Goal: Entertainment & Leisure: Consume media (video, audio)

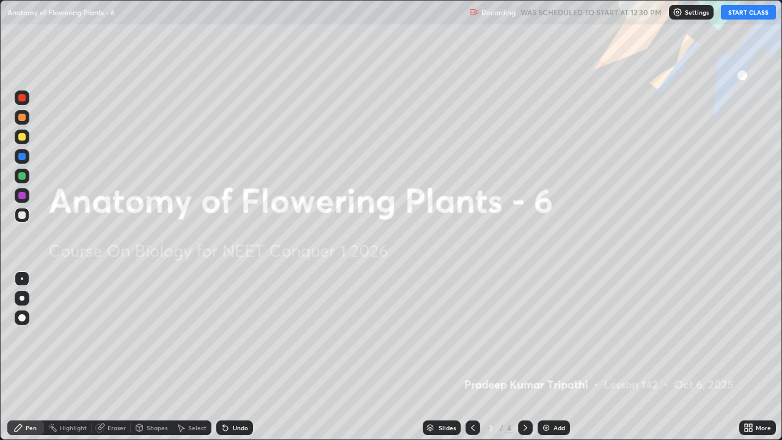
scroll to position [440, 782]
click at [740, 11] on button "START CLASS" at bounding box center [747, 12] width 55 height 15
click at [743, 13] on button "START CLASS" at bounding box center [747, 12] width 55 height 15
click at [740, 12] on button "START CLASS" at bounding box center [747, 12] width 55 height 15
click at [548, 357] on img at bounding box center [546, 428] width 10 height 10
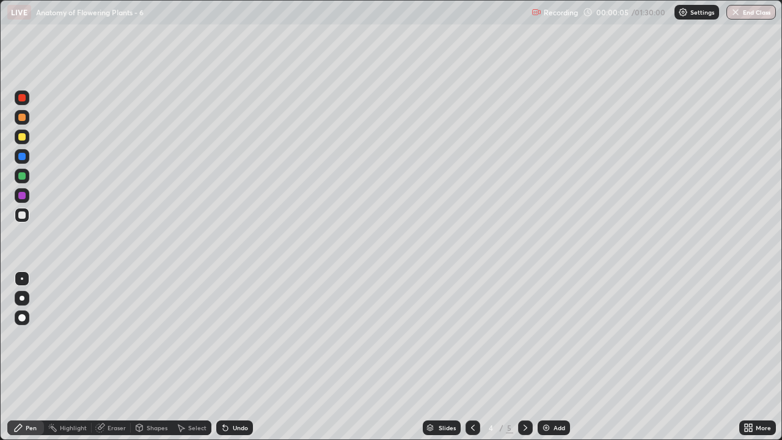
click at [24, 118] on div at bounding box center [21, 117] width 7 height 7
click at [23, 299] on div at bounding box center [22, 298] width 5 height 5
click at [115, 357] on div "Eraser" at bounding box center [116, 427] width 18 height 6
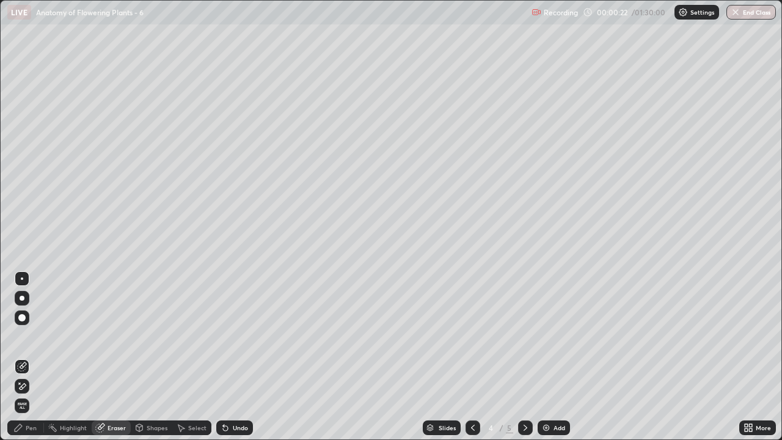
click at [22, 357] on span "Erase all" at bounding box center [21, 405] width 13 height 7
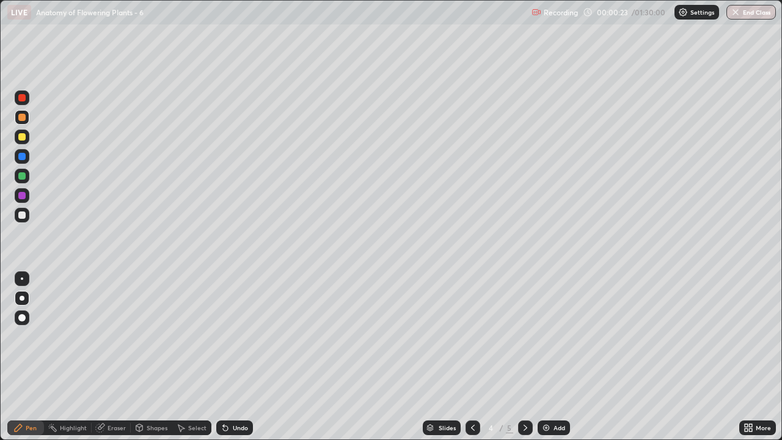
click at [31, 357] on div "Pen" at bounding box center [31, 427] width 11 height 6
click at [112, 357] on div "Eraser" at bounding box center [116, 427] width 18 height 6
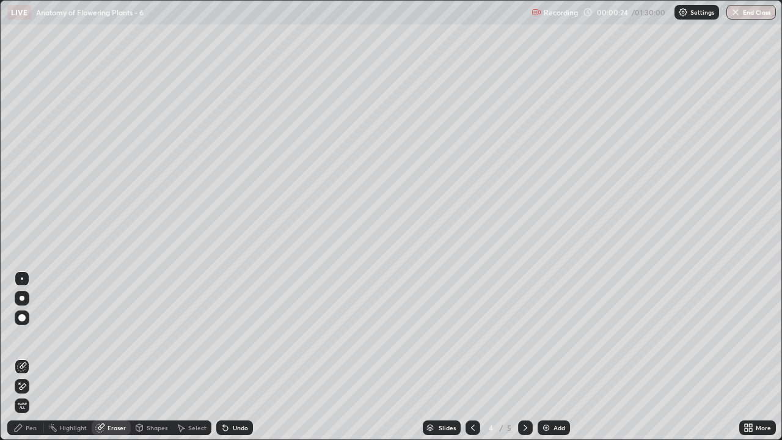
click at [23, 357] on icon at bounding box center [22, 386] width 10 height 10
click at [32, 357] on div "Pen" at bounding box center [31, 427] width 11 height 6
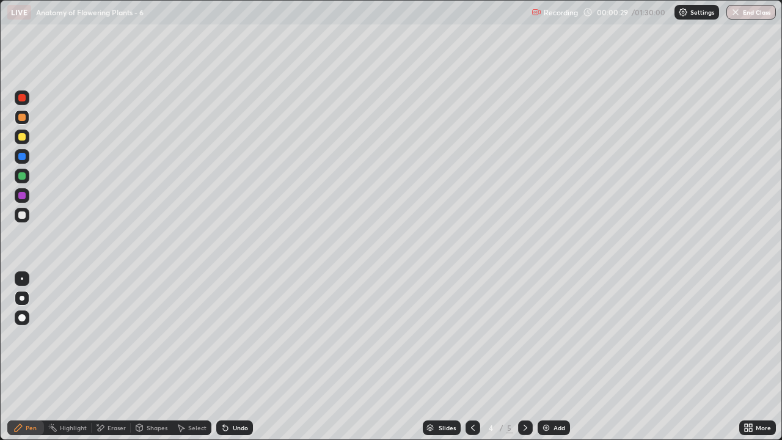
click at [24, 119] on div at bounding box center [21, 117] width 7 height 7
click at [24, 217] on div at bounding box center [21, 214] width 7 height 7
click at [157, 357] on div "Shapes" at bounding box center [152, 427] width 42 height 15
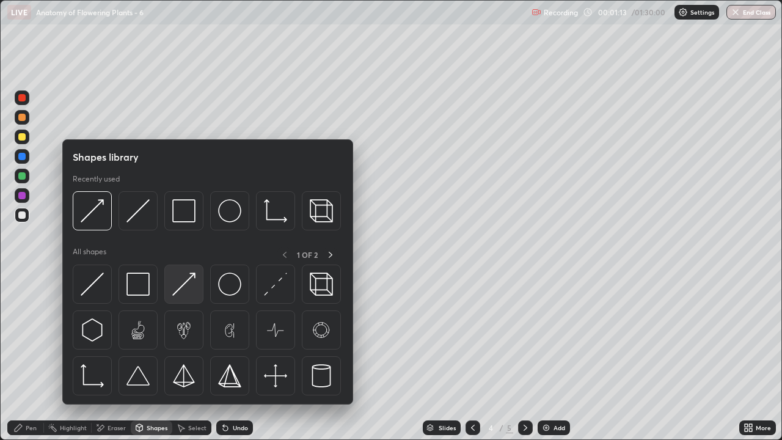
click at [187, 292] on img at bounding box center [183, 283] width 23 height 23
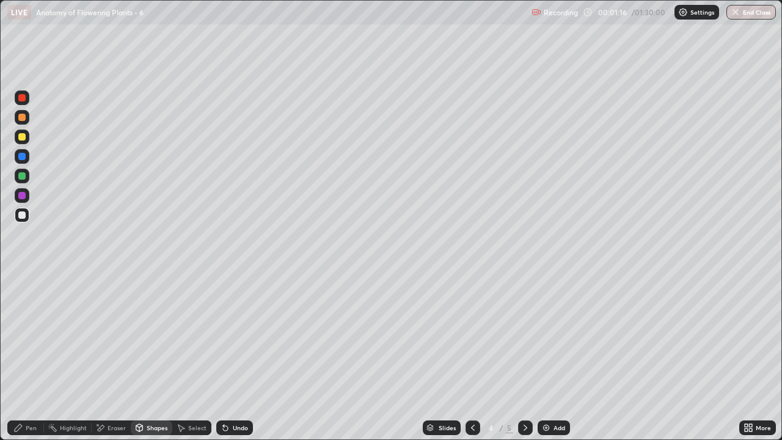
click at [35, 357] on div "Pen" at bounding box center [31, 427] width 11 height 6
click at [22, 139] on div at bounding box center [21, 136] width 7 height 7
click at [155, 357] on div "Shapes" at bounding box center [157, 427] width 21 height 6
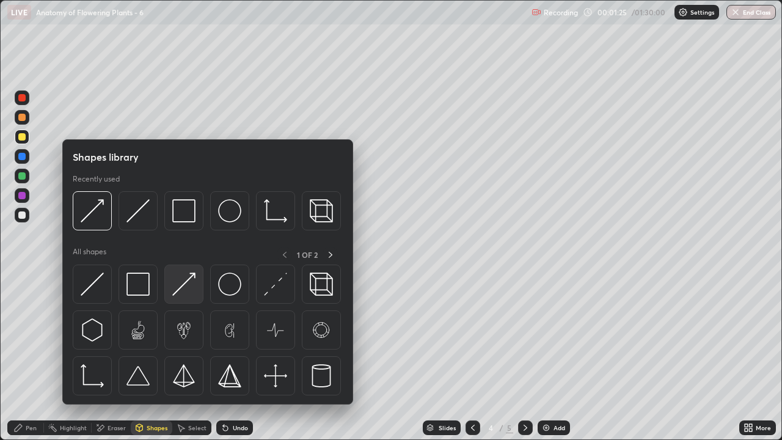
click at [190, 287] on img at bounding box center [183, 283] width 23 height 23
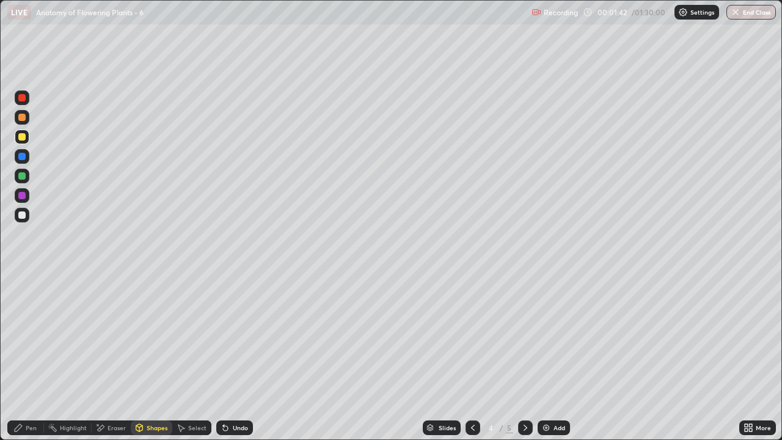
click at [112, 357] on div "Eraser" at bounding box center [111, 427] width 39 height 15
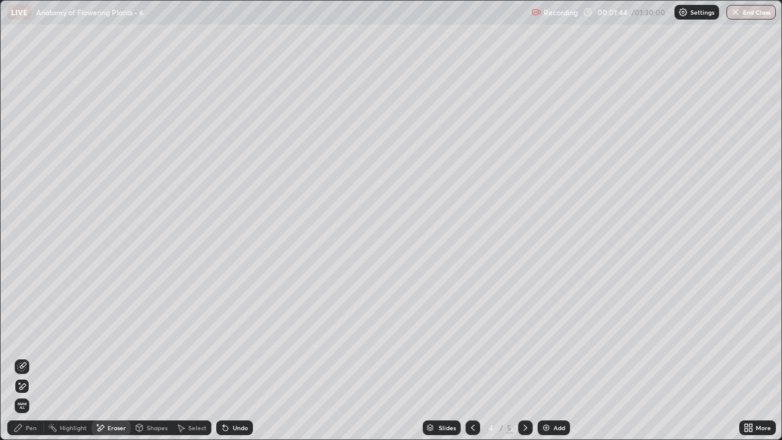
click at [37, 357] on div "Pen" at bounding box center [25, 427] width 37 height 15
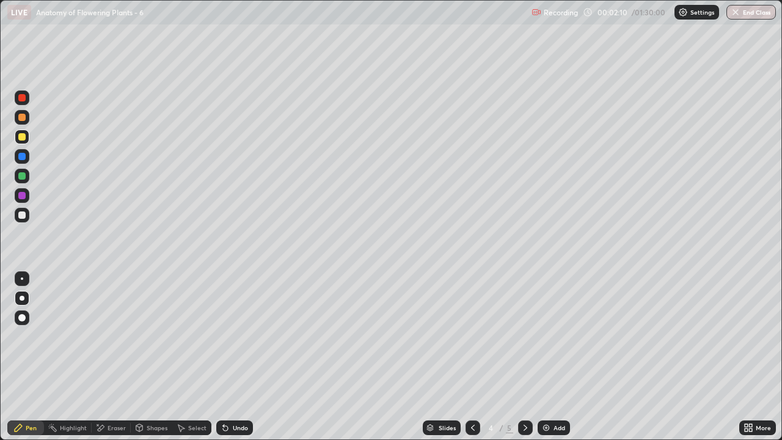
click at [24, 197] on div at bounding box center [21, 195] width 7 height 7
click at [23, 221] on div at bounding box center [22, 215] width 15 height 15
click at [23, 142] on div at bounding box center [22, 136] width 15 height 15
click at [154, 357] on div "Shapes" at bounding box center [157, 427] width 21 height 6
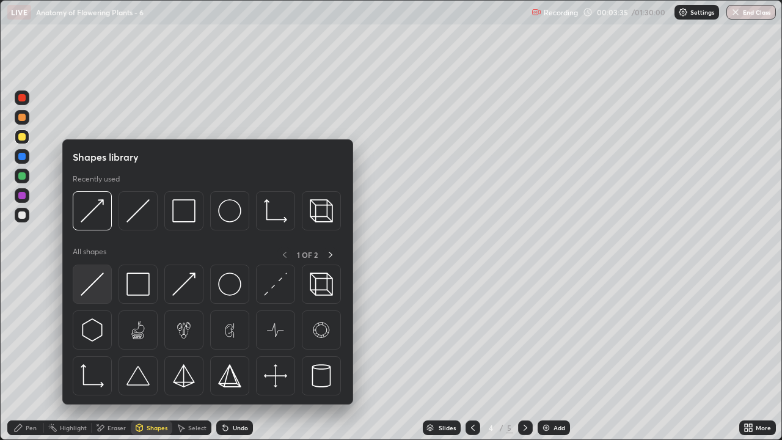
click at [93, 283] on img at bounding box center [92, 283] width 23 height 23
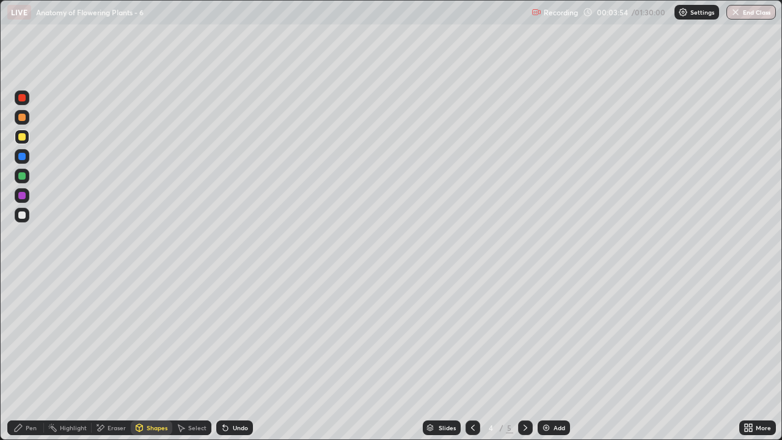
click at [24, 137] on div at bounding box center [21, 136] width 7 height 7
click at [31, 357] on div "Pen" at bounding box center [25, 427] width 37 height 15
click at [22, 118] on div at bounding box center [21, 117] width 7 height 7
click at [21, 197] on div at bounding box center [21, 195] width 7 height 7
click at [154, 357] on div "Shapes" at bounding box center [157, 427] width 21 height 6
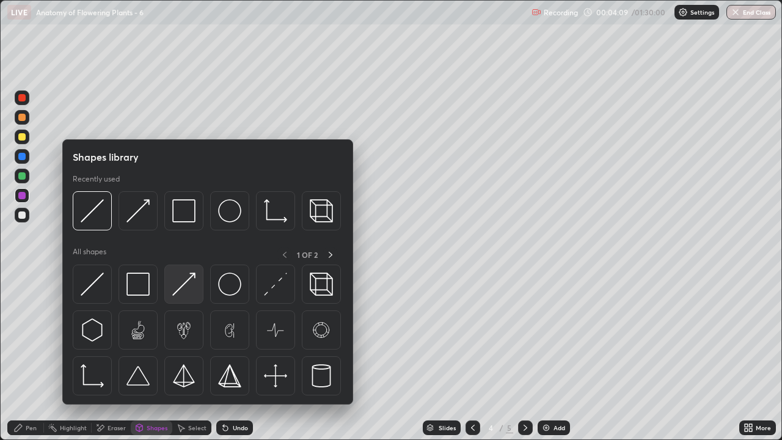
click at [183, 291] on img at bounding box center [183, 283] width 23 height 23
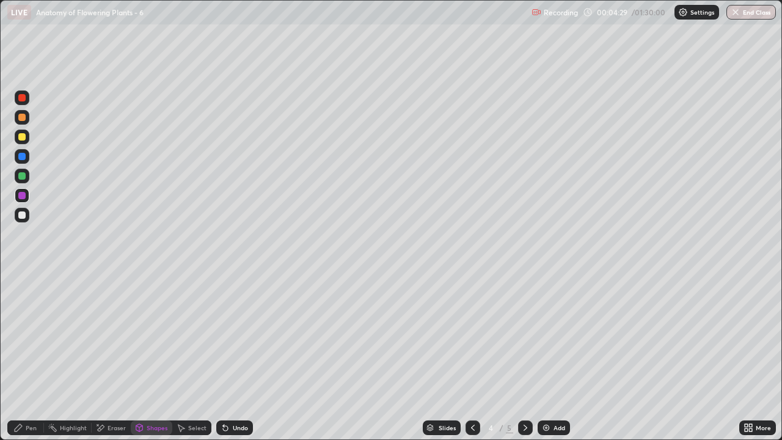
click at [22, 137] on div at bounding box center [21, 136] width 7 height 7
click at [34, 357] on div "Pen" at bounding box center [31, 427] width 11 height 6
click at [123, 357] on div "Eraser" at bounding box center [116, 427] width 18 height 6
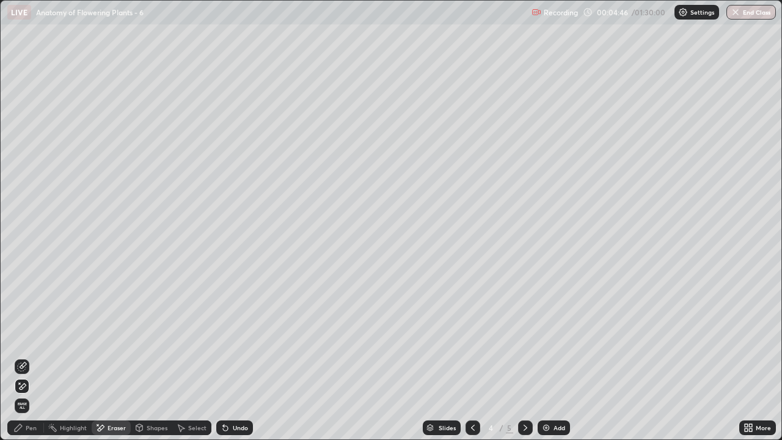
click at [34, 357] on div "Pen" at bounding box center [25, 427] width 37 height 15
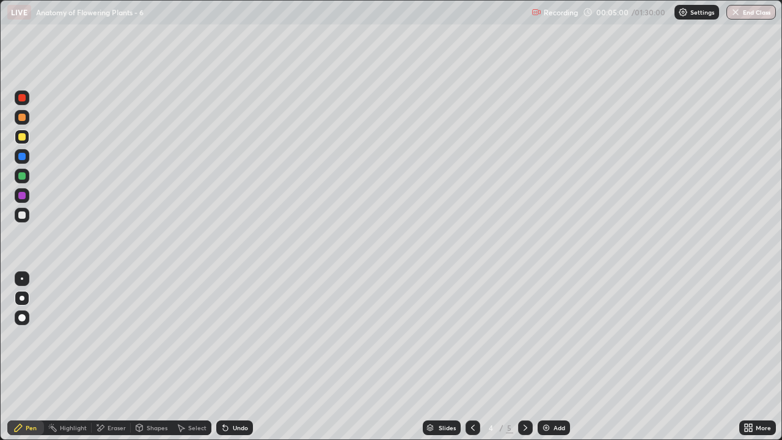
click at [25, 216] on div at bounding box center [21, 214] width 7 height 7
click at [36, 357] on div "Pen" at bounding box center [25, 427] width 37 height 15
click at [27, 216] on div at bounding box center [22, 215] width 15 height 15
click at [153, 357] on div "Shapes" at bounding box center [152, 427] width 42 height 15
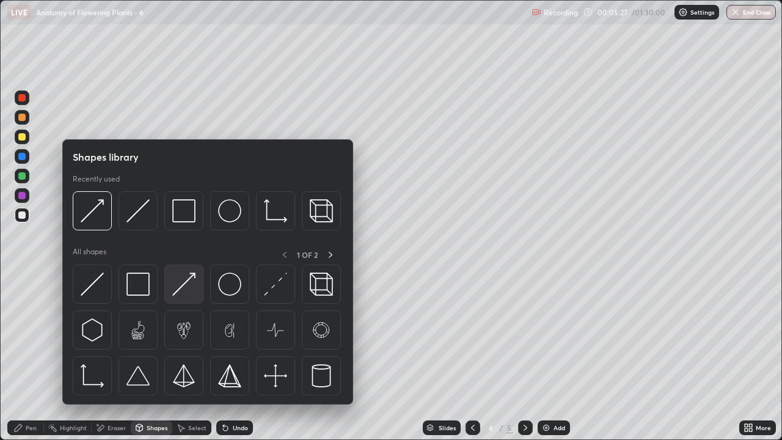
click at [187, 299] on div at bounding box center [183, 283] width 39 height 39
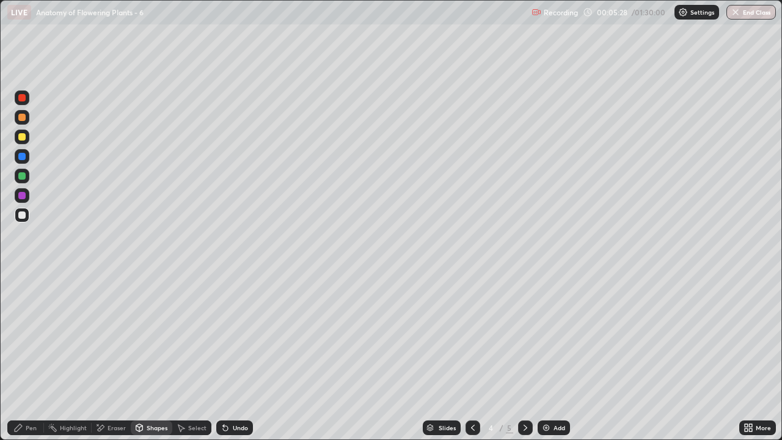
click at [33, 357] on div "Pen" at bounding box center [25, 427] width 37 height 15
click at [32, 357] on div "Pen" at bounding box center [31, 427] width 11 height 6
click at [523, 357] on icon at bounding box center [525, 428] width 10 height 10
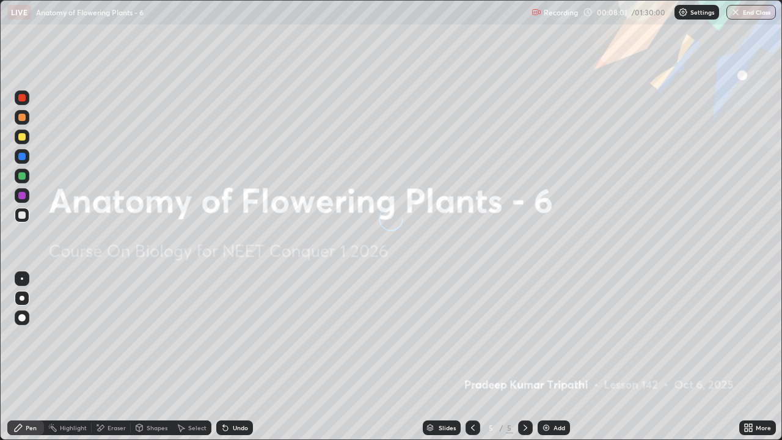
click at [466, 357] on div at bounding box center [472, 427] width 15 height 15
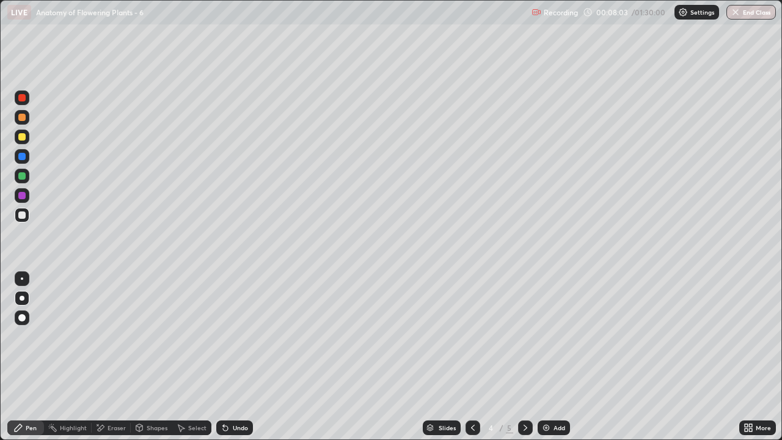
click at [470, 357] on icon at bounding box center [473, 428] width 10 height 10
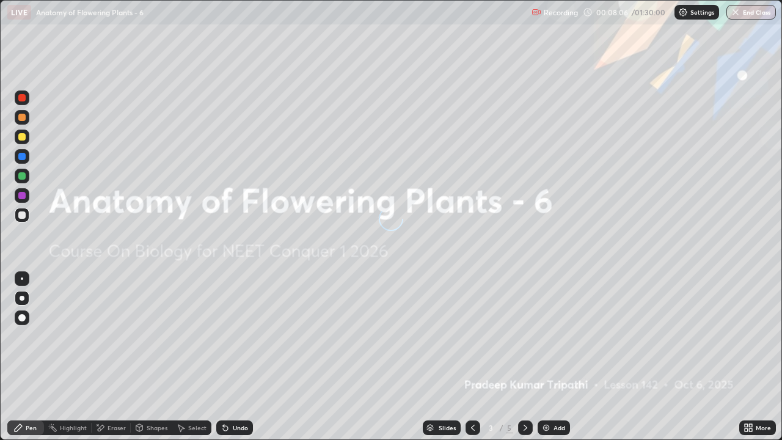
click at [471, 357] on icon at bounding box center [473, 428] width 10 height 10
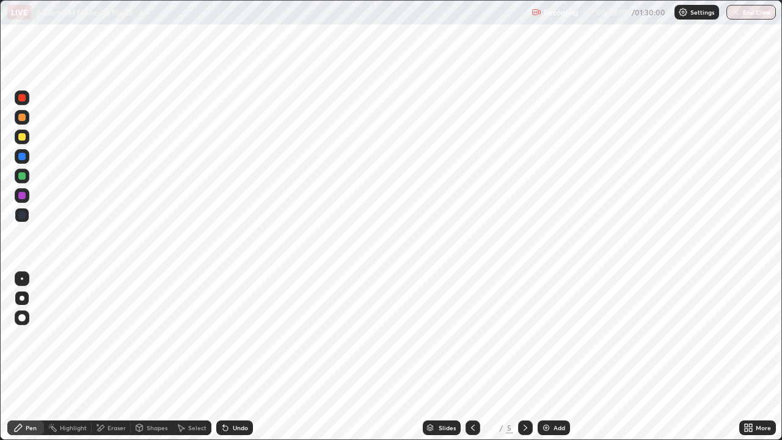
click at [524, 357] on icon at bounding box center [525, 428] width 10 height 10
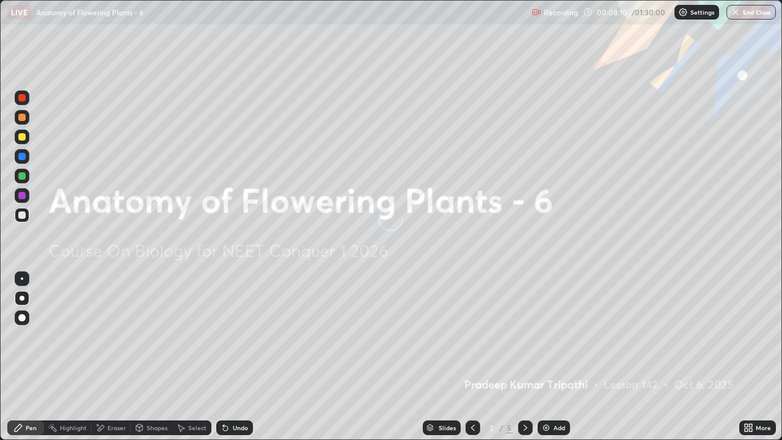
click at [523, 357] on icon at bounding box center [525, 427] width 4 height 6
click at [523, 357] on icon at bounding box center [525, 428] width 10 height 10
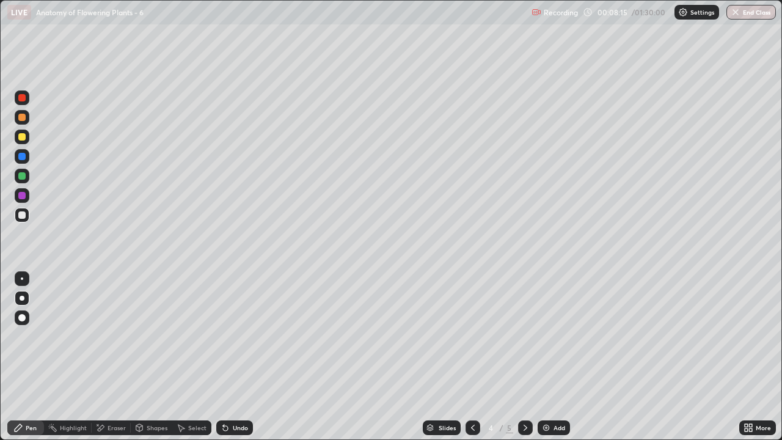
click at [523, 357] on icon at bounding box center [525, 428] width 10 height 10
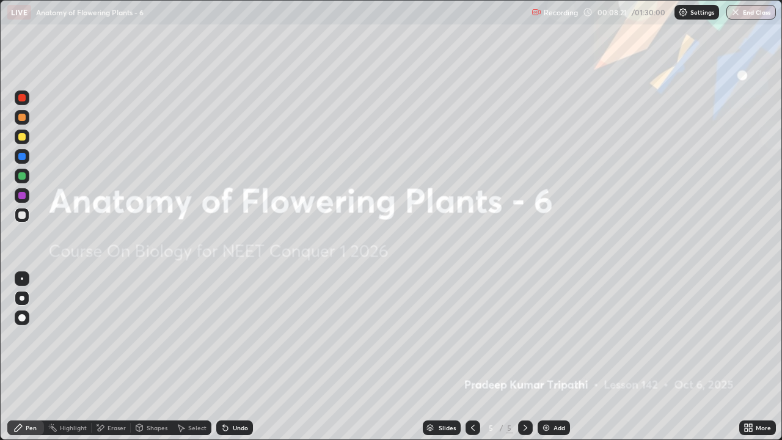
click at [522, 357] on icon at bounding box center [525, 428] width 10 height 10
click at [471, 357] on icon at bounding box center [473, 428] width 10 height 10
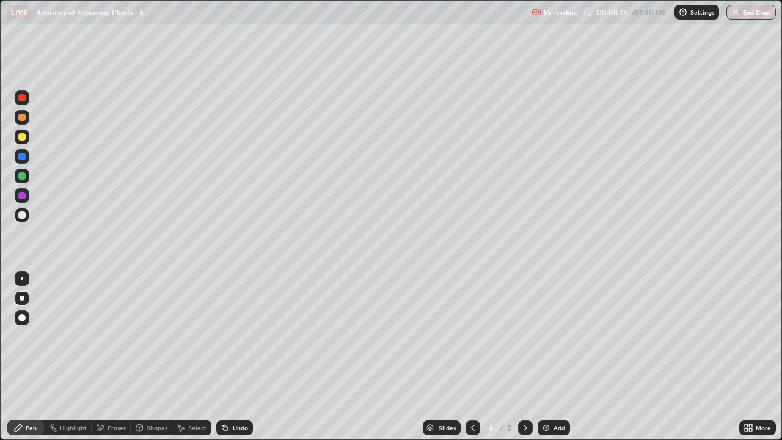
click at [471, 357] on icon at bounding box center [473, 428] width 10 height 10
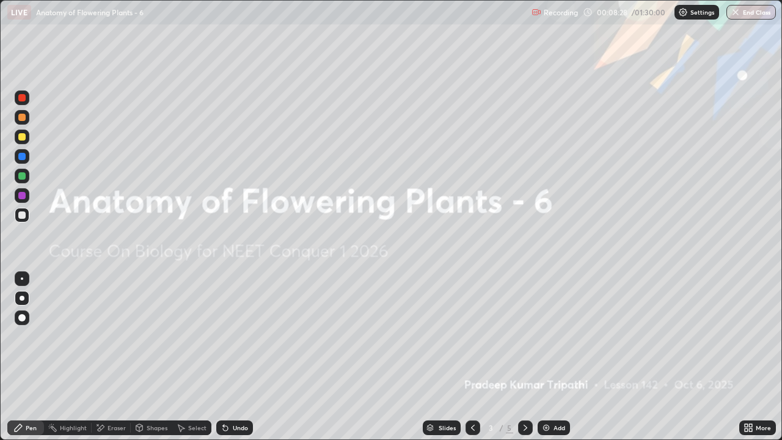
click at [523, 357] on icon at bounding box center [525, 428] width 10 height 10
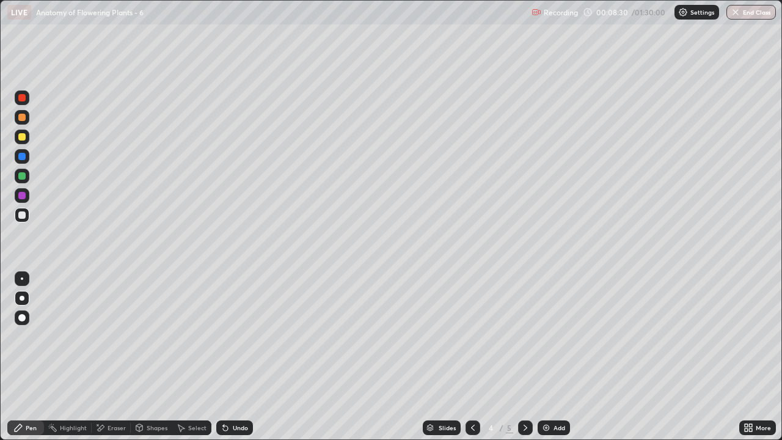
click at [522, 357] on icon at bounding box center [525, 428] width 10 height 10
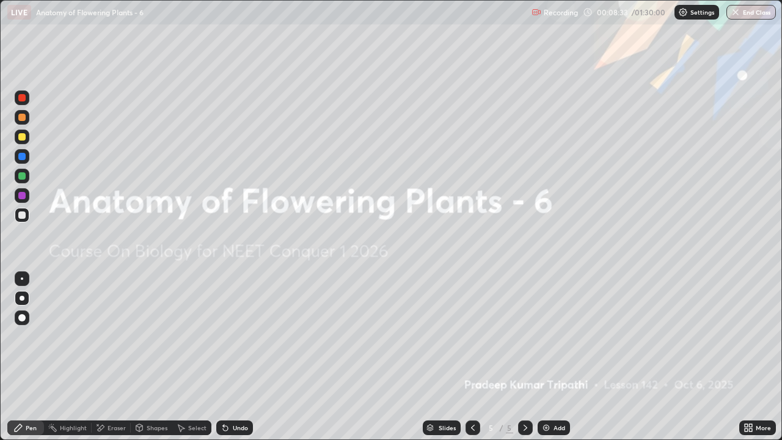
click at [524, 357] on icon at bounding box center [525, 428] width 10 height 10
click at [543, 357] on img at bounding box center [546, 428] width 10 height 10
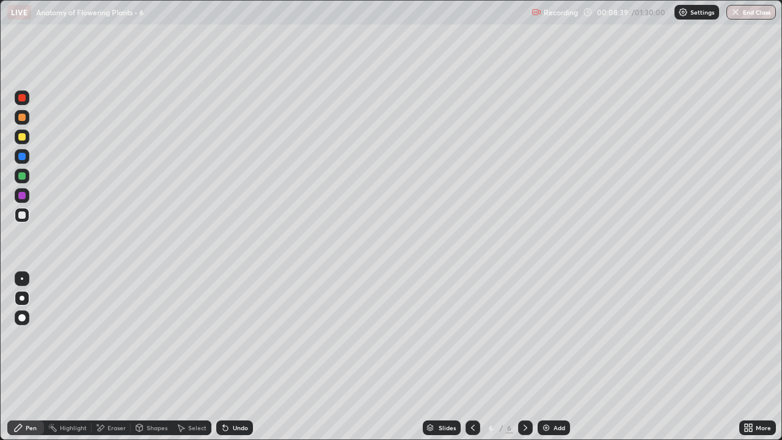
click at [22, 117] on div at bounding box center [21, 117] width 7 height 7
click at [23, 137] on div at bounding box center [21, 136] width 7 height 7
click at [154, 357] on div "Shapes" at bounding box center [152, 427] width 42 height 15
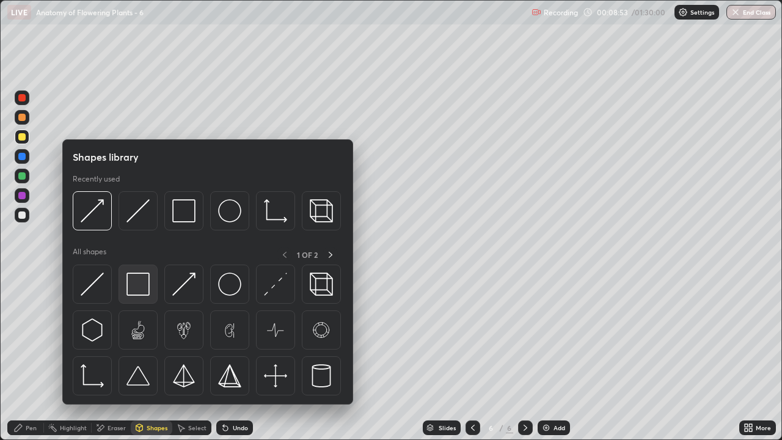
click at [143, 286] on img at bounding box center [137, 283] width 23 height 23
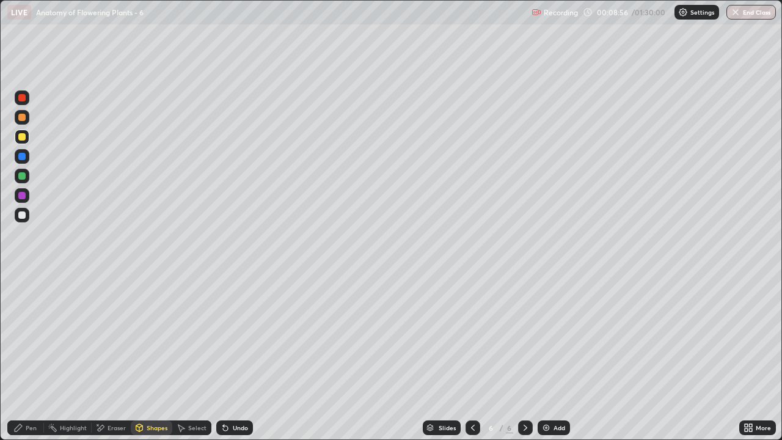
click at [151, 357] on div "Shapes" at bounding box center [152, 427] width 42 height 15
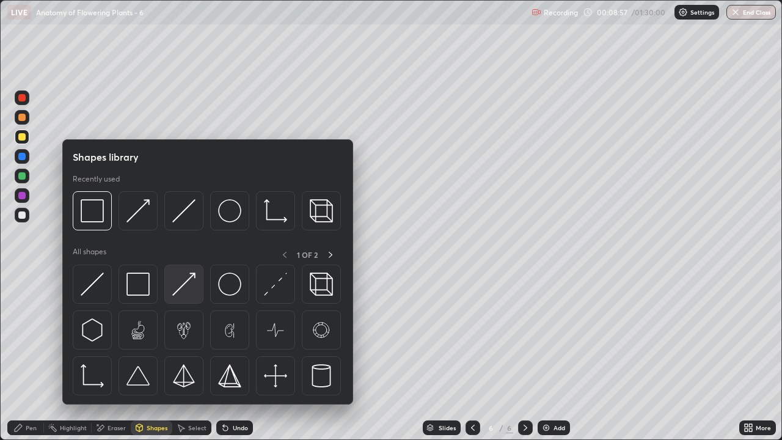
click at [191, 288] on img at bounding box center [183, 283] width 23 height 23
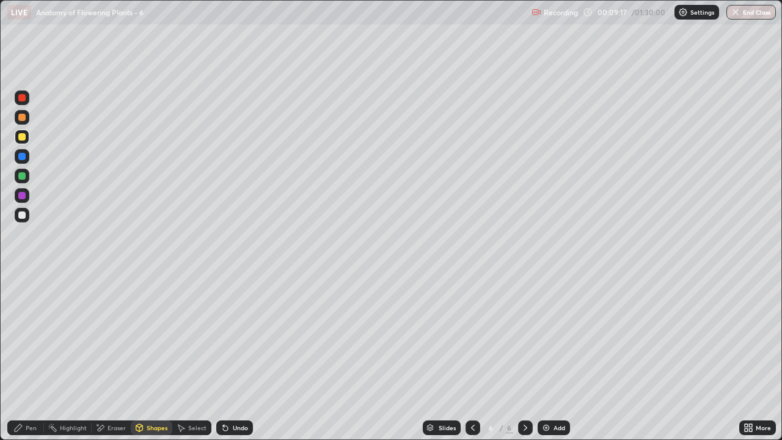
click at [155, 357] on div "Shapes" at bounding box center [157, 427] width 21 height 6
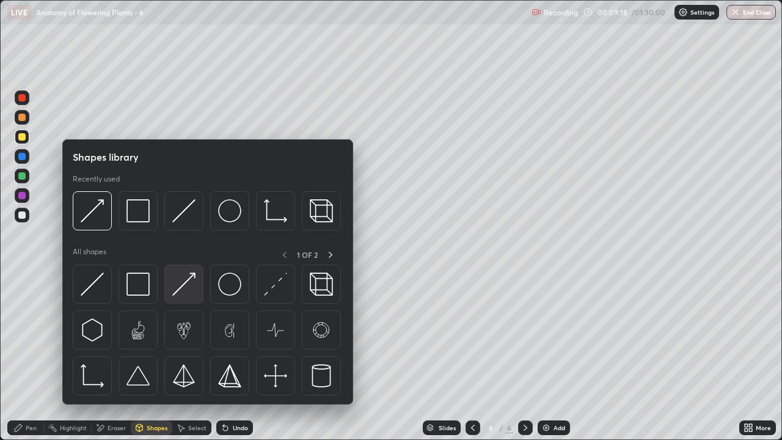
click at [185, 294] on img at bounding box center [183, 283] width 23 height 23
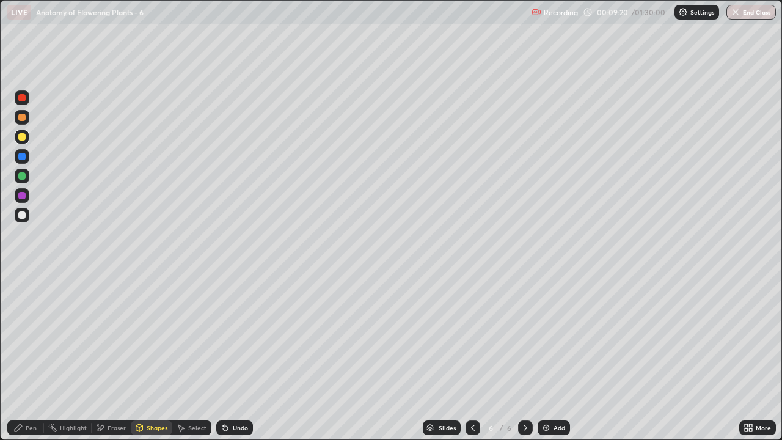
click at [33, 357] on div "Pen" at bounding box center [25, 427] width 37 height 15
click at [33, 357] on div "Pen" at bounding box center [31, 427] width 11 height 6
click at [114, 357] on div "Eraser" at bounding box center [116, 427] width 18 height 6
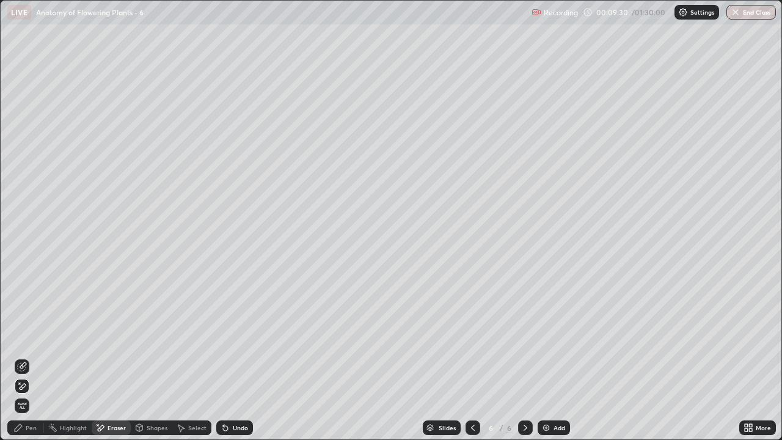
click at [32, 357] on div "Pen" at bounding box center [31, 427] width 11 height 6
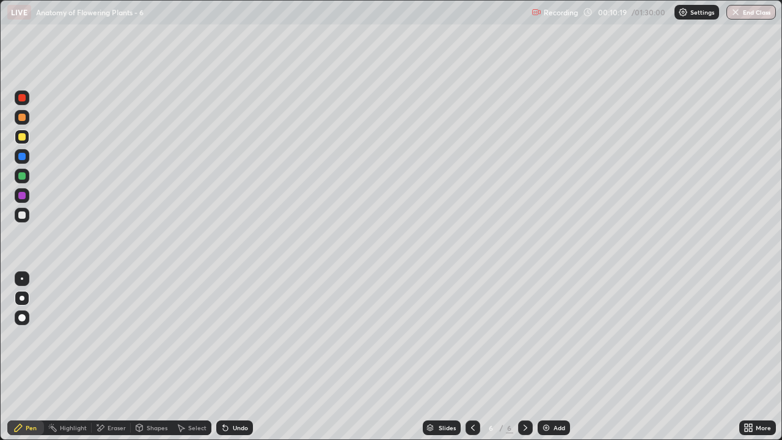
click at [22, 196] on div at bounding box center [21, 195] width 7 height 7
click at [27, 216] on div at bounding box center [22, 215] width 15 height 15
click at [25, 134] on div at bounding box center [21, 136] width 7 height 7
click at [28, 216] on div at bounding box center [22, 215] width 15 height 15
click at [159, 357] on div "Shapes" at bounding box center [157, 427] width 21 height 6
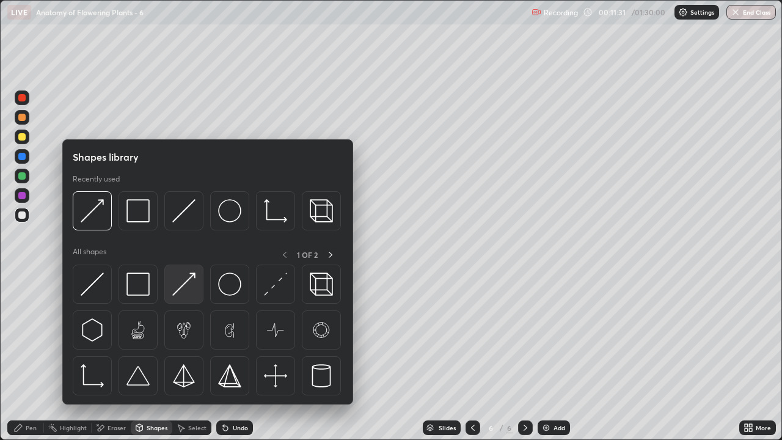
click at [189, 292] on img at bounding box center [183, 283] width 23 height 23
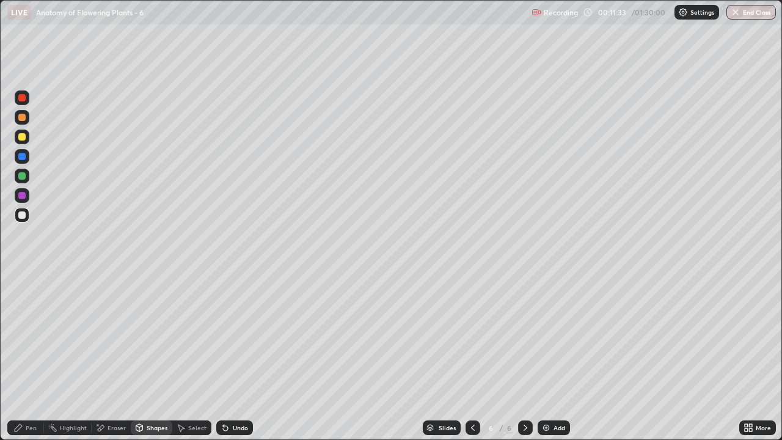
click at [31, 357] on div "Pen" at bounding box center [31, 427] width 11 height 6
click at [23, 137] on div at bounding box center [21, 136] width 7 height 7
click at [155, 357] on div "Shapes" at bounding box center [157, 427] width 21 height 6
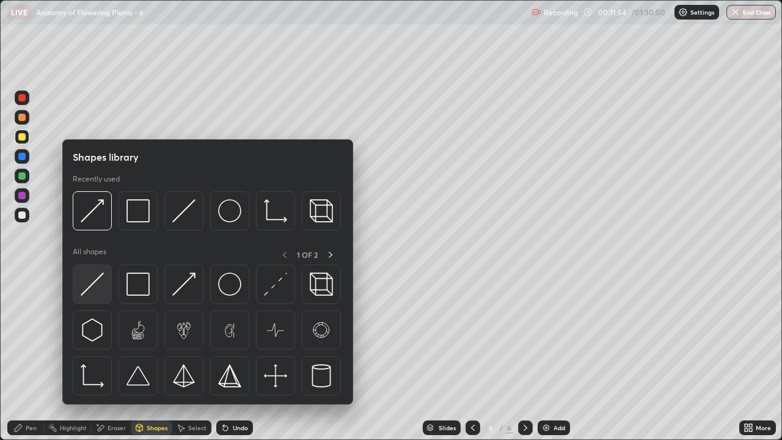
click at [103, 288] on img at bounding box center [92, 283] width 23 height 23
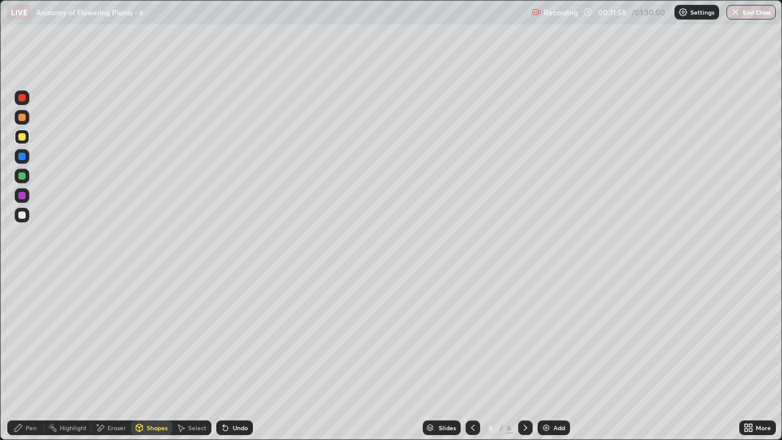
click at [153, 357] on div "Shapes" at bounding box center [157, 427] width 21 height 6
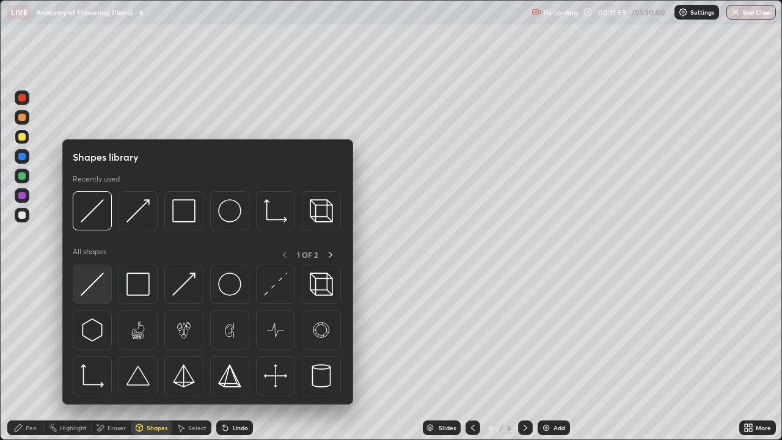
click at [105, 286] on div at bounding box center [92, 283] width 39 height 39
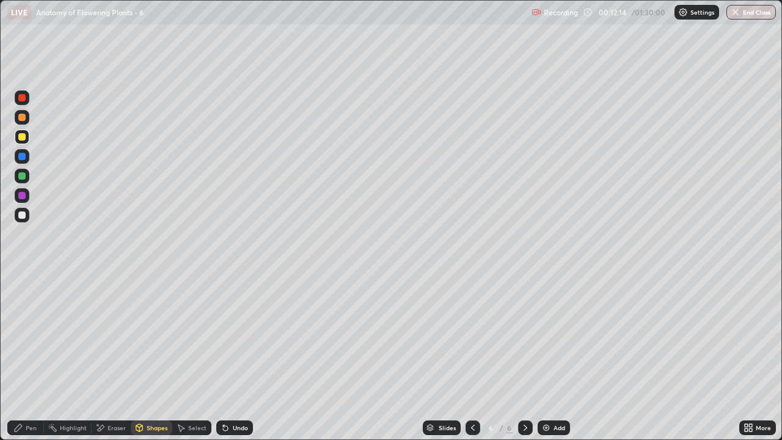
click at [118, 357] on div "Eraser" at bounding box center [116, 427] width 18 height 6
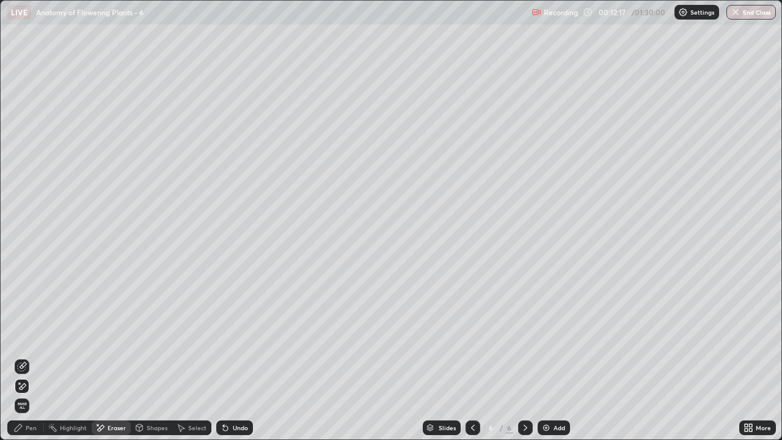
click at [153, 357] on div "Shapes" at bounding box center [157, 427] width 21 height 6
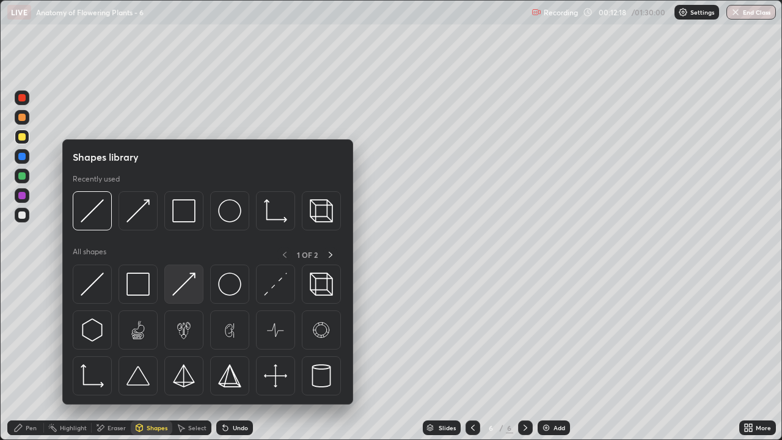
click at [185, 291] on img at bounding box center [183, 283] width 23 height 23
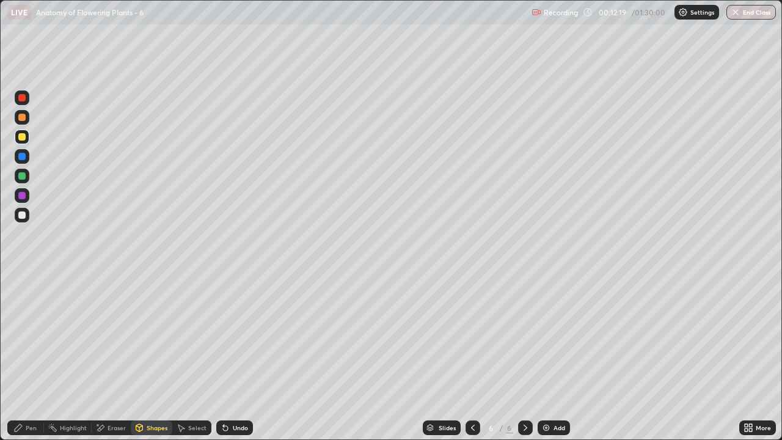
click at [29, 357] on div "Pen" at bounding box center [31, 427] width 11 height 6
click at [32, 357] on div "Pen" at bounding box center [25, 427] width 37 height 15
click at [24, 214] on div at bounding box center [21, 214] width 7 height 7
click at [24, 137] on div at bounding box center [21, 136] width 7 height 7
click at [120, 357] on div "Eraser" at bounding box center [116, 427] width 18 height 6
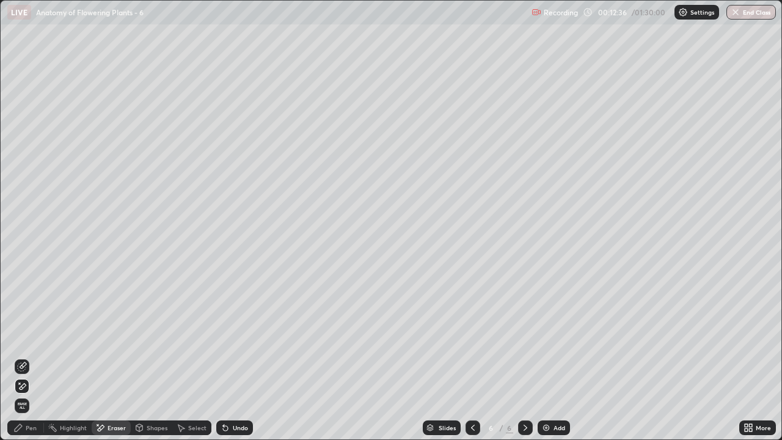
click at [32, 357] on div "Pen" at bounding box center [25, 427] width 37 height 15
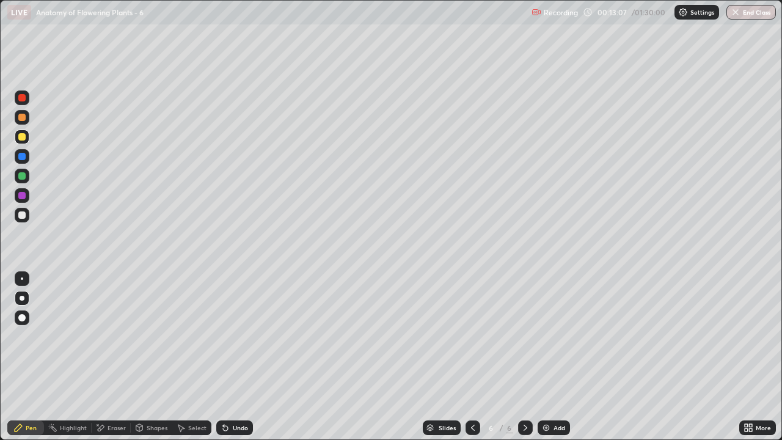
click at [22, 216] on div at bounding box center [21, 214] width 7 height 7
click at [22, 118] on div at bounding box center [21, 117] width 7 height 7
click at [147, 357] on div "Shapes" at bounding box center [157, 427] width 21 height 6
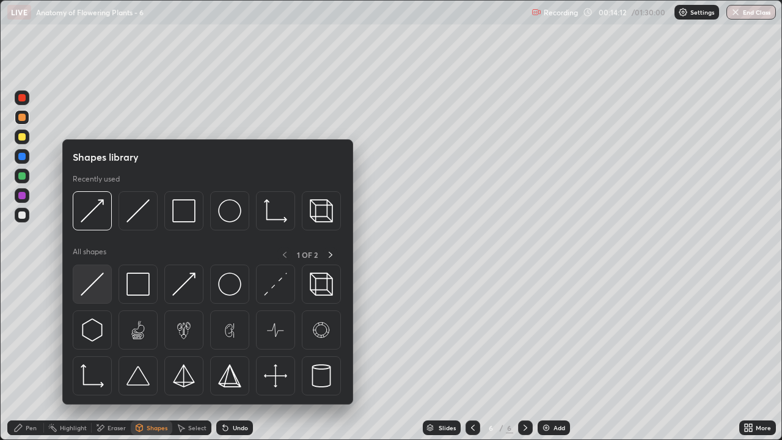
click at [97, 294] on img at bounding box center [92, 283] width 23 height 23
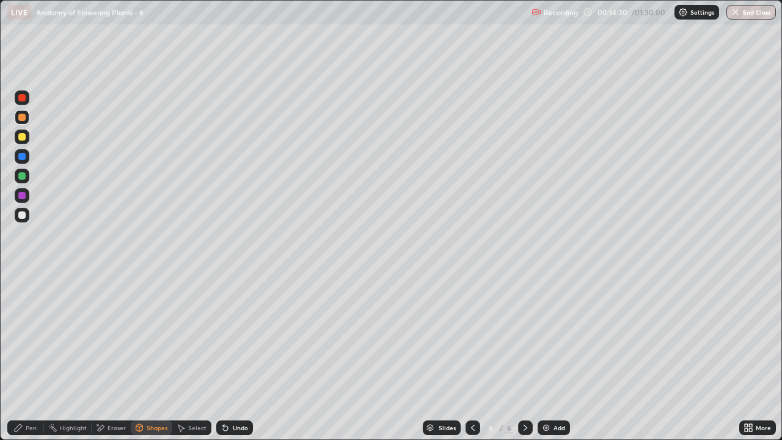
click at [23, 137] on div at bounding box center [21, 136] width 7 height 7
click at [157, 357] on div "Shapes" at bounding box center [157, 427] width 21 height 6
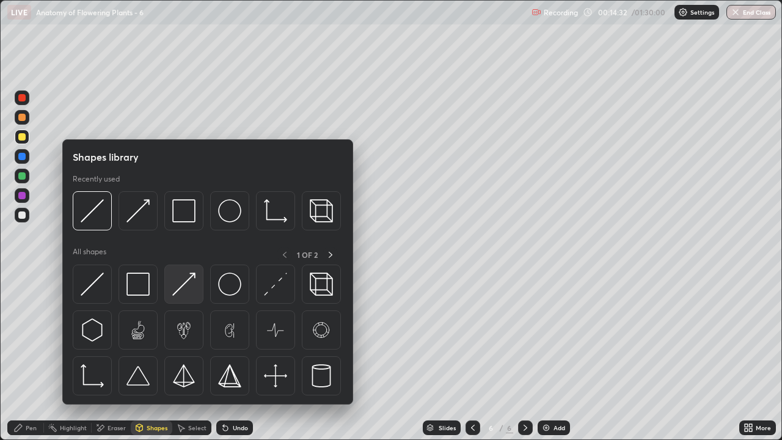
click at [188, 294] on img at bounding box center [183, 283] width 23 height 23
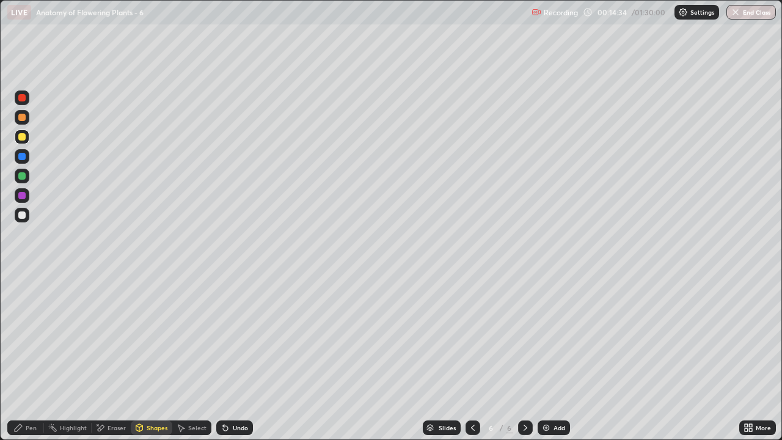
click at [28, 357] on div "Pen" at bounding box center [25, 427] width 37 height 15
click at [107, 357] on div "Eraser" at bounding box center [111, 427] width 39 height 15
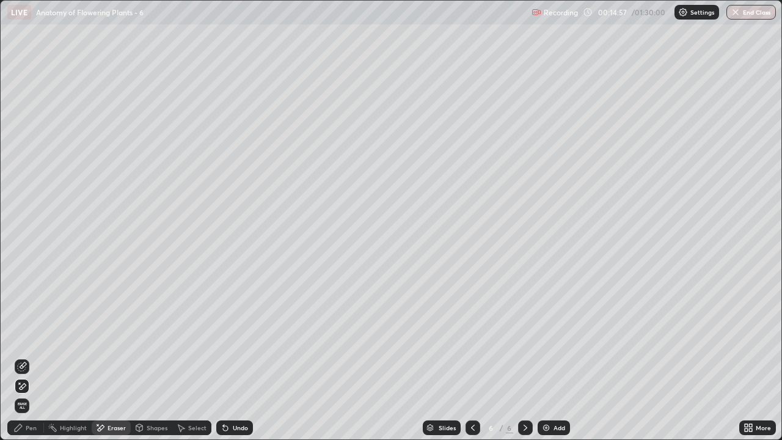
click at [32, 357] on div "Pen" at bounding box center [31, 427] width 11 height 6
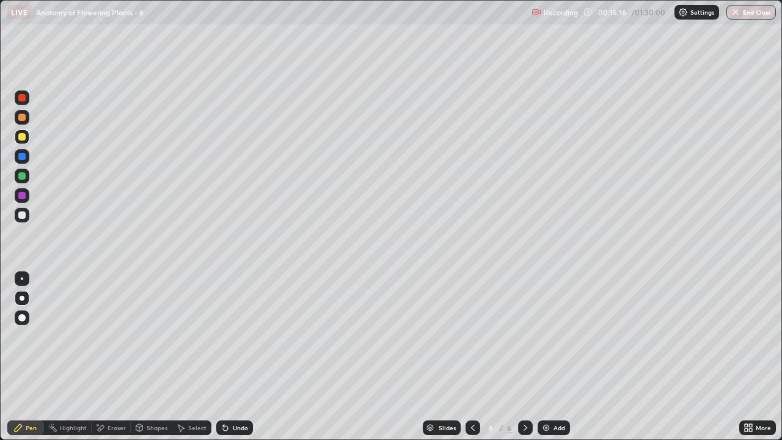
click at [27, 219] on div at bounding box center [22, 215] width 15 height 15
click at [114, 357] on div "Eraser" at bounding box center [116, 427] width 18 height 6
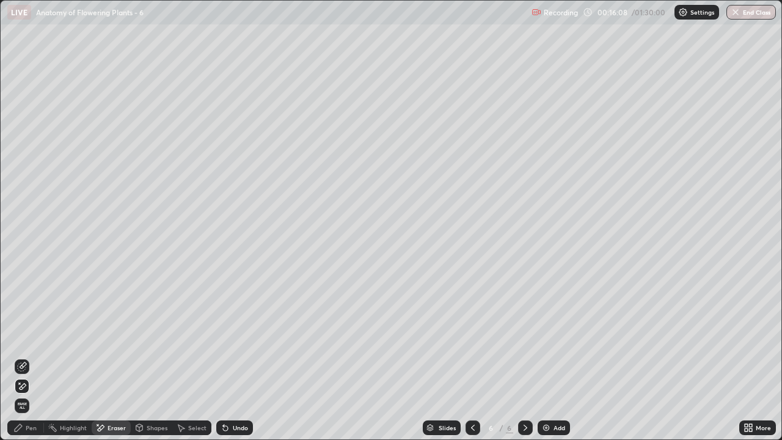
click at [37, 357] on div "Pen" at bounding box center [25, 427] width 37 height 15
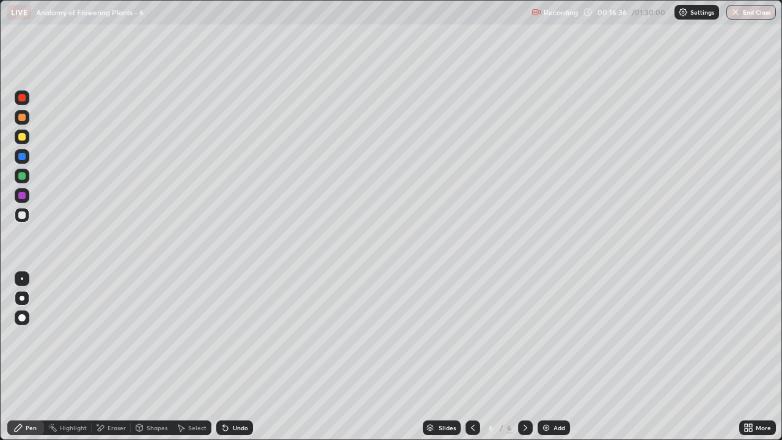
click at [26, 142] on div at bounding box center [22, 136] width 15 height 15
click at [25, 120] on div at bounding box center [21, 117] width 7 height 7
click at [34, 357] on div "Pen" at bounding box center [31, 427] width 11 height 6
click at [32, 357] on div "Pen" at bounding box center [31, 427] width 11 height 6
click at [22, 137] on div at bounding box center [21, 136] width 7 height 7
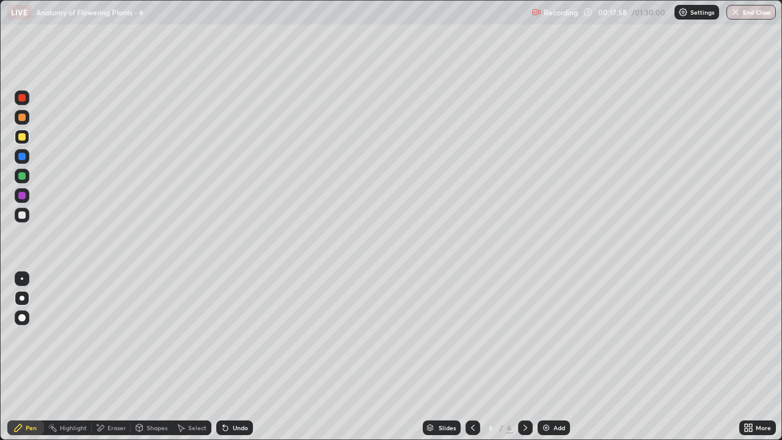
click at [32, 357] on div "Pen" at bounding box center [25, 427] width 37 height 15
click at [24, 136] on div at bounding box center [21, 136] width 7 height 7
click at [24, 137] on div at bounding box center [21, 136] width 7 height 7
click at [20, 119] on div at bounding box center [21, 117] width 7 height 7
click at [120, 357] on div "Eraser" at bounding box center [116, 427] width 18 height 6
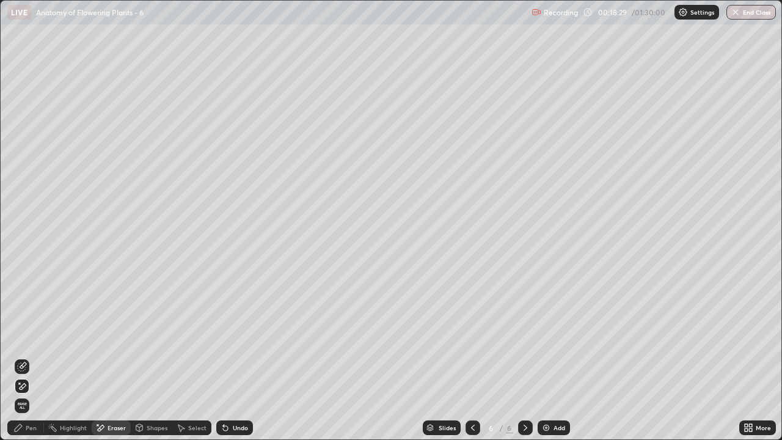
click at [34, 357] on div "Pen" at bounding box center [31, 427] width 11 height 6
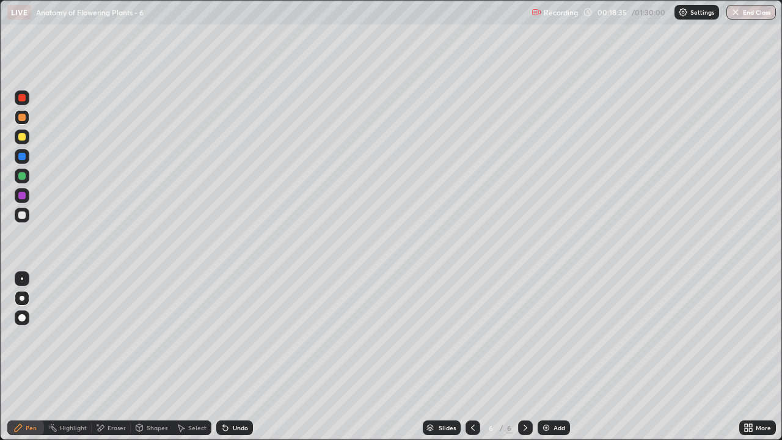
click at [25, 213] on div at bounding box center [21, 214] width 7 height 7
click at [117, 357] on div "Eraser" at bounding box center [116, 427] width 18 height 6
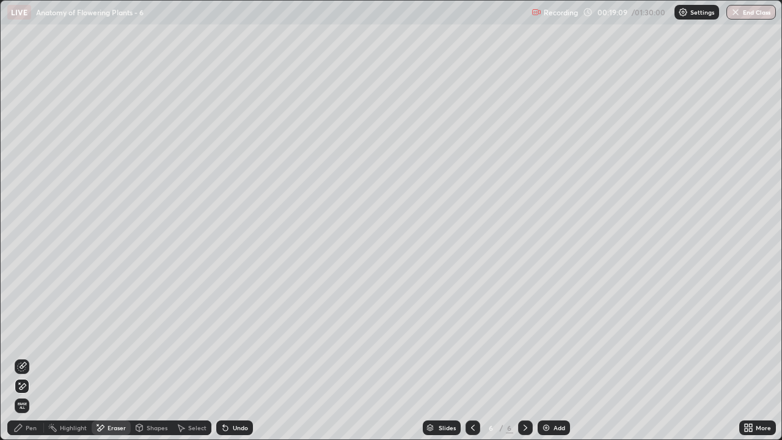
click at [32, 357] on div "Pen" at bounding box center [31, 427] width 11 height 6
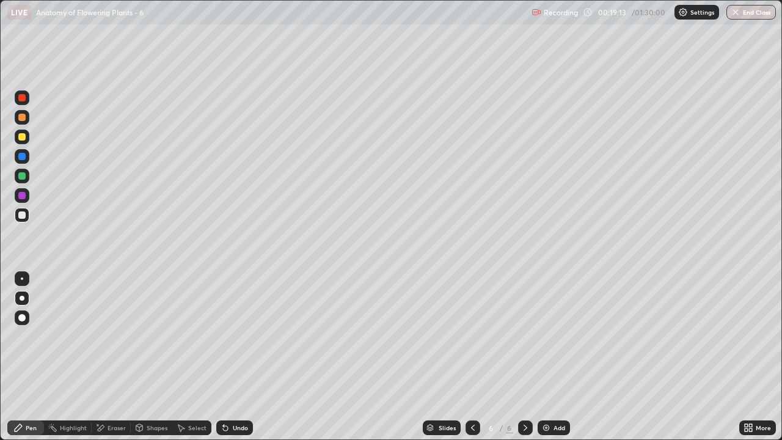
click at [23, 198] on div at bounding box center [21, 195] width 7 height 7
click at [23, 137] on div at bounding box center [21, 136] width 7 height 7
click at [30, 357] on div "Pen" at bounding box center [31, 427] width 11 height 6
click at [112, 357] on div "Eraser" at bounding box center [116, 427] width 18 height 6
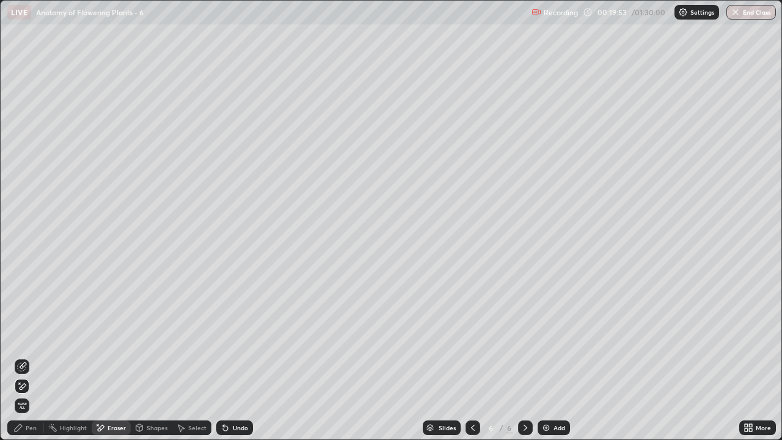
click at [27, 357] on div "Pen" at bounding box center [31, 427] width 11 height 6
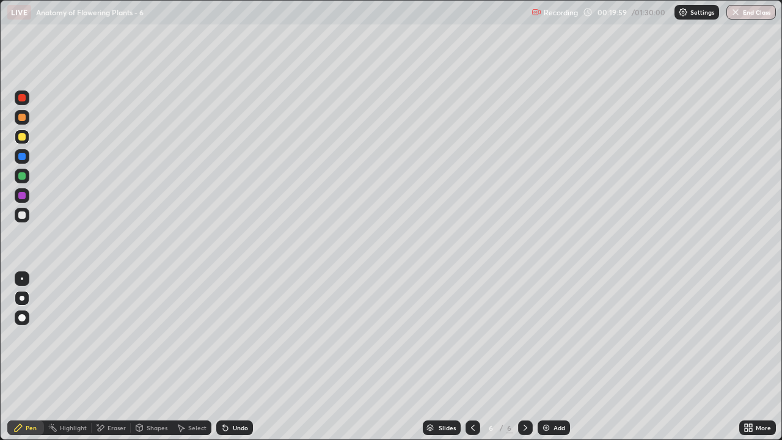
click at [21, 179] on div at bounding box center [21, 175] width 7 height 7
click at [524, 357] on icon at bounding box center [525, 428] width 10 height 10
click at [522, 357] on icon at bounding box center [525, 428] width 10 height 10
click at [548, 357] on img at bounding box center [546, 428] width 10 height 10
click at [23, 117] on div at bounding box center [21, 117] width 7 height 7
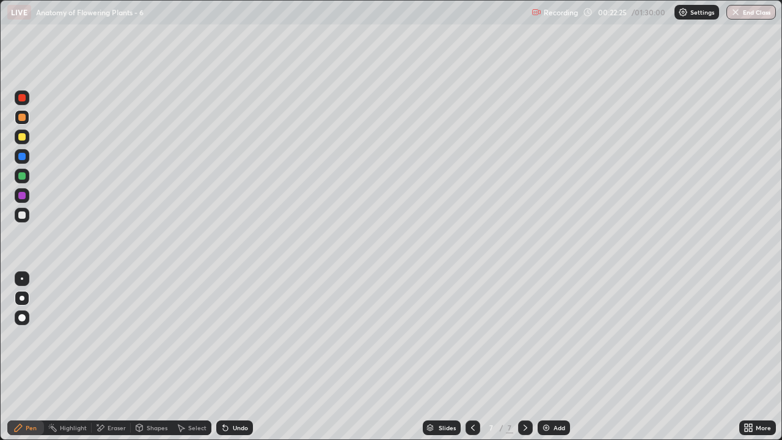
click at [31, 357] on div "Pen" at bounding box center [31, 427] width 11 height 6
click at [23, 139] on div at bounding box center [21, 136] width 7 height 7
click at [153, 357] on div "Shapes" at bounding box center [157, 427] width 21 height 6
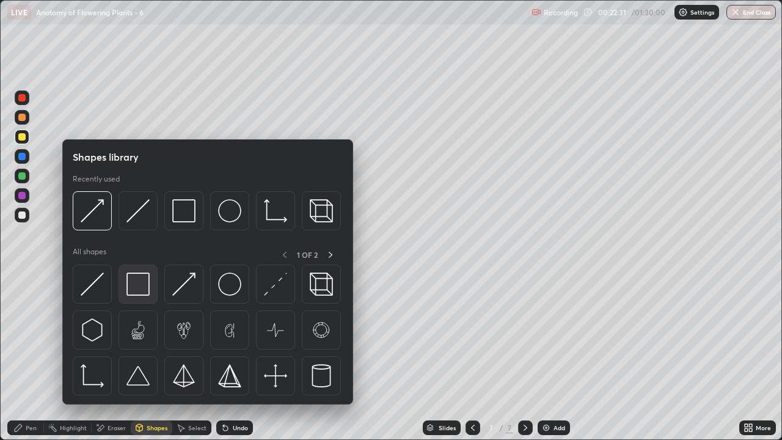
click at [139, 288] on img at bounding box center [137, 283] width 23 height 23
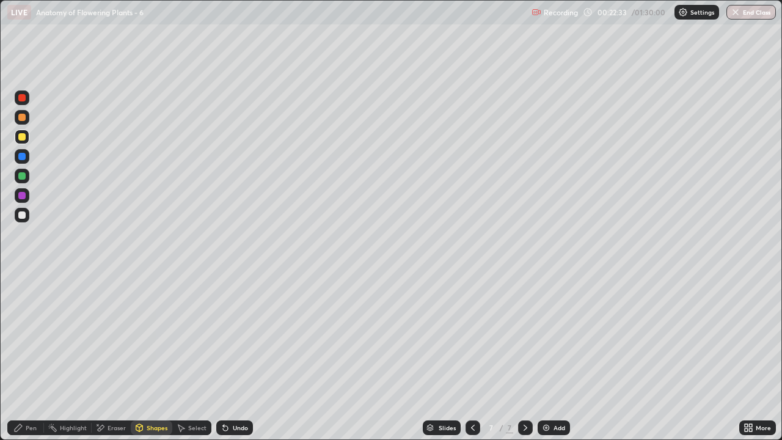
click at [149, 357] on div "Shapes" at bounding box center [157, 427] width 21 height 6
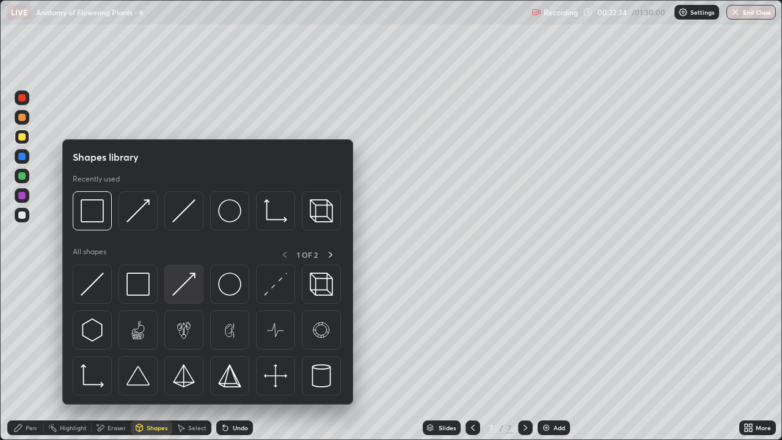
click at [186, 292] on img at bounding box center [183, 283] width 23 height 23
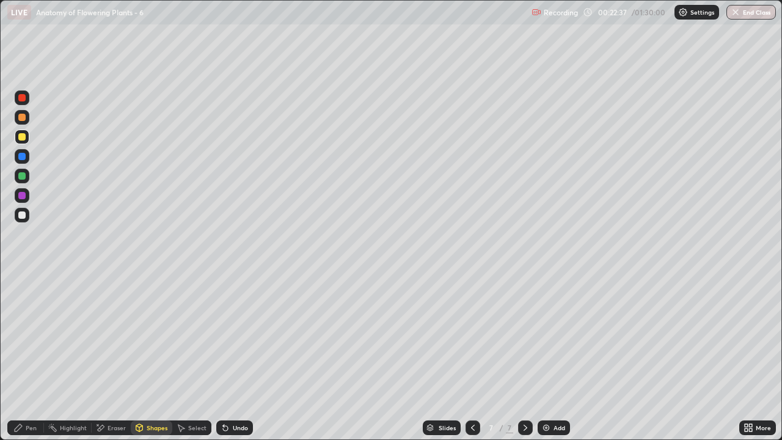
click at [31, 357] on div "Pen" at bounding box center [31, 427] width 11 height 6
click at [23, 215] on div at bounding box center [21, 214] width 7 height 7
click at [25, 137] on div at bounding box center [21, 136] width 7 height 7
click at [26, 122] on div at bounding box center [22, 117] width 15 height 15
click at [22, 197] on div at bounding box center [21, 195] width 7 height 7
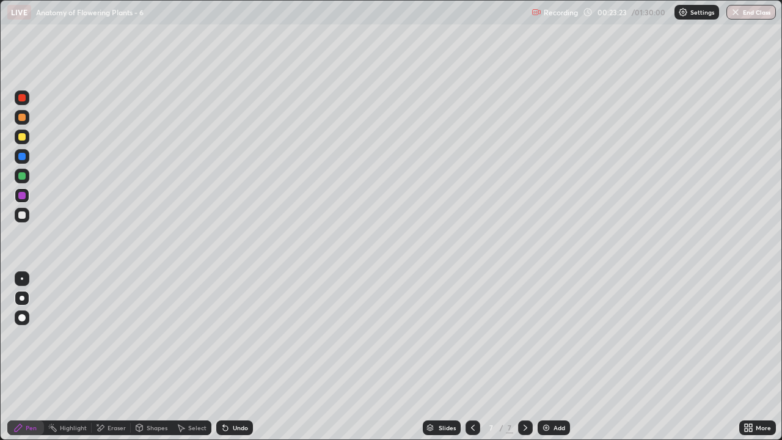
click at [25, 217] on div at bounding box center [21, 214] width 7 height 7
click at [111, 357] on div "Eraser" at bounding box center [116, 427] width 18 height 6
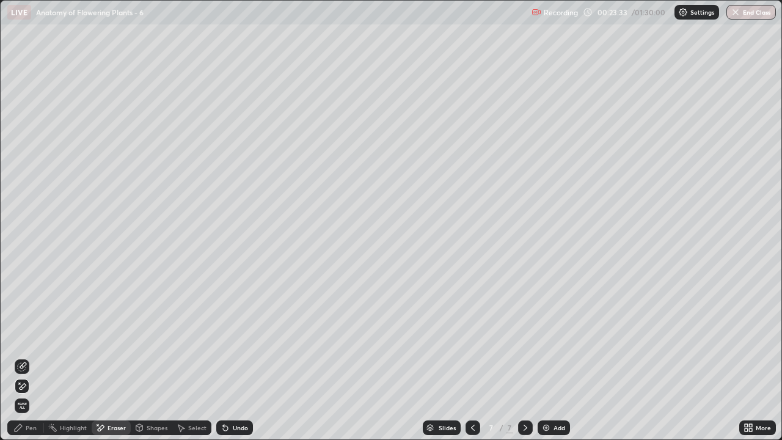
click at [189, 357] on div "Select" at bounding box center [197, 427] width 18 height 6
click at [153, 357] on div "Shapes" at bounding box center [157, 427] width 21 height 6
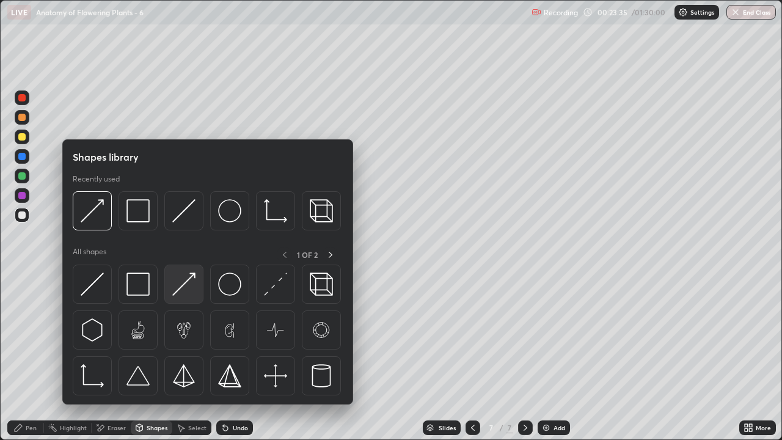
click at [189, 292] on img at bounding box center [183, 283] width 23 height 23
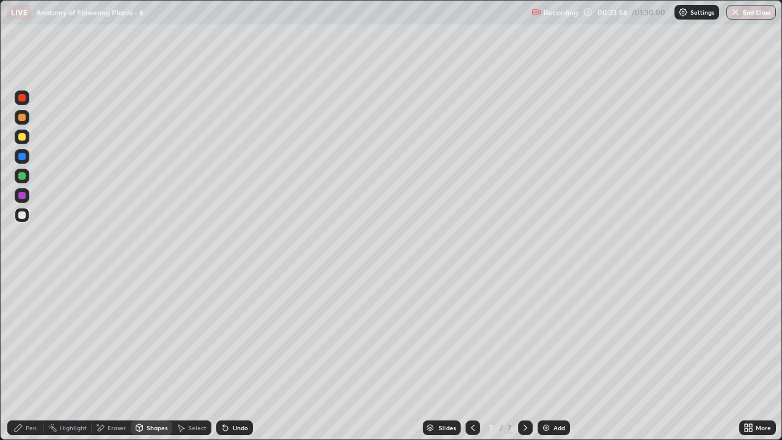
click at [20, 139] on div at bounding box center [21, 136] width 7 height 7
click at [114, 357] on div "Eraser" at bounding box center [111, 427] width 39 height 15
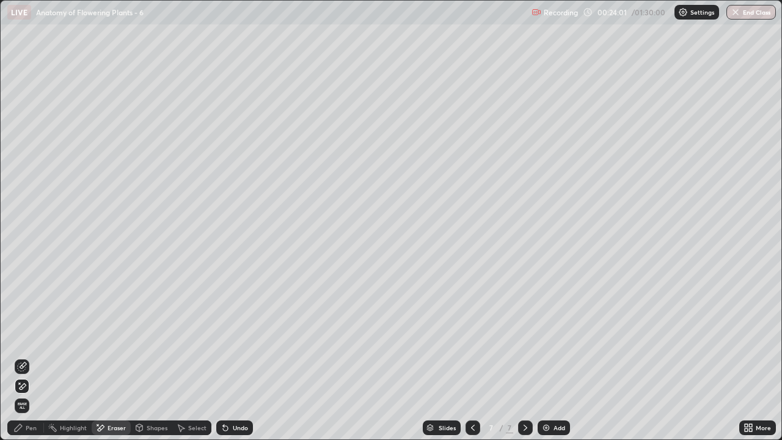
click at [25, 357] on div "Pen" at bounding box center [25, 427] width 37 height 15
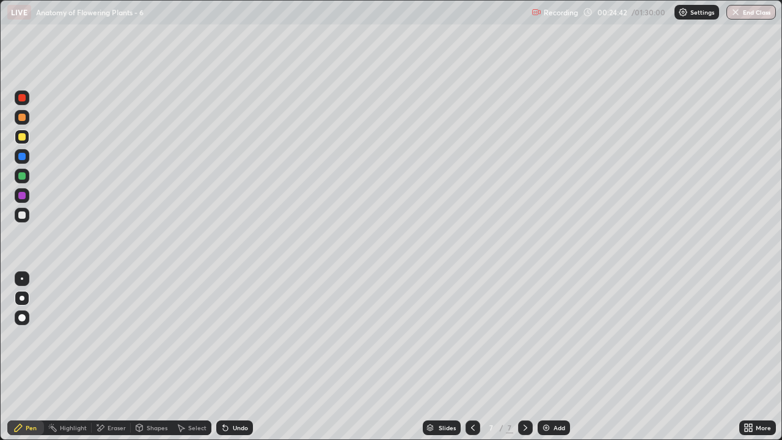
click at [23, 217] on div at bounding box center [21, 214] width 7 height 7
click at [114, 357] on div "Eraser" at bounding box center [116, 427] width 18 height 6
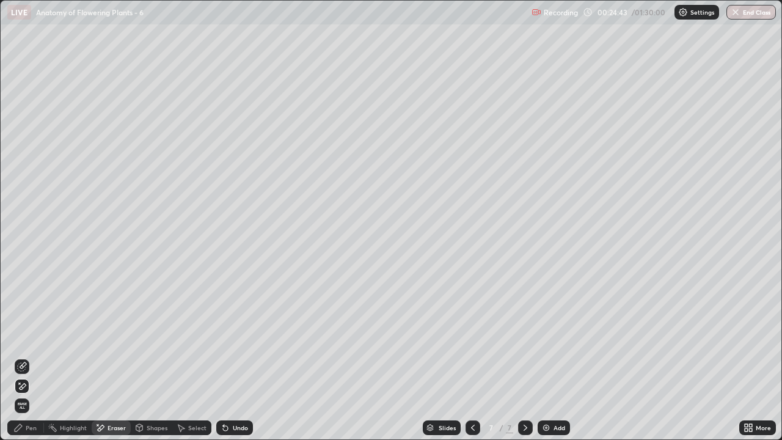
click at [159, 357] on div "Shapes" at bounding box center [157, 427] width 21 height 6
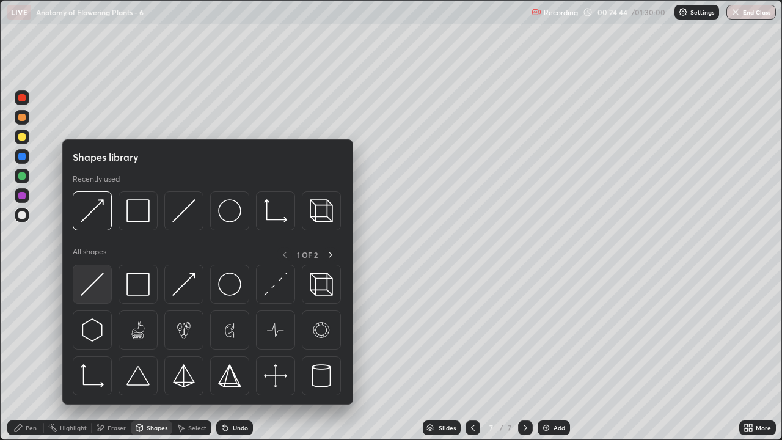
click at [100, 293] on img at bounding box center [92, 283] width 23 height 23
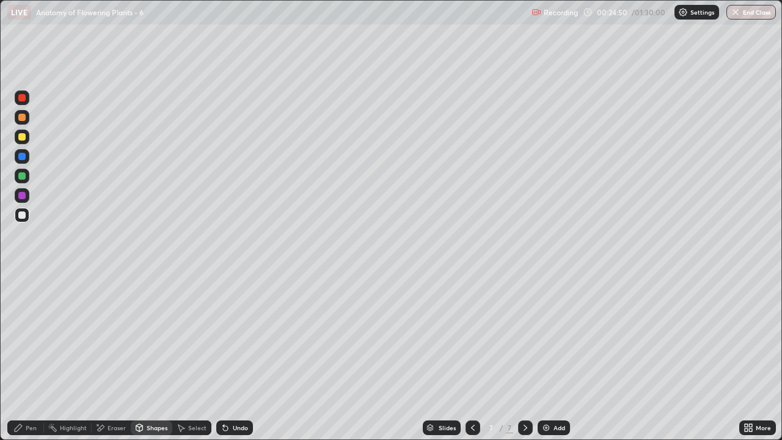
click at [39, 357] on div "Pen" at bounding box center [25, 427] width 37 height 15
click at [22, 118] on div at bounding box center [21, 117] width 7 height 7
click at [32, 357] on div "Pen" at bounding box center [31, 427] width 11 height 6
click at [112, 357] on div "Eraser" at bounding box center [111, 427] width 39 height 15
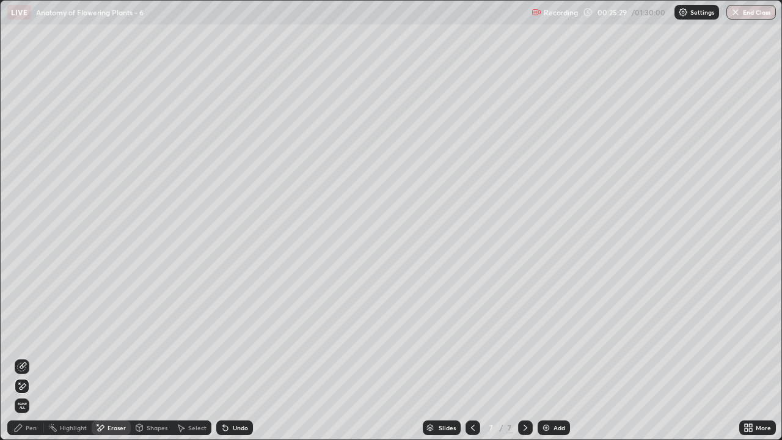
click at [37, 357] on div "Pen" at bounding box center [25, 427] width 37 height 15
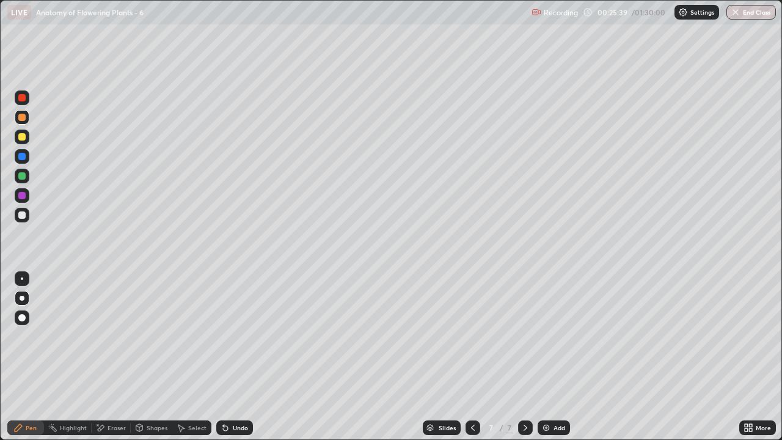
click at [24, 142] on div at bounding box center [22, 136] width 15 height 15
click at [151, 357] on div "Shapes" at bounding box center [157, 427] width 21 height 6
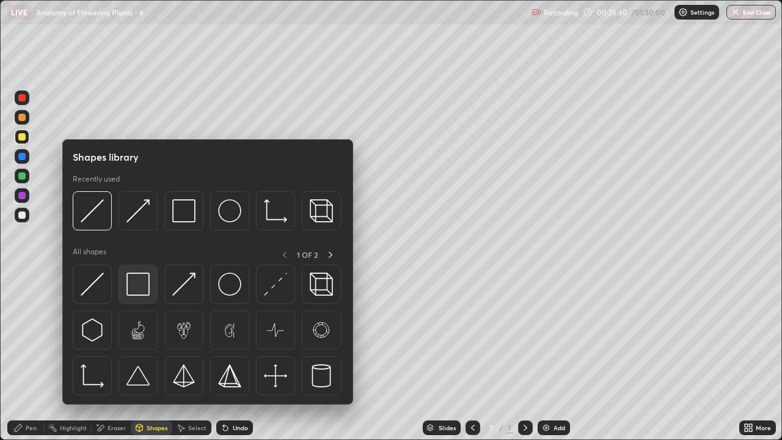
click at [138, 286] on img at bounding box center [137, 283] width 23 height 23
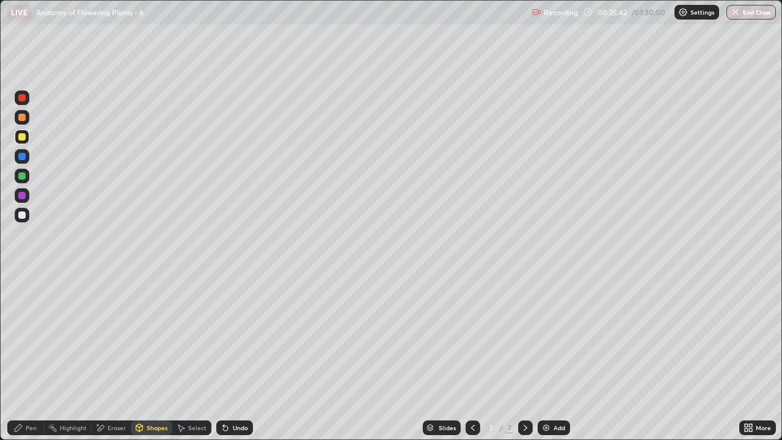
click at [148, 357] on div "Shapes" at bounding box center [157, 427] width 21 height 6
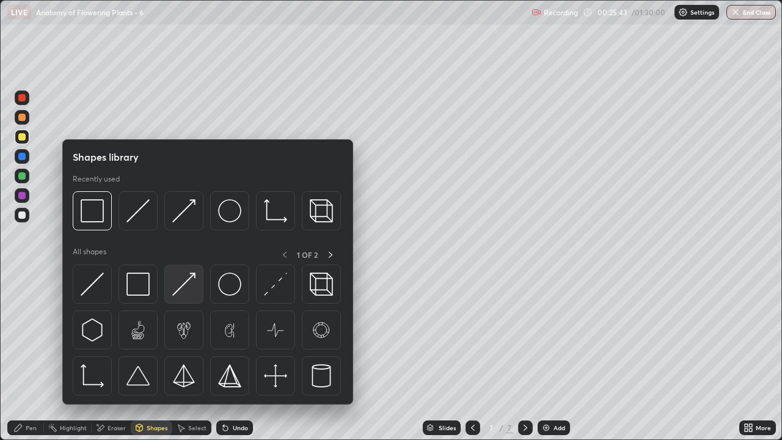
click at [185, 291] on img at bounding box center [183, 283] width 23 height 23
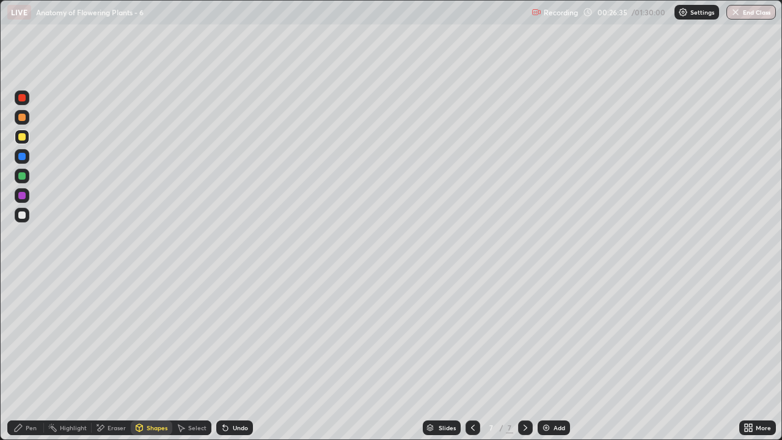
click at [22, 137] on div at bounding box center [21, 136] width 7 height 7
click at [35, 357] on div "Pen" at bounding box center [31, 427] width 11 height 6
click at [23, 216] on div at bounding box center [21, 214] width 7 height 7
click at [148, 357] on div "Shapes" at bounding box center [157, 427] width 21 height 6
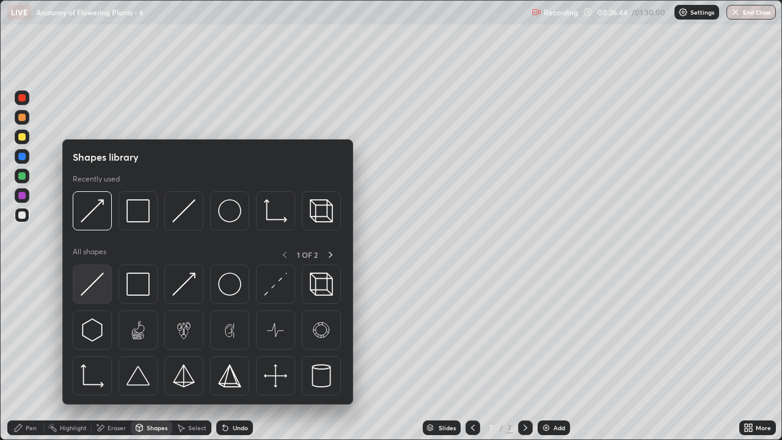
click at [99, 288] on img at bounding box center [92, 283] width 23 height 23
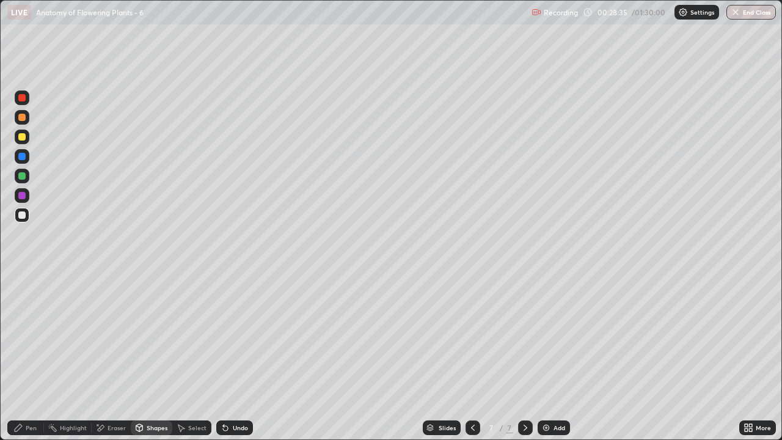
click at [22, 118] on div at bounding box center [21, 117] width 7 height 7
click at [28, 357] on div "Pen" at bounding box center [31, 427] width 11 height 6
click at [24, 137] on div at bounding box center [21, 136] width 7 height 7
click at [145, 357] on div "Shapes" at bounding box center [152, 427] width 42 height 15
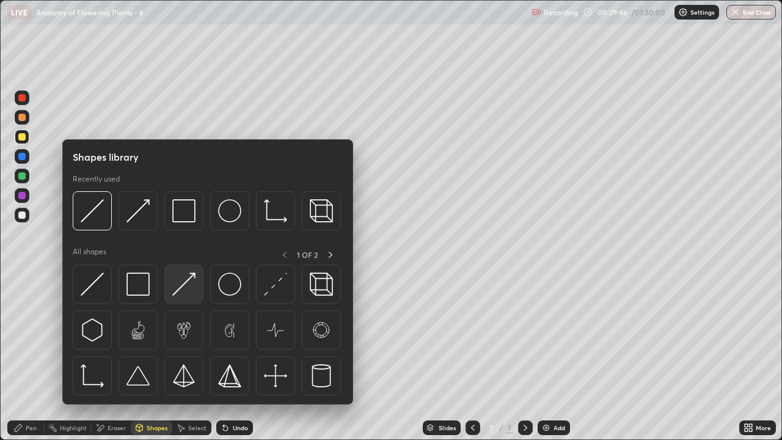
click at [188, 293] on img at bounding box center [183, 283] width 23 height 23
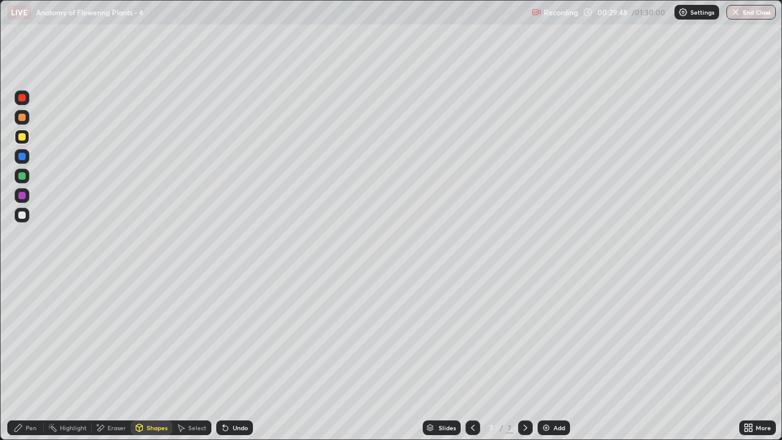
click at [32, 357] on div "Pen" at bounding box center [31, 427] width 11 height 6
click at [25, 218] on div at bounding box center [22, 215] width 15 height 15
click at [23, 139] on div at bounding box center [21, 136] width 7 height 7
click at [23, 216] on div at bounding box center [21, 214] width 7 height 7
click at [24, 218] on div at bounding box center [22, 215] width 15 height 15
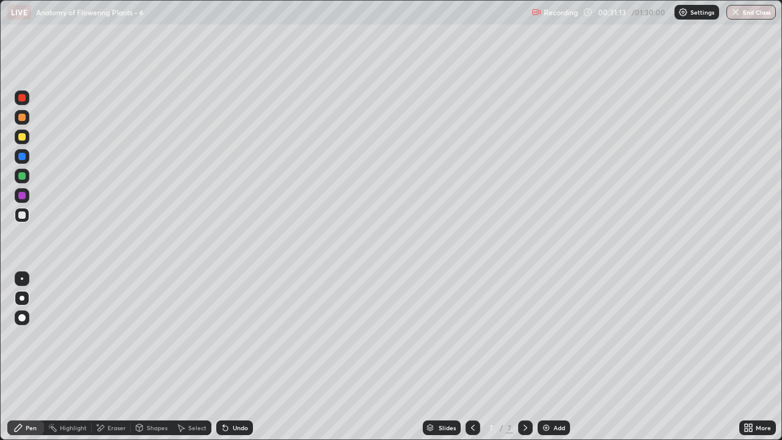
click at [109, 357] on div "Eraser" at bounding box center [116, 427] width 18 height 6
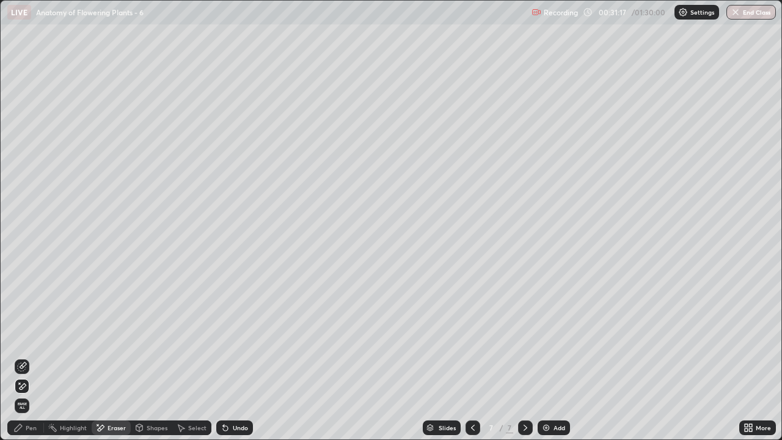
click at [221, 357] on icon at bounding box center [225, 428] width 10 height 10
click at [31, 357] on div "Pen" at bounding box center [31, 427] width 11 height 6
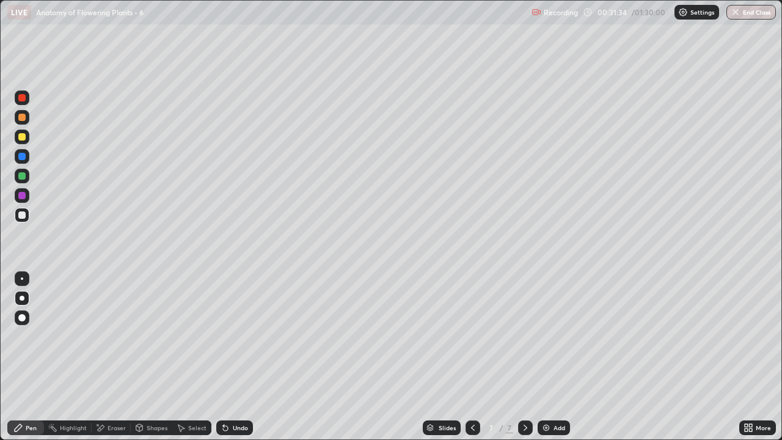
click at [111, 357] on div "Eraser" at bounding box center [116, 427] width 18 height 6
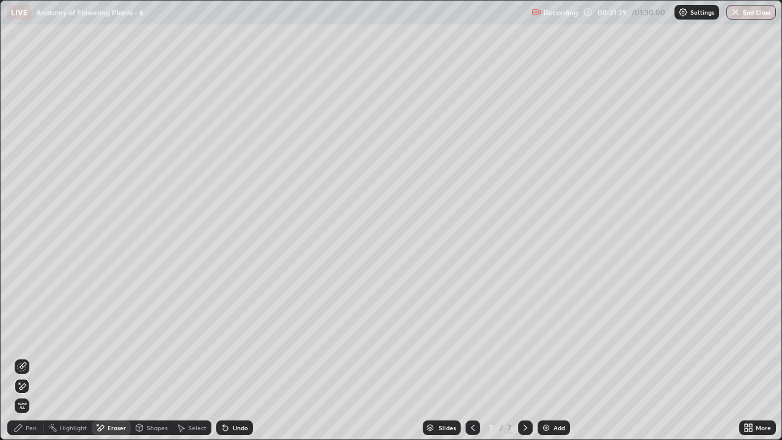
click at [223, 357] on icon at bounding box center [225, 428] width 5 height 5
click at [29, 357] on div "Pen" at bounding box center [31, 427] width 11 height 6
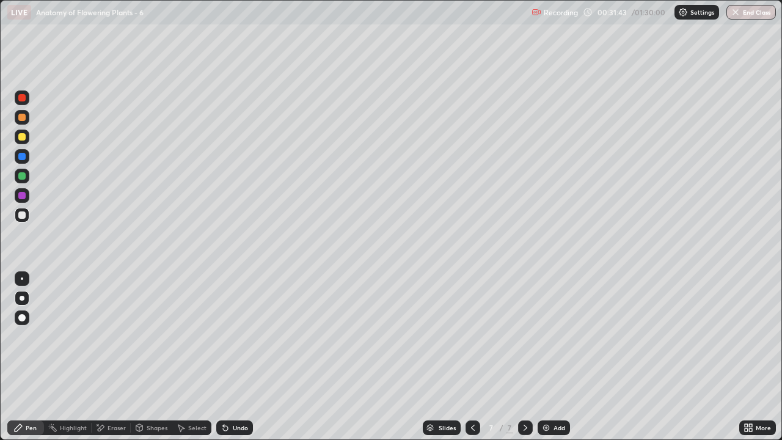
click at [111, 357] on div "Eraser" at bounding box center [116, 427] width 18 height 6
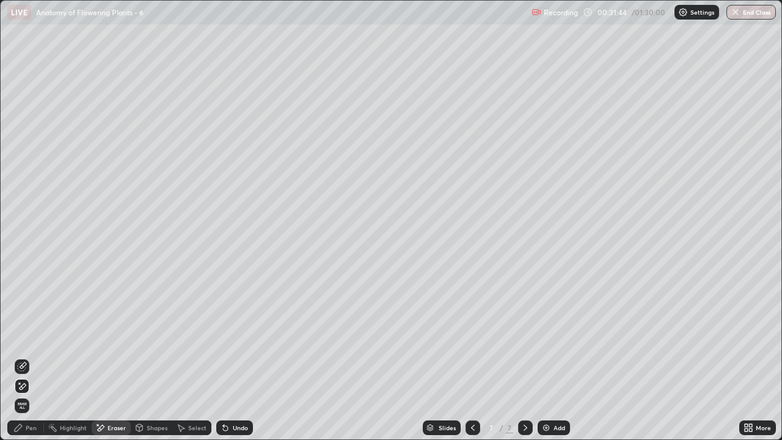
click at [22, 357] on icon at bounding box center [23, 365] width 7 height 6
click at [28, 357] on div "Pen" at bounding box center [31, 427] width 11 height 6
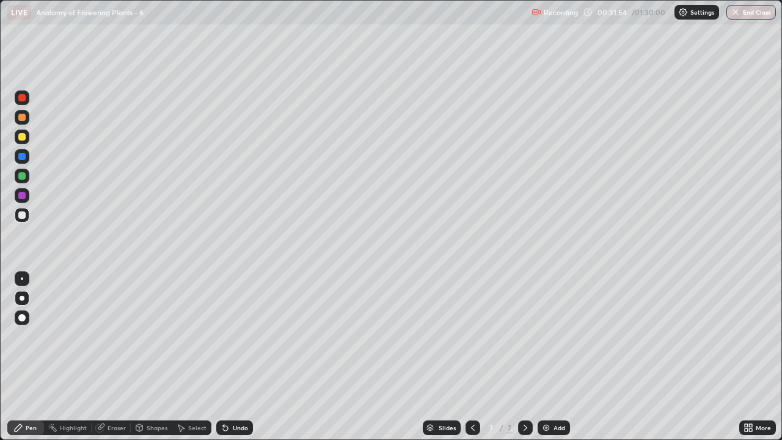
click at [24, 217] on div at bounding box center [21, 214] width 7 height 7
click at [22, 137] on div at bounding box center [21, 136] width 7 height 7
click at [150, 357] on div "Shapes" at bounding box center [157, 427] width 21 height 6
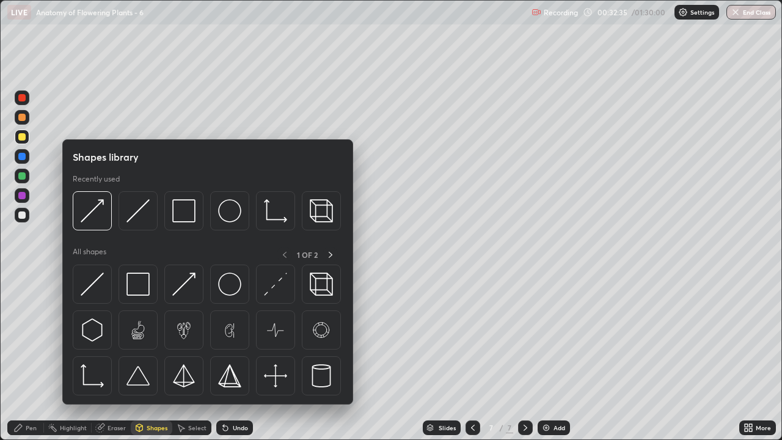
click at [114, 357] on div "Eraser" at bounding box center [116, 427] width 18 height 6
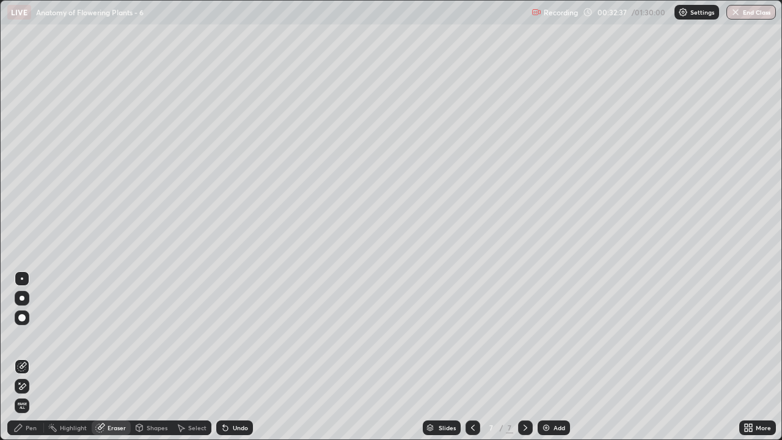
click at [34, 357] on div "Pen" at bounding box center [31, 427] width 11 height 6
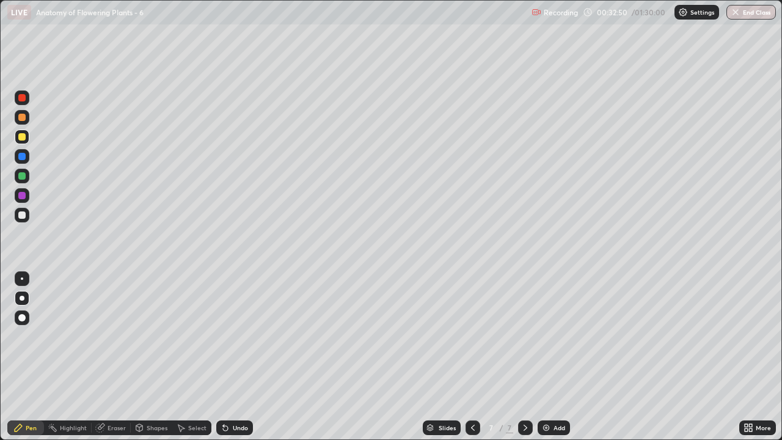
click at [120, 357] on div "Eraser" at bounding box center [116, 427] width 18 height 6
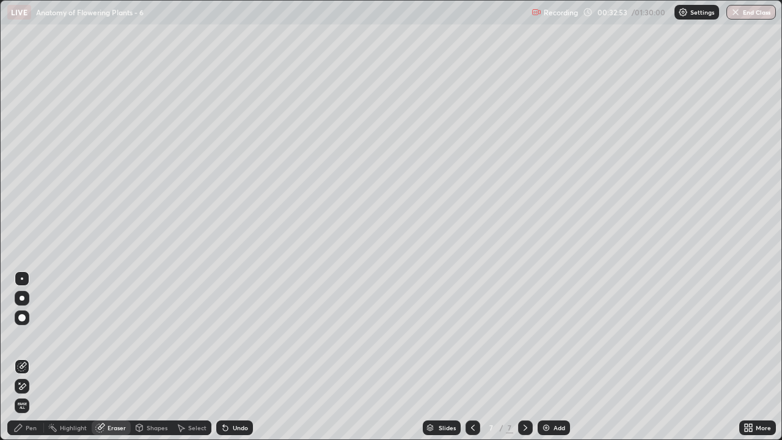
click at [36, 357] on div "Pen" at bounding box center [31, 427] width 11 height 6
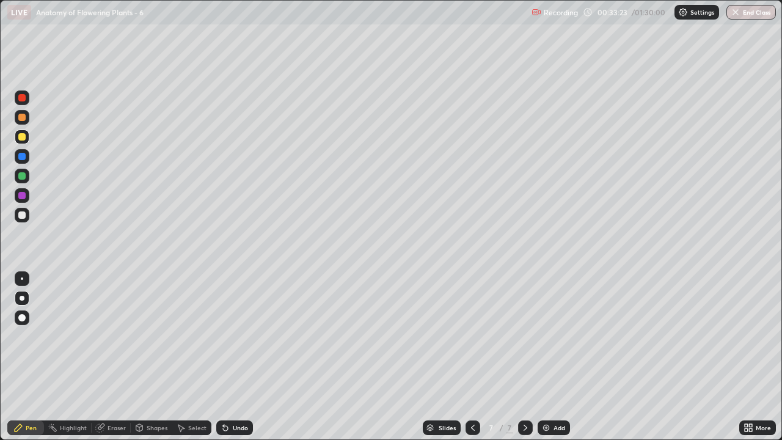
click at [25, 212] on div at bounding box center [21, 214] width 7 height 7
click at [20, 143] on div at bounding box center [22, 136] width 15 height 15
click at [24, 118] on div at bounding box center [21, 117] width 7 height 7
click at [31, 357] on div "Pen" at bounding box center [31, 427] width 11 height 6
click at [117, 357] on div "Eraser" at bounding box center [116, 427] width 18 height 6
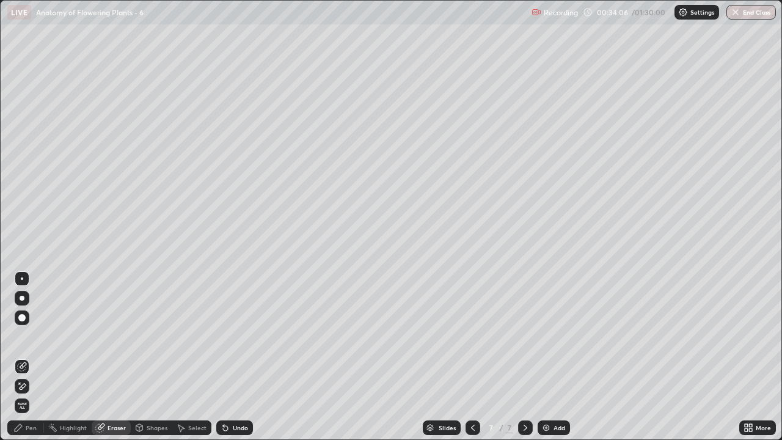
click at [34, 357] on div "Pen" at bounding box center [31, 427] width 11 height 6
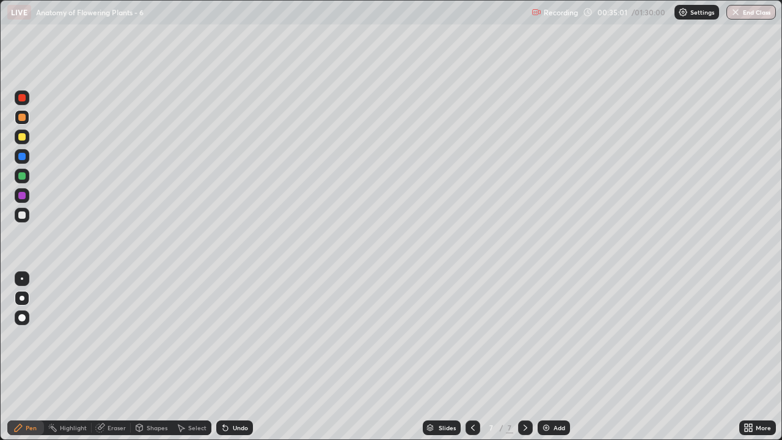
click at [25, 216] on div at bounding box center [21, 214] width 7 height 7
click at [158, 357] on div "Shapes" at bounding box center [152, 427] width 42 height 15
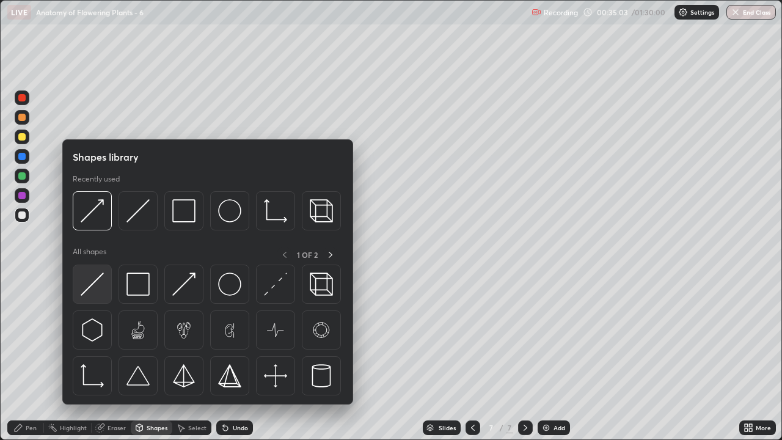
click at [98, 288] on img at bounding box center [92, 283] width 23 height 23
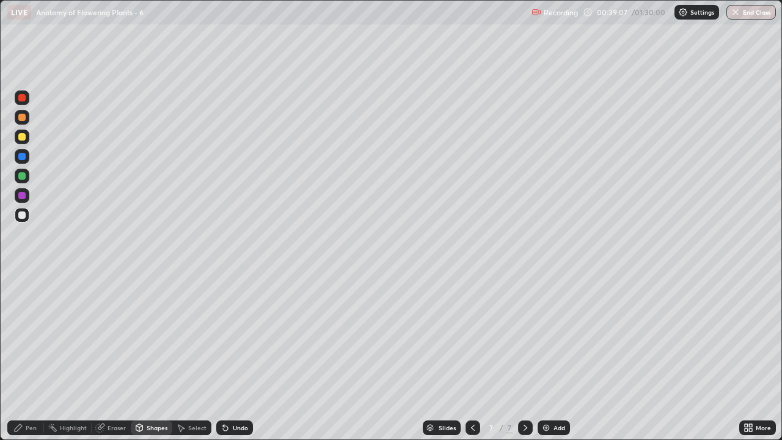
click at [531, 357] on div at bounding box center [525, 427] width 15 height 15
click at [546, 357] on img at bounding box center [546, 428] width 10 height 10
click at [24, 118] on div at bounding box center [21, 117] width 7 height 7
click at [36, 357] on div "Pen" at bounding box center [31, 427] width 11 height 6
click at [22, 140] on div at bounding box center [21, 136] width 7 height 7
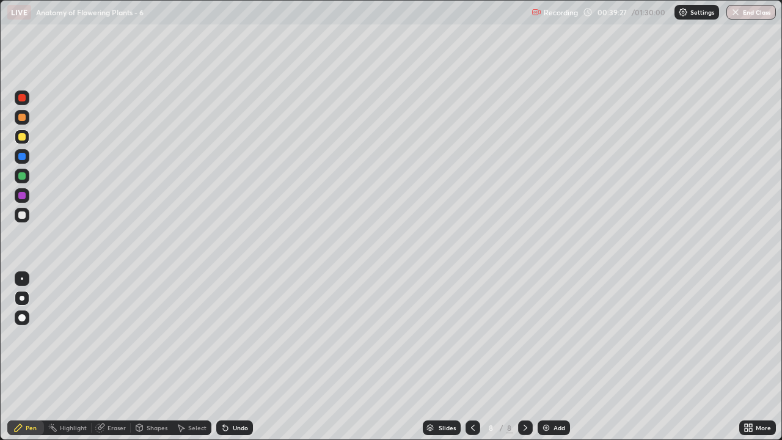
click at [153, 357] on div "Shapes" at bounding box center [157, 427] width 21 height 6
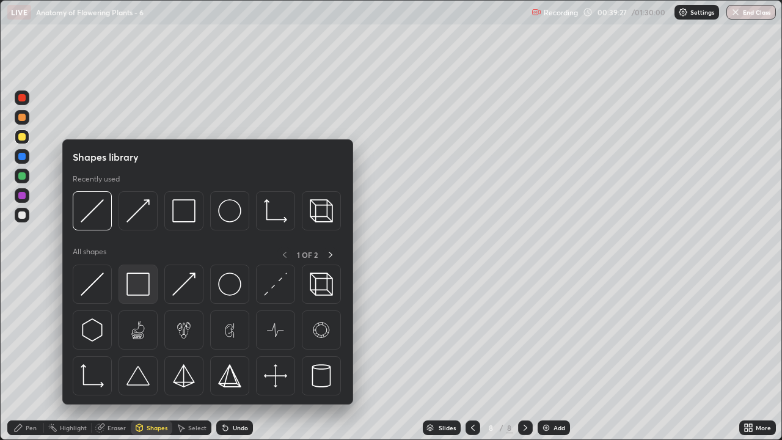
click at [140, 287] on img at bounding box center [137, 283] width 23 height 23
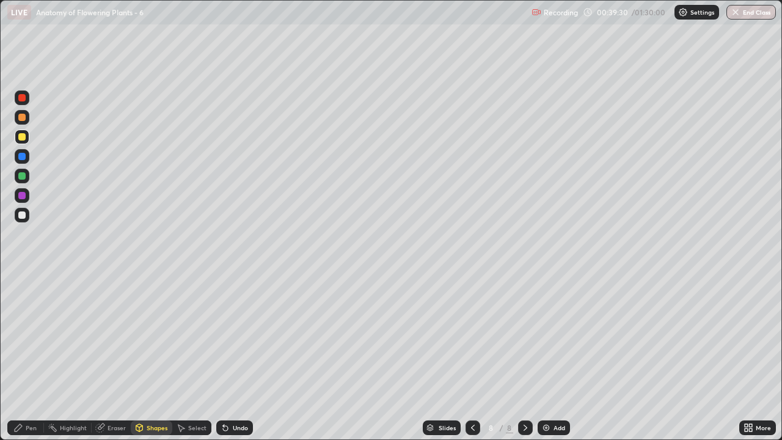
click at [151, 357] on div "Shapes" at bounding box center [157, 427] width 21 height 6
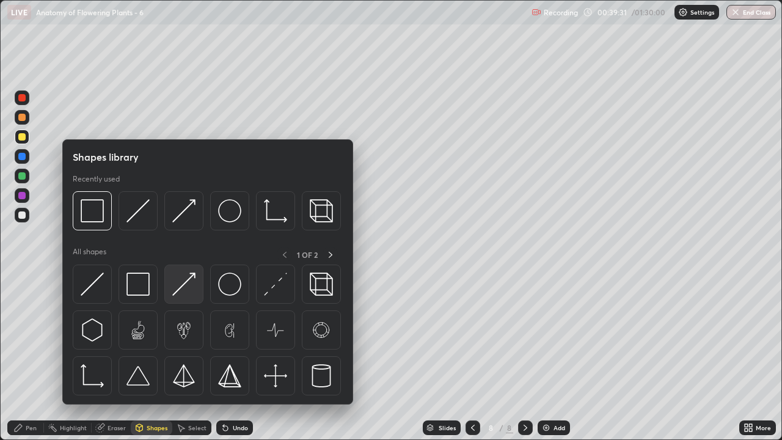
click at [189, 292] on img at bounding box center [183, 283] width 23 height 23
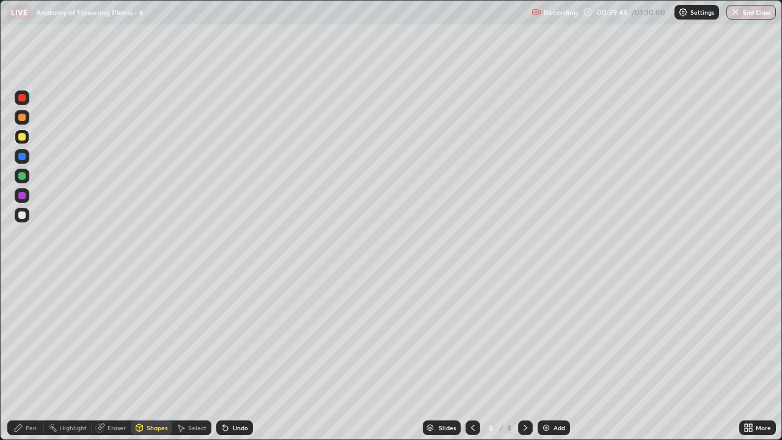
click at [24, 214] on div at bounding box center [21, 214] width 7 height 7
click at [117, 357] on div "Eraser" at bounding box center [116, 427] width 18 height 6
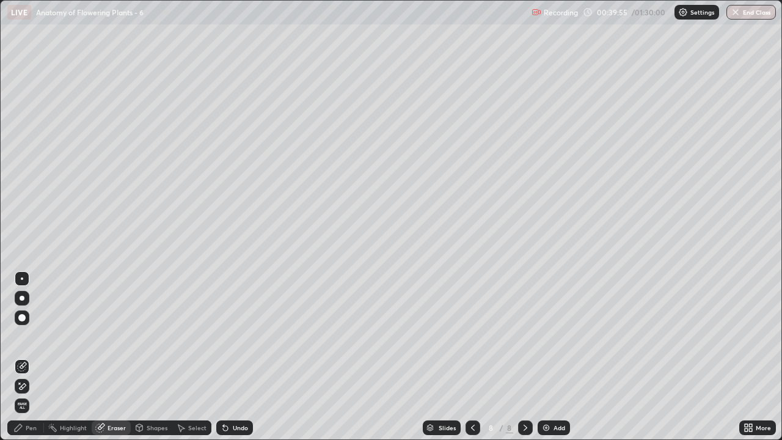
click at [29, 357] on div "Pen" at bounding box center [25, 427] width 37 height 15
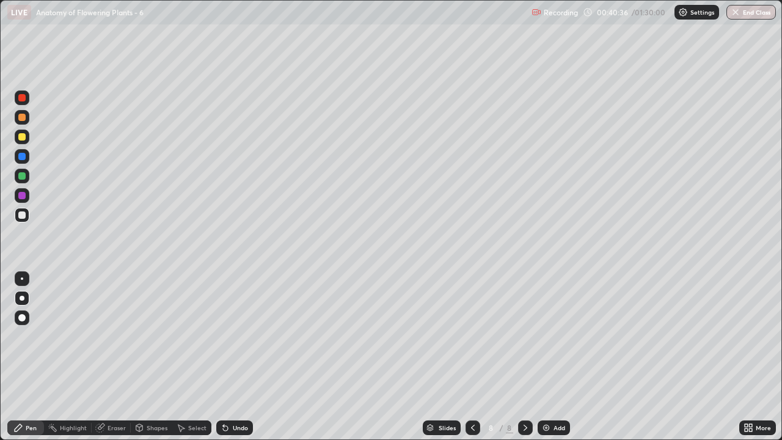
click at [22, 139] on div at bounding box center [21, 136] width 7 height 7
click at [25, 138] on div at bounding box center [21, 136] width 7 height 7
click at [25, 215] on div at bounding box center [21, 214] width 7 height 7
click at [118, 357] on div "Eraser" at bounding box center [116, 427] width 18 height 6
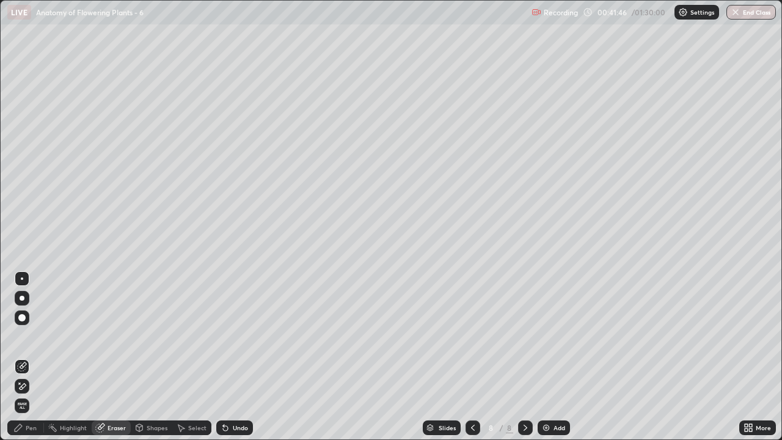
click at [31, 357] on div "Pen" at bounding box center [31, 427] width 11 height 6
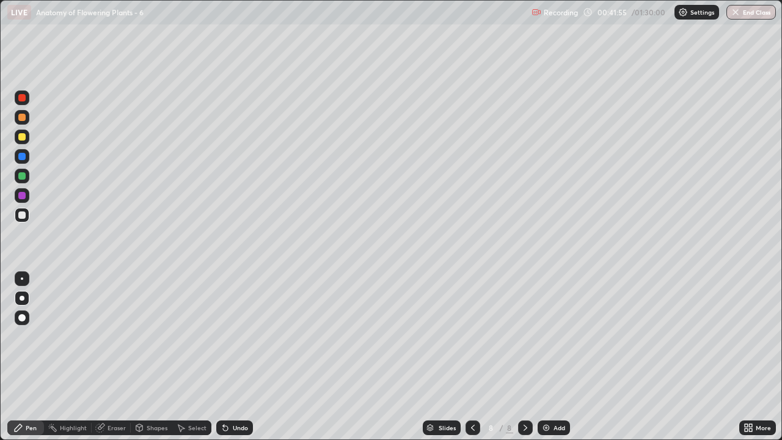
click at [122, 357] on div "Eraser" at bounding box center [116, 427] width 18 height 6
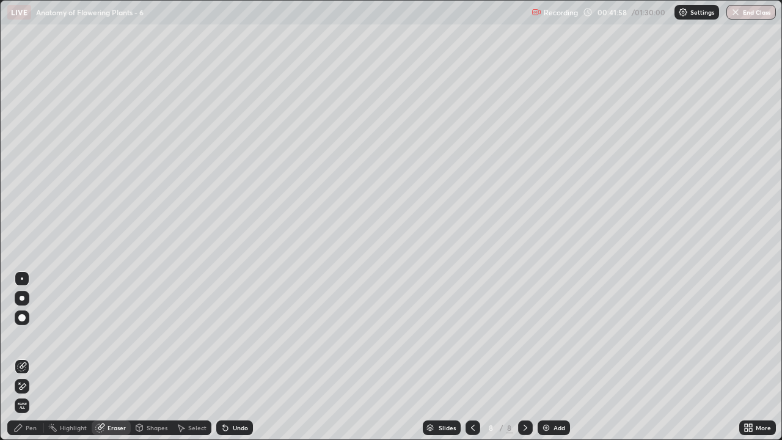
click at [31, 357] on div "Pen" at bounding box center [31, 427] width 11 height 6
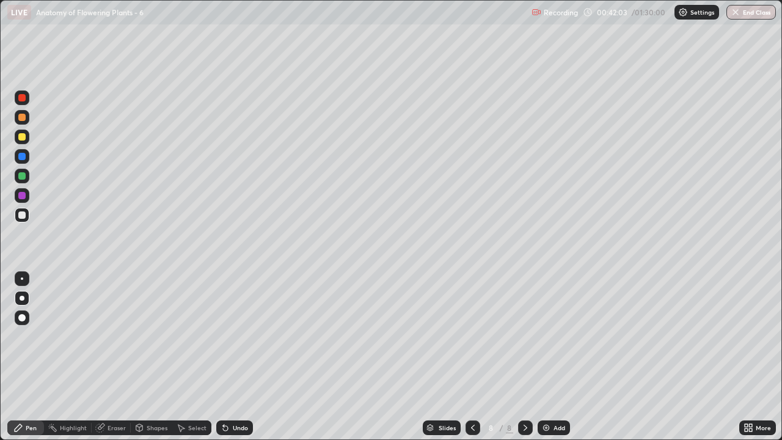
click at [116, 357] on div "Eraser" at bounding box center [111, 427] width 39 height 15
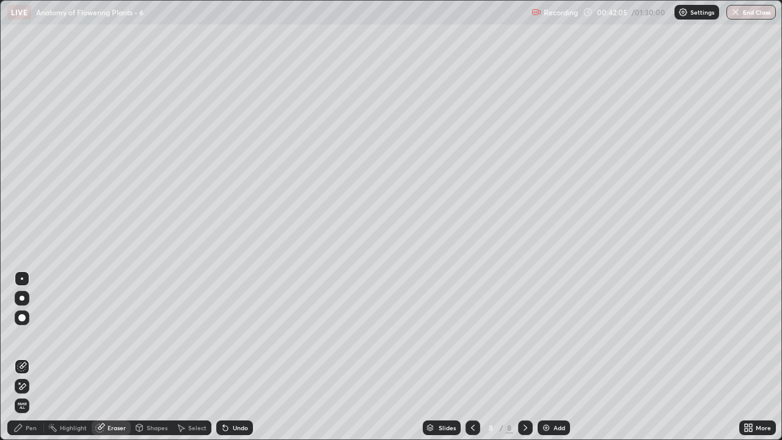
click at [34, 357] on div "Pen" at bounding box center [31, 427] width 11 height 6
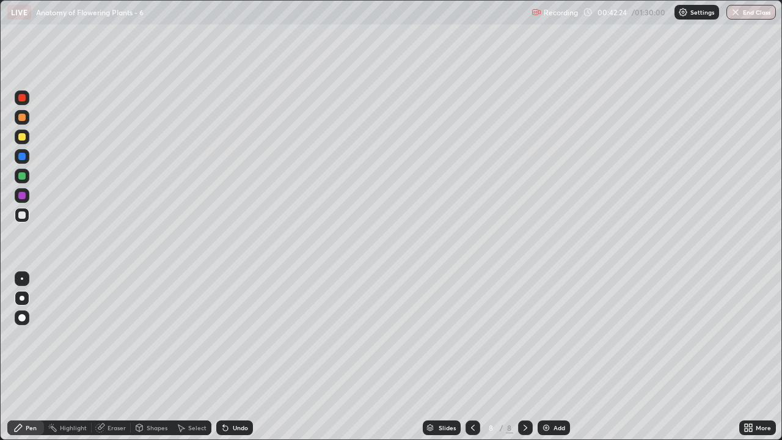
click at [24, 137] on div at bounding box center [21, 136] width 7 height 7
click at [23, 139] on div at bounding box center [21, 136] width 7 height 7
click at [153, 357] on div "Shapes" at bounding box center [157, 427] width 21 height 6
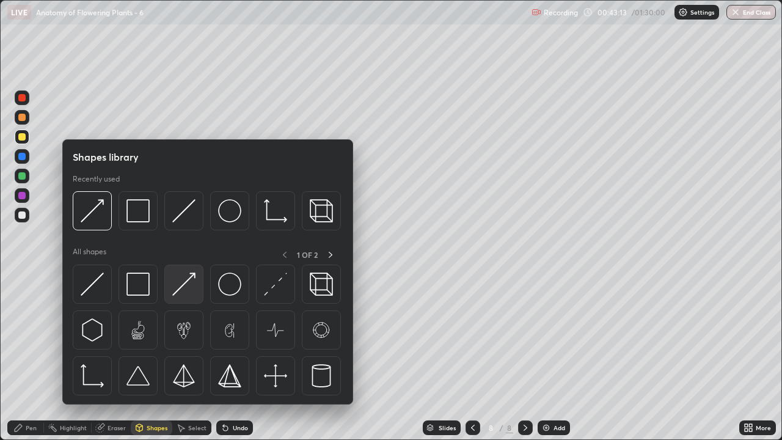
click at [183, 286] on img at bounding box center [183, 283] width 23 height 23
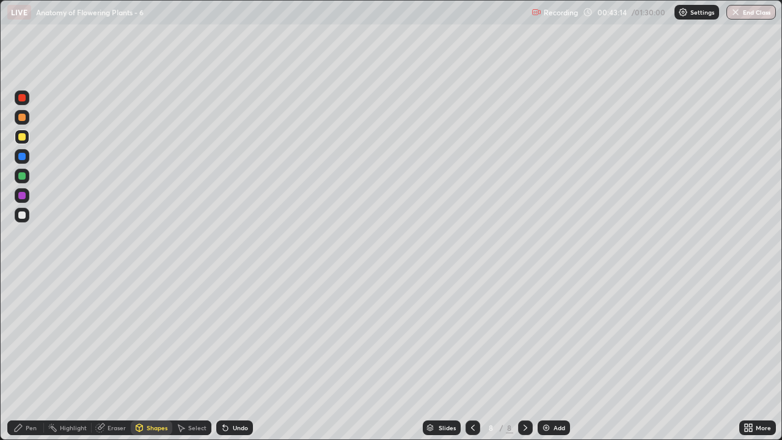
click at [29, 357] on div "Pen" at bounding box center [25, 427] width 37 height 15
click at [31, 357] on div "Pen" at bounding box center [31, 427] width 11 height 6
click at [25, 213] on div at bounding box center [21, 214] width 7 height 7
click at [148, 357] on div "Shapes" at bounding box center [157, 427] width 21 height 6
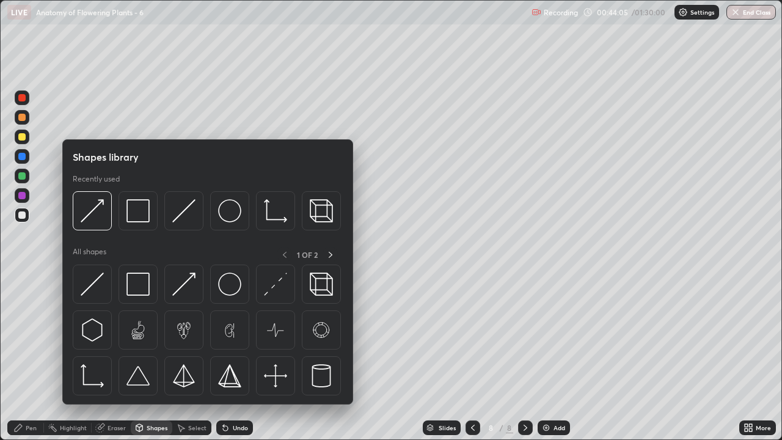
click at [28, 357] on div "Pen" at bounding box center [31, 427] width 11 height 6
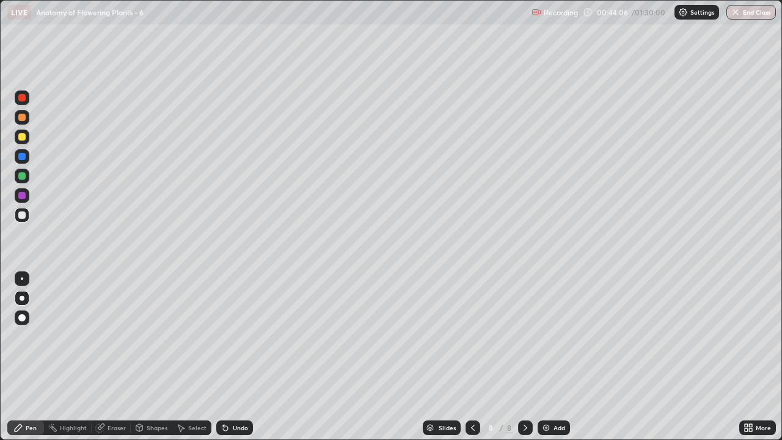
click at [23, 215] on div at bounding box center [21, 214] width 7 height 7
click at [23, 137] on div at bounding box center [21, 136] width 7 height 7
click at [24, 214] on div at bounding box center [21, 214] width 7 height 7
click at [23, 143] on div at bounding box center [22, 136] width 15 height 15
click at [22, 118] on div at bounding box center [21, 117] width 7 height 7
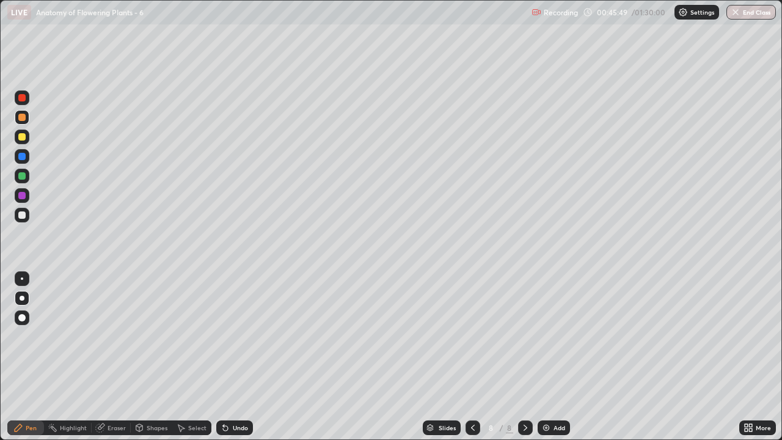
click at [30, 357] on div "Pen" at bounding box center [31, 427] width 11 height 6
click at [112, 357] on div "Eraser" at bounding box center [116, 427] width 18 height 6
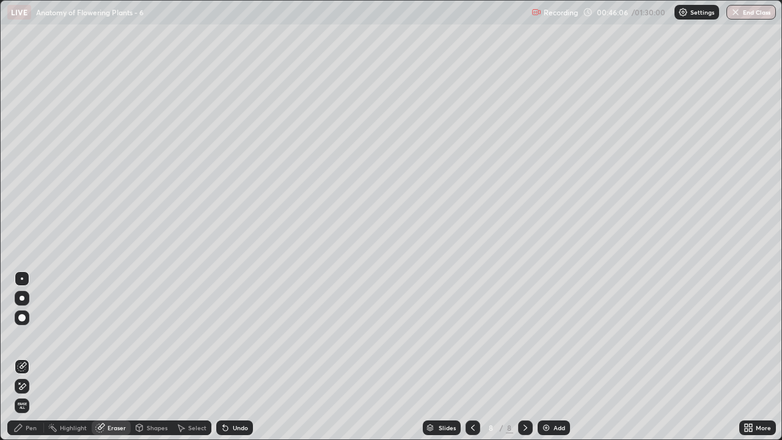
click at [26, 357] on icon at bounding box center [22, 386] width 10 height 10
click at [32, 357] on div "Pen" at bounding box center [31, 427] width 11 height 6
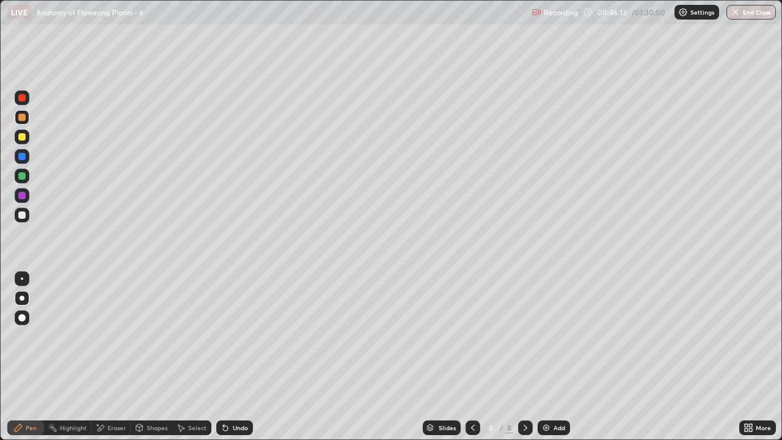
click at [23, 215] on div at bounding box center [21, 214] width 7 height 7
click at [25, 139] on div at bounding box center [21, 136] width 7 height 7
click at [154, 357] on div "Shapes" at bounding box center [157, 427] width 21 height 6
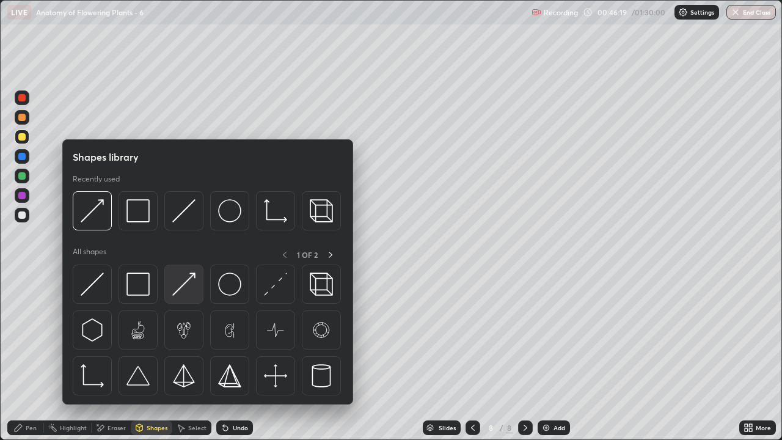
click at [181, 292] on img at bounding box center [183, 283] width 23 height 23
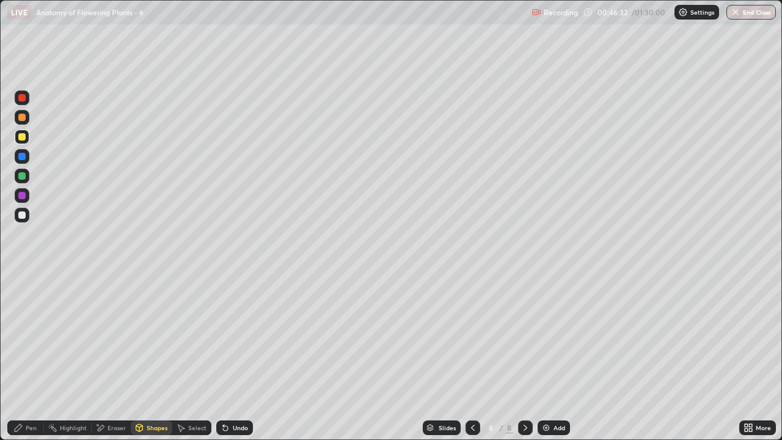
click at [23, 139] on div at bounding box center [21, 136] width 7 height 7
click at [108, 357] on div "Eraser" at bounding box center [116, 427] width 18 height 6
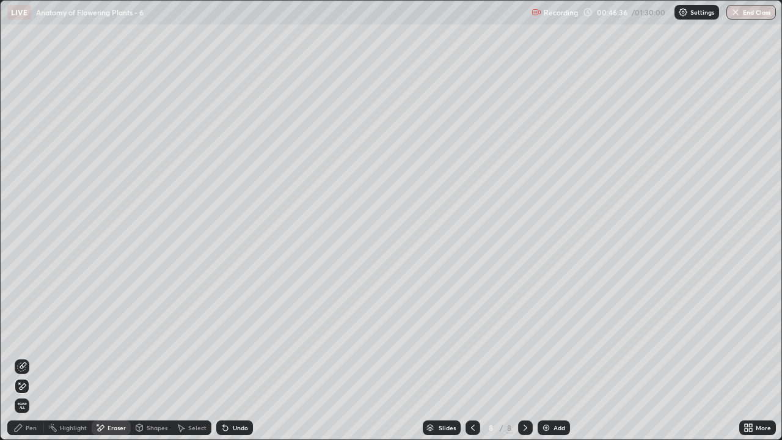
click at [31, 357] on div "Pen" at bounding box center [31, 427] width 11 height 6
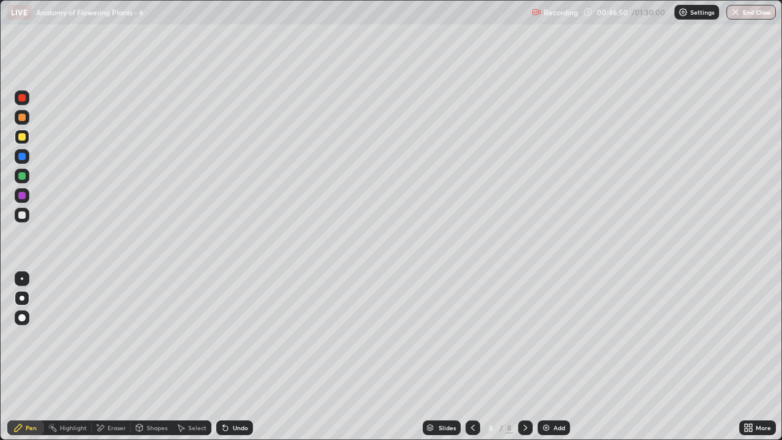
click at [20, 218] on div at bounding box center [21, 214] width 7 height 7
click at [153, 357] on div "Shapes" at bounding box center [157, 427] width 21 height 6
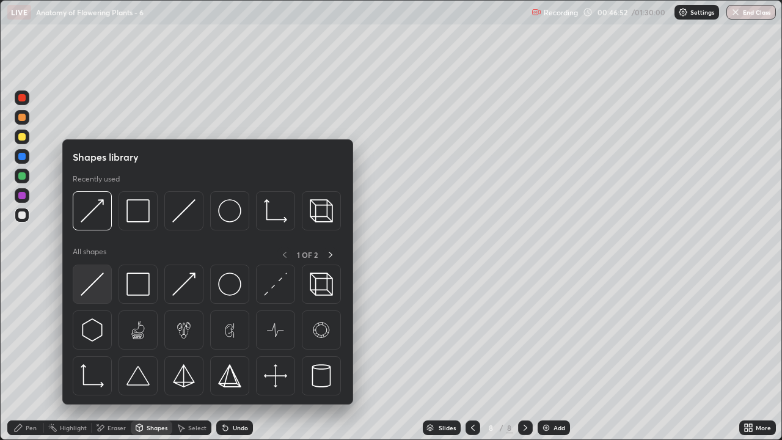
click at [98, 288] on img at bounding box center [92, 283] width 23 height 23
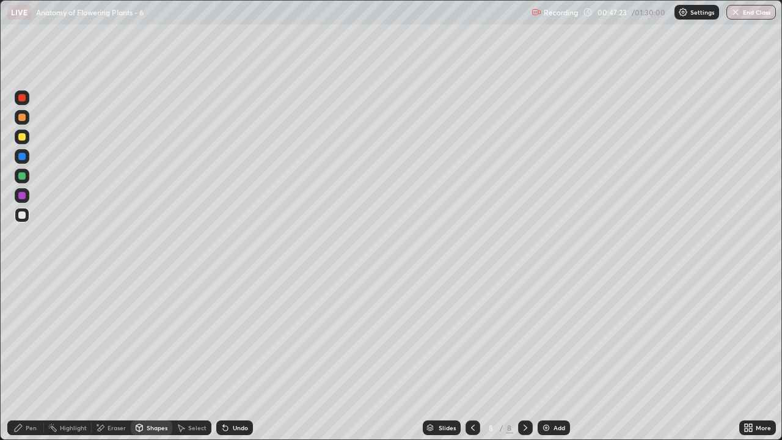
click at [25, 139] on div at bounding box center [21, 136] width 7 height 7
click at [151, 357] on div "Shapes" at bounding box center [157, 427] width 21 height 6
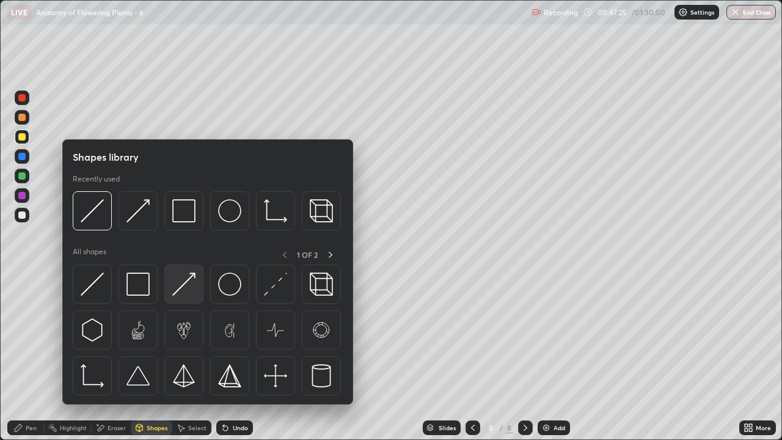
click at [188, 286] on img at bounding box center [183, 283] width 23 height 23
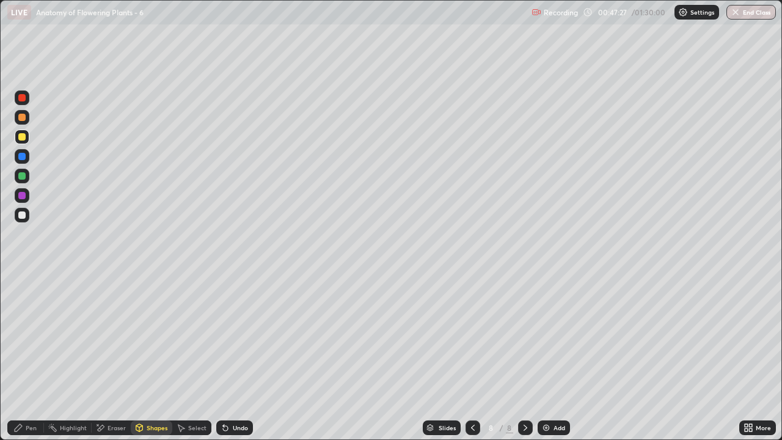
click at [29, 357] on div "Pen" at bounding box center [25, 427] width 37 height 15
click at [31, 357] on div "Pen" at bounding box center [31, 427] width 11 height 6
click at [24, 216] on div at bounding box center [21, 214] width 7 height 7
click at [115, 357] on div "Eraser" at bounding box center [116, 427] width 18 height 6
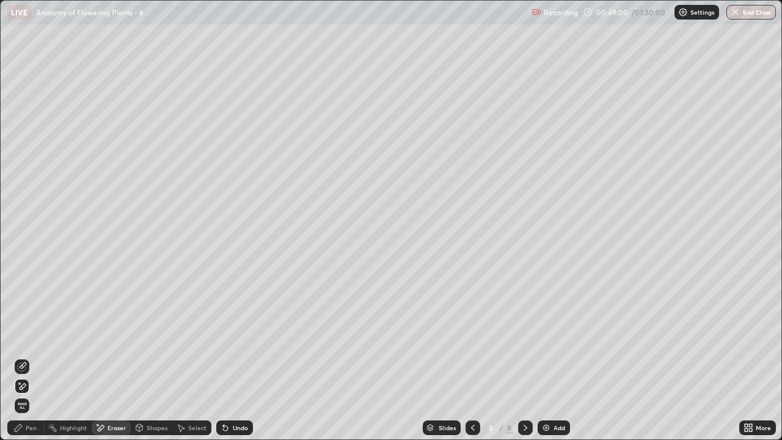
click at [34, 357] on div "Pen" at bounding box center [31, 427] width 11 height 6
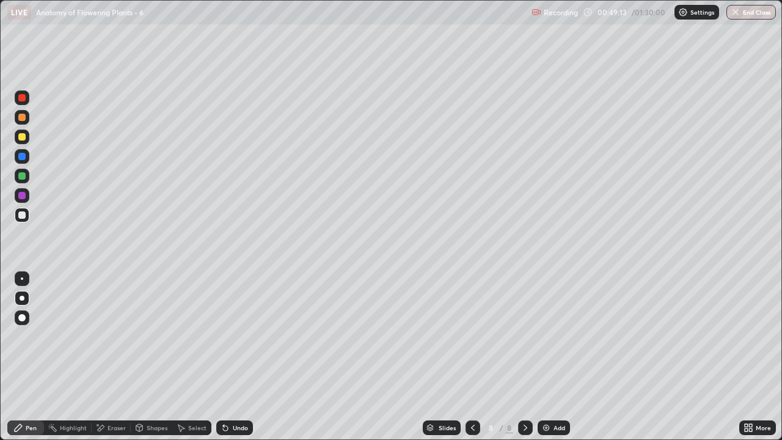
click at [114, 357] on div "Eraser" at bounding box center [111, 427] width 39 height 15
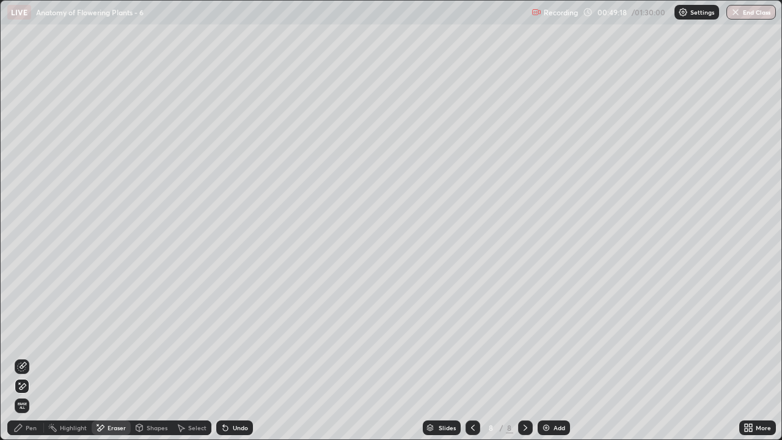
click at [34, 357] on div "Pen" at bounding box center [31, 427] width 11 height 6
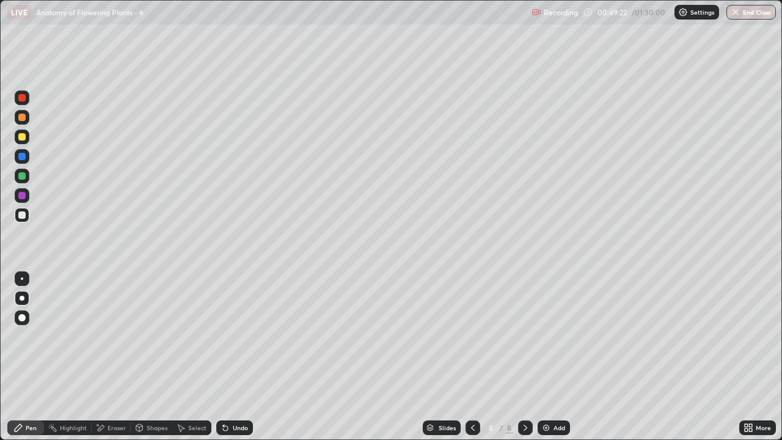
click at [23, 137] on div at bounding box center [21, 136] width 7 height 7
click at [522, 357] on icon at bounding box center [525, 428] width 10 height 10
click at [543, 357] on img at bounding box center [546, 428] width 10 height 10
click at [25, 136] on div at bounding box center [21, 136] width 7 height 7
click at [23, 118] on div at bounding box center [21, 117] width 7 height 7
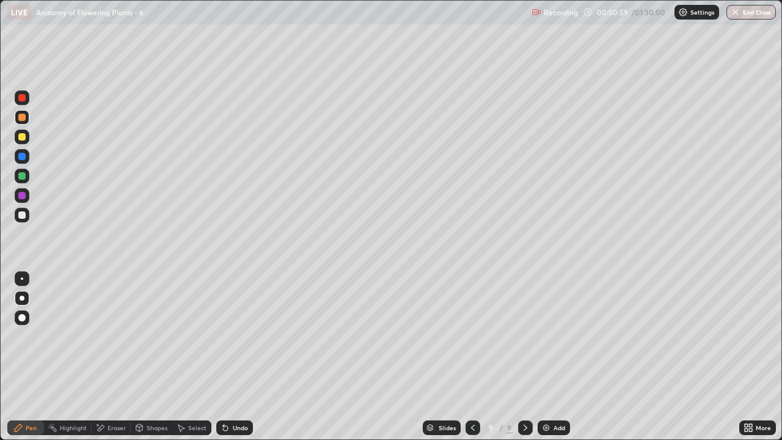
click at [35, 357] on div "Pen" at bounding box center [31, 427] width 11 height 6
click at [24, 139] on div at bounding box center [21, 136] width 7 height 7
click at [151, 357] on div "Shapes" at bounding box center [157, 427] width 21 height 6
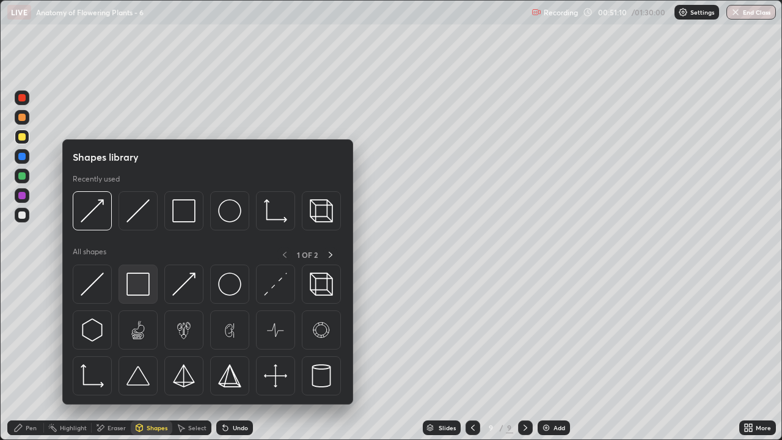
click at [137, 288] on img at bounding box center [137, 283] width 23 height 23
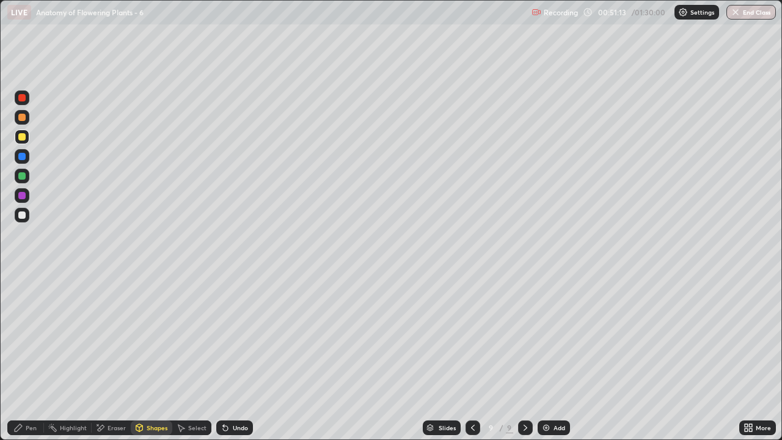
click at [158, 357] on div "Shapes" at bounding box center [157, 427] width 21 height 6
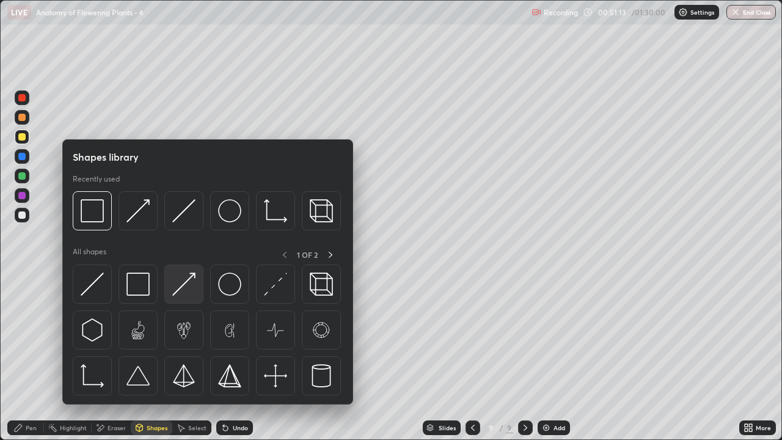
click at [195, 292] on img at bounding box center [183, 283] width 23 height 23
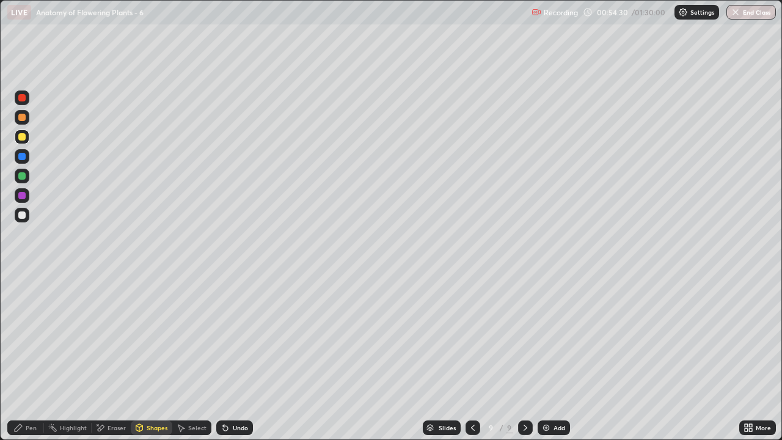
click at [159, 357] on div "Shapes" at bounding box center [157, 427] width 21 height 6
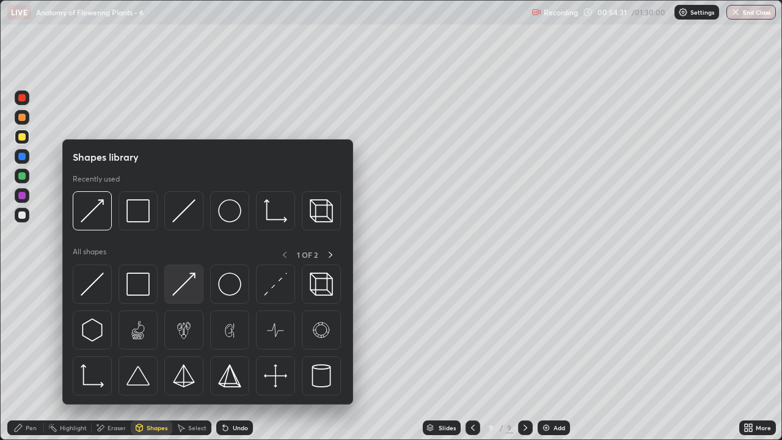
click at [192, 290] on img at bounding box center [183, 283] width 23 height 23
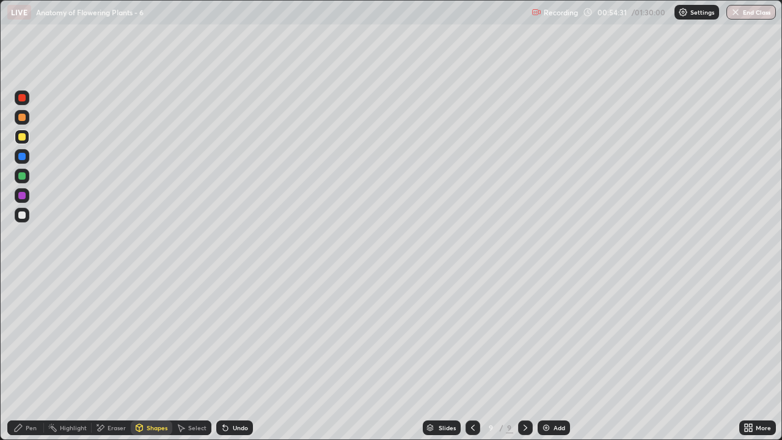
click at [22, 217] on div at bounding box center [21, 214] width 7 height 7
click at [114, 357] on div "Eraser" at bounding box center [116, 427] width 18 height 6
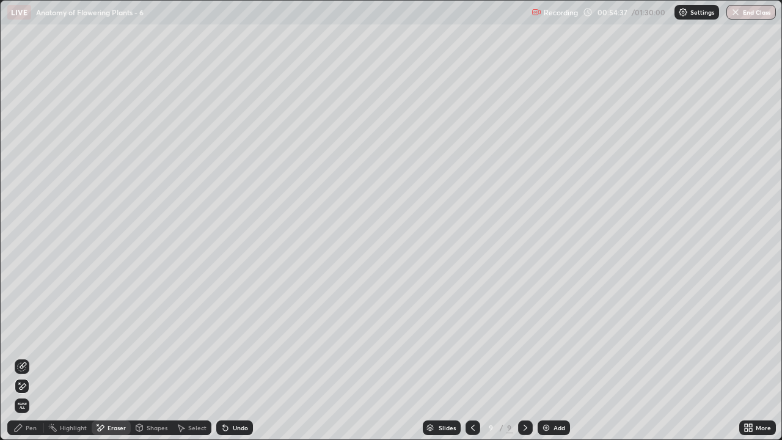
click at [32, 357] on div "Pen" at bounding box center [31, 427] width 11 height 6
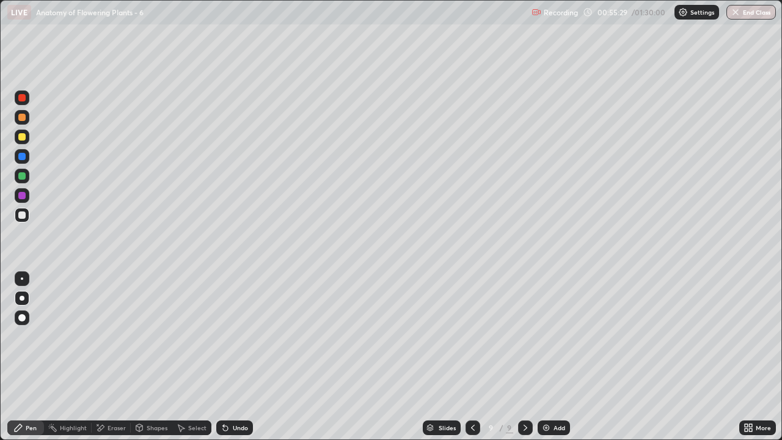
click at [29, 141] on div at bounding box center [22, 136] width 15 height 15
click at [159, 357] on div "Shapes" at bounding box center [157, 427] width 21 height 6
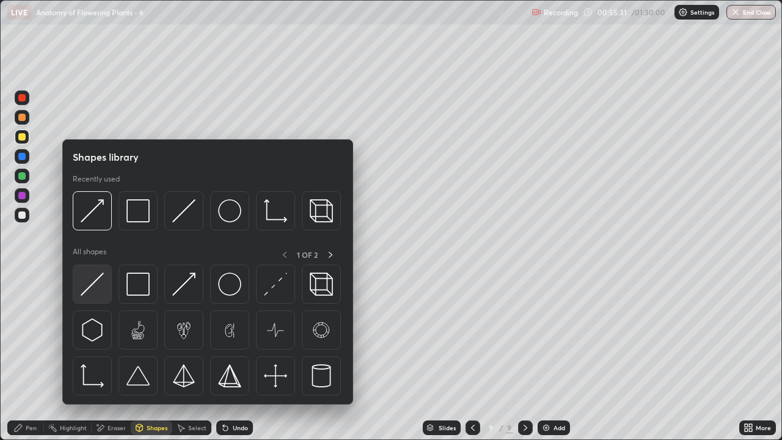
click at [103, 293] on img at bounding box center [92, 283] width 23 height 23
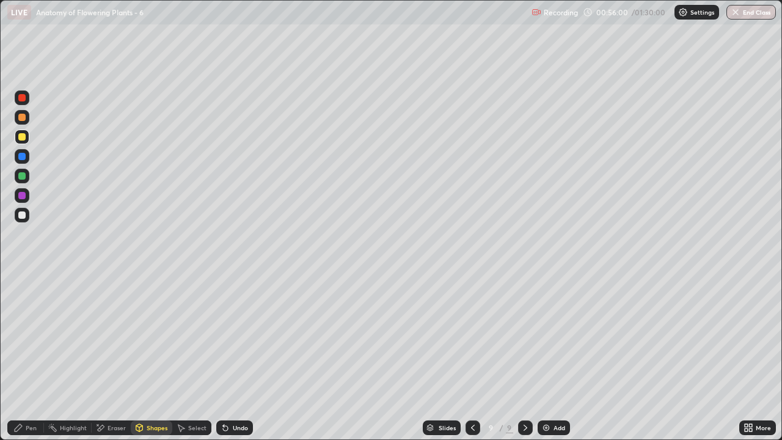
click at [154, 357] on div "Shapes" at bounding box center [157, 427] width 21 height 6
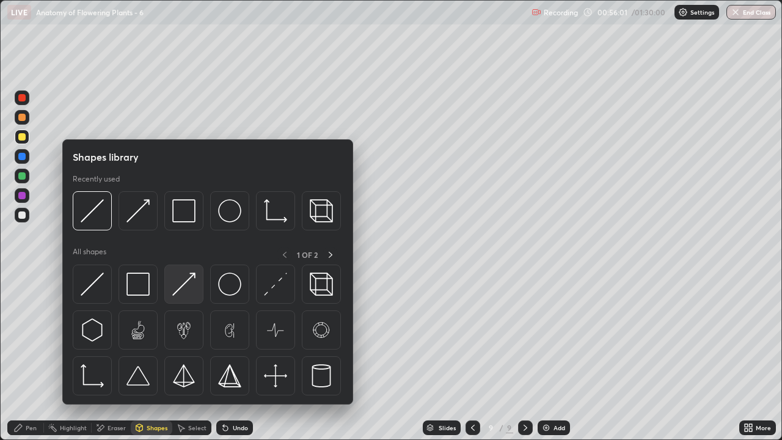
click at [188, 291] on img at bounding box center [183, 283] width 23 height 23
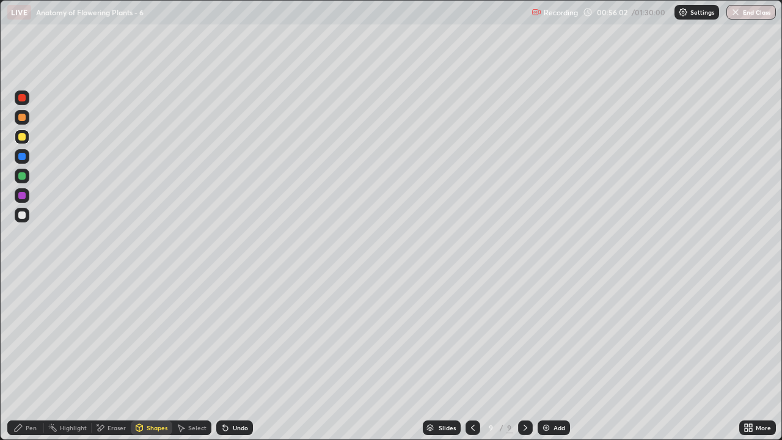
click at [36, 357] on div "Pen" at bounding box center [31, 427] width 11 height 6
click at [35, 357] on div "Pen" at bounding box center [31, 427] width 11 height 6
click at [110, 357] on div "Eraser" at bounding box center [116, 427] width 18 height 6
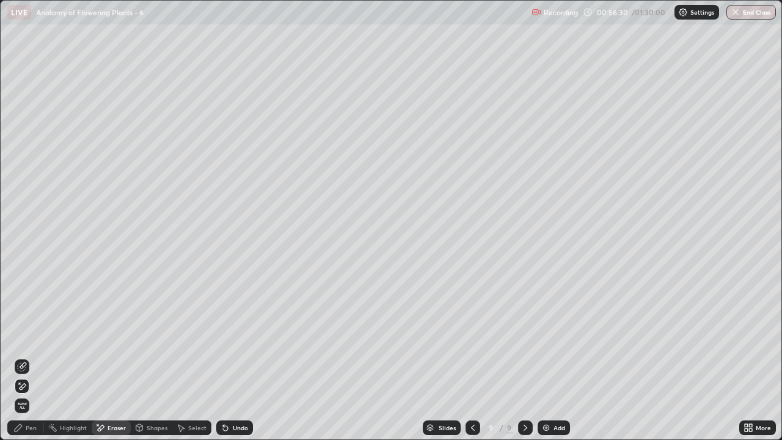
click at [23, 357] on icon at bounding box center [22, 386] width 10 height 10
click at [149, 357] on div "Shapes" at bounding box center [157, 427] width 21 height 6
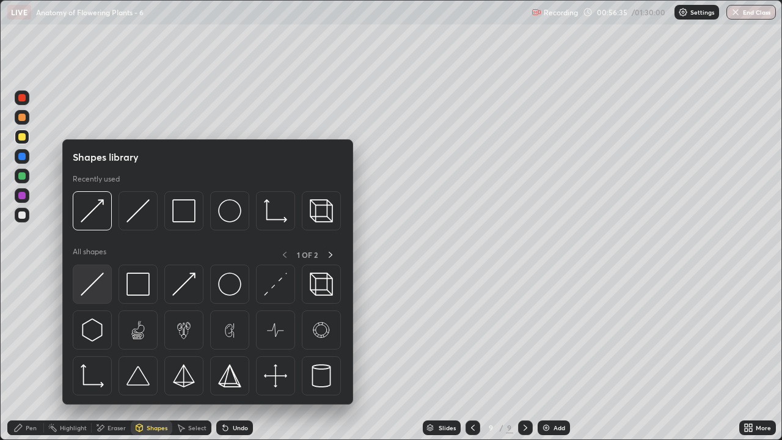
click at [98, 294] on img at bounding box center [92, 283] width 23 height 23
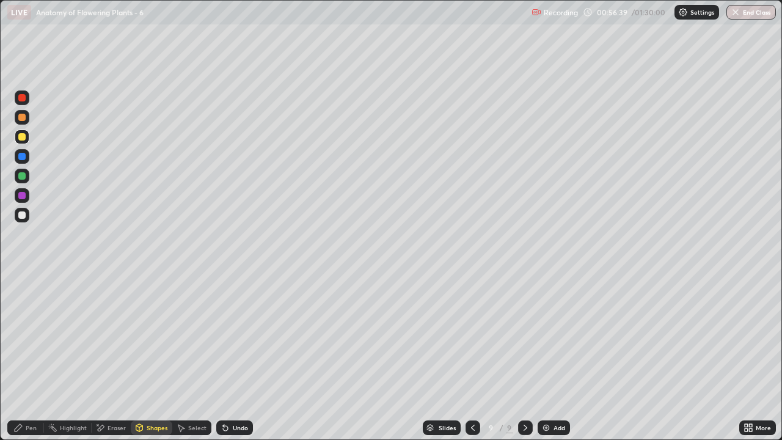
click at [24, 214] on div at bounding box center [21, 214] width 7 height 7
click at [35, 357] on div "Pen" at bounding box center [25, 427] width 37 height 15
click at [118, 357] on div "Eraser" at bounding box center [116, 427] width 18 height 6
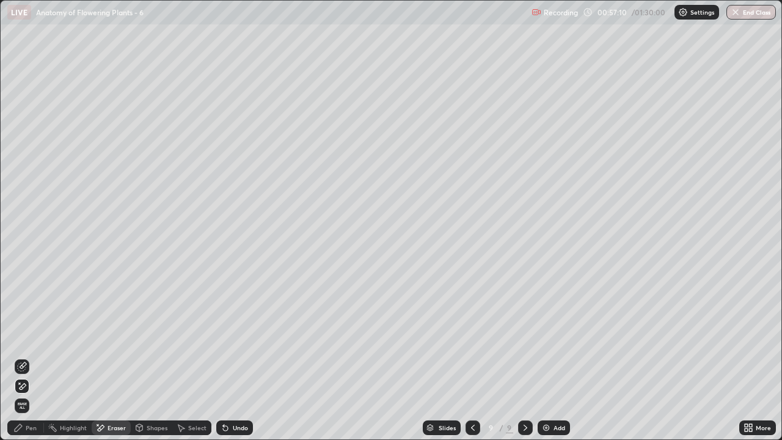
click at [38, 357] on div "Pen" at bounding box center [25, 427] width 37 height 15
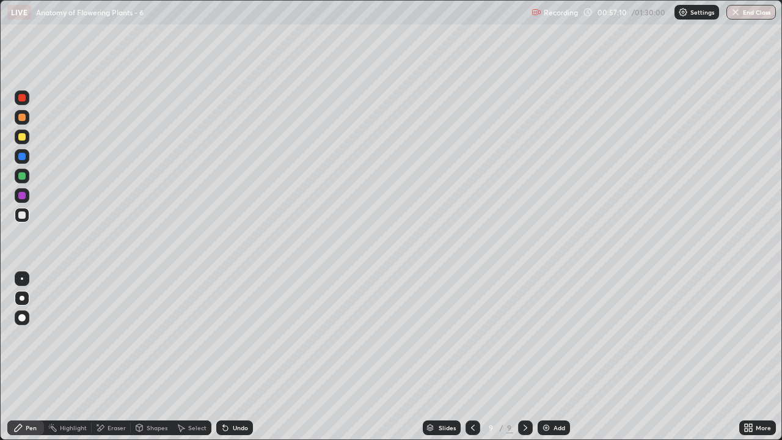
click at [23, 135] on div at bounding box center [21, 136] width 7 height 7
click at [18, 215] on div at bounding box center [21, 214] width 7 height 7
click at [120, 357] on div "Eraser" at bounding box center [116, 427] width 18 height 6
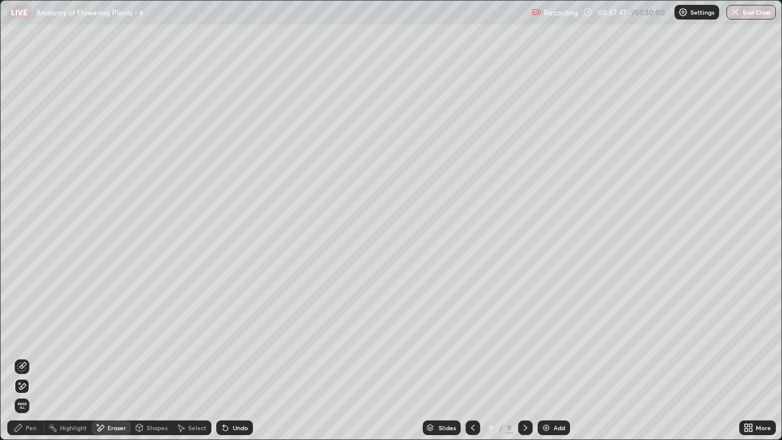
click at [31, 357] on div "Pen" at bounding box center [31, 427] width 11 height 6
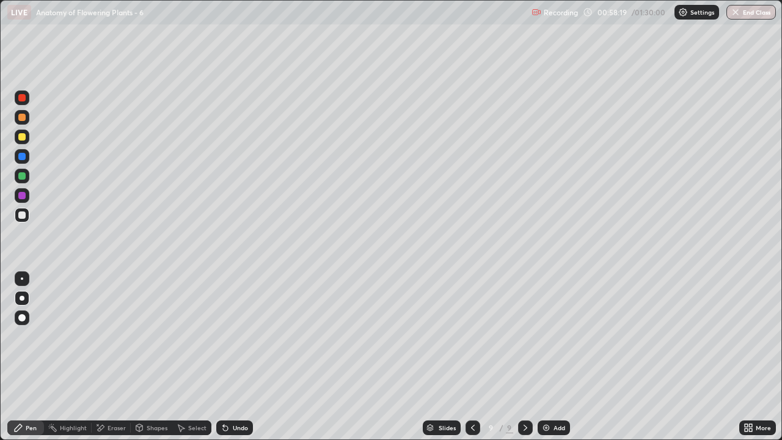
click at [24, 119] on div at bounding box center [21, 117] width 7 height 7
click at [158, 357] on div "Shapes" at bounding box center [157, 427] width 21 height 6
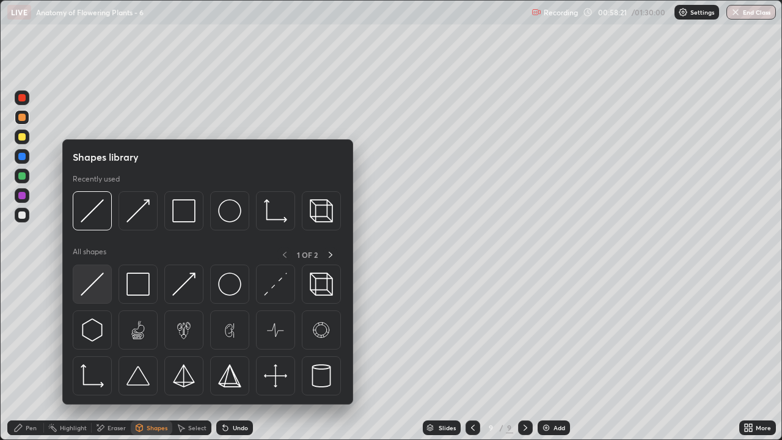
click at [103, 291] on img at bounding box center [92, 283] width 23 height 23
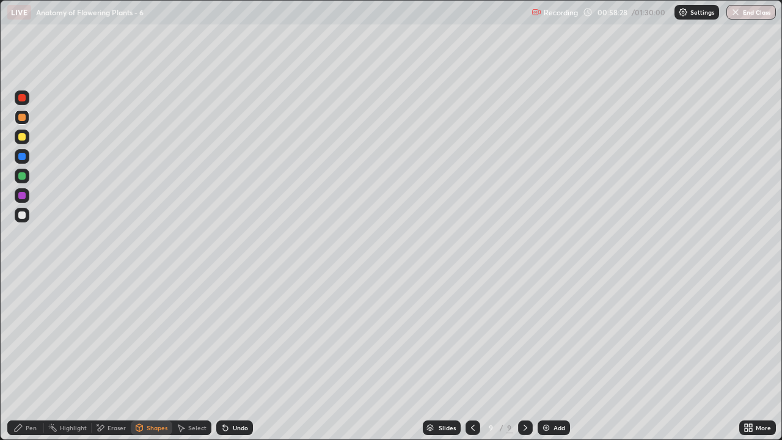
click at [153, 357] on div "Shapes" at bounding box center [157, 427] width 21 height 6
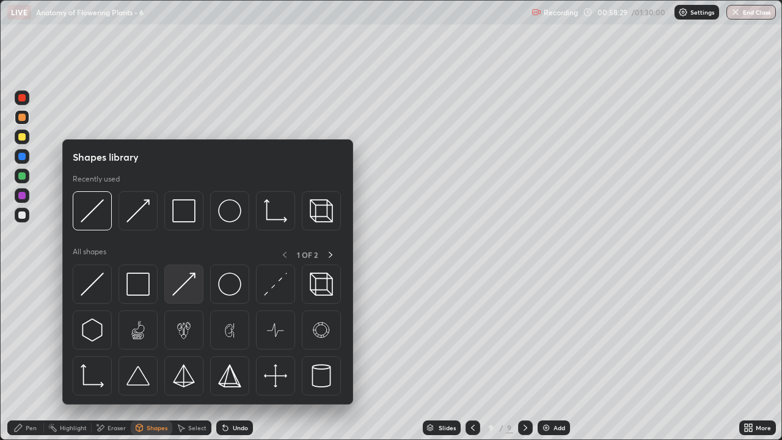
click at [186, 287] on img at bounding box center [183, 283] width 23 height 23
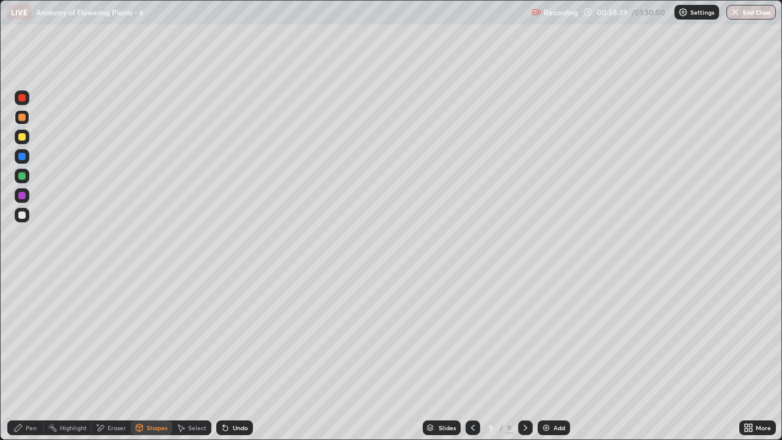
click at [37, 357] on div "Pen" at bounding box center [25, 427] width 37 height 15
click at [24, 217] on div at bounding box center [21, 214] width 7 height 7
click at [150, 357] on div "Shapes" at bounding box center [157, 427] width 21 height 6
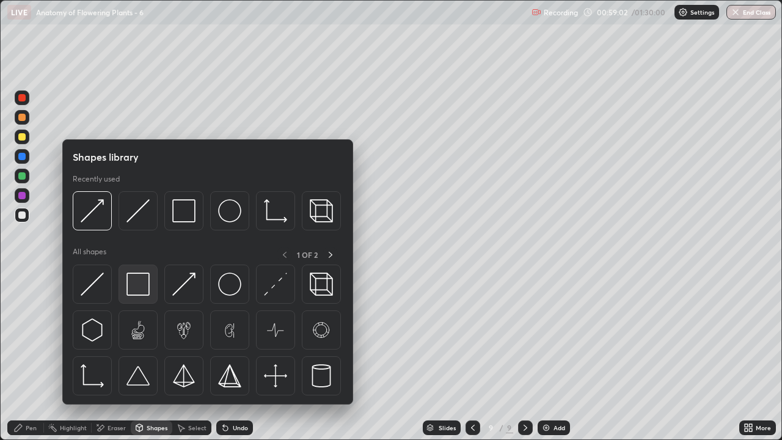
click at [131, 286] on img at bounding box center [137, 283] width 23 height 23
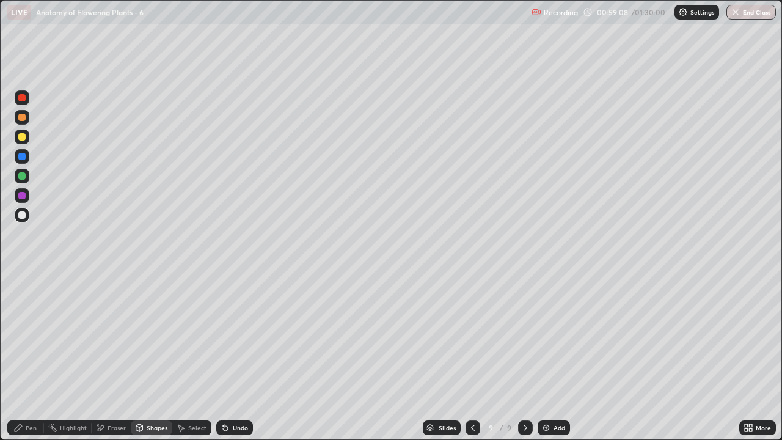
click at [20, 119] on div at bounding box center [21, 117] width 7 height 7
click at [122, 357] on div "Eraser" at bounding box center [116, 427] width 18 height 6
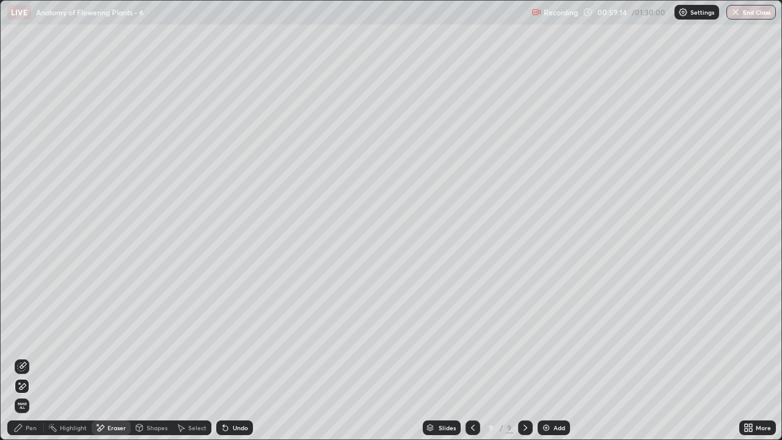
click at [35, 357] on div "Pen" at bounding box center [31, 427] width 11 height 6
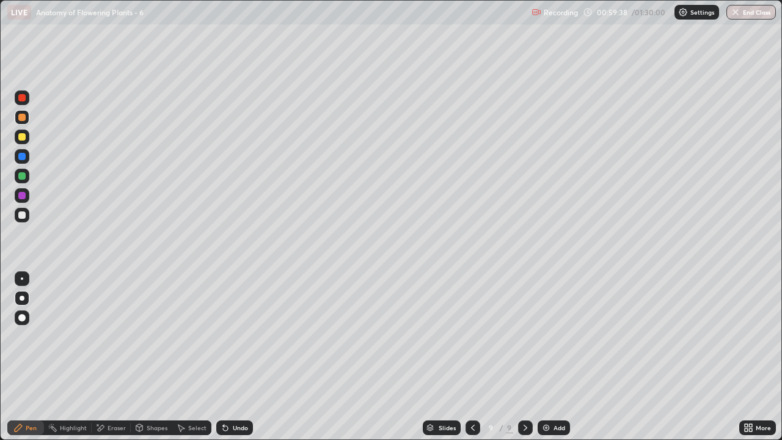
click at [22, 140] on div at bounding box center [21, 136] width 7 height 7
click at [23, 214] on div at bounding box center [21, 214] width 7 height 7
click at [156, 357] on div "Shapes" at bounding box center [157, 427] width 21 height 6
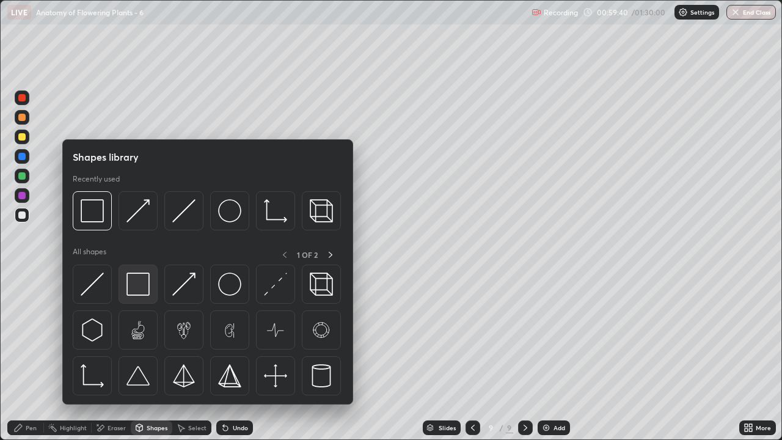
click at [142, 284] on img at bounding box center [137, 283] width 23 height 23
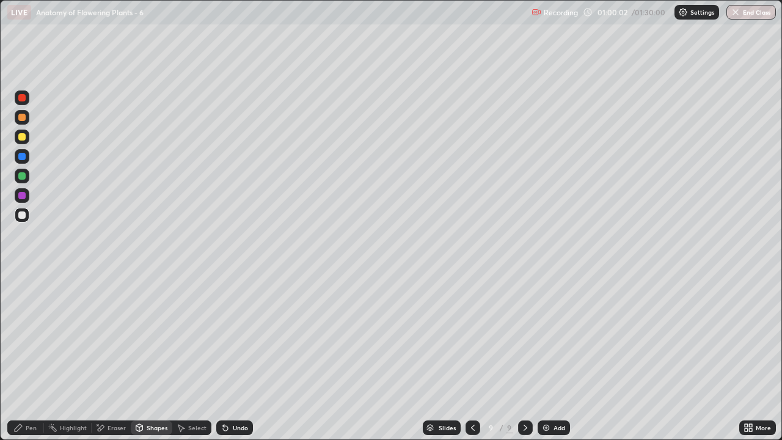
click at [24, 122] on div at bounding box center [22, 117] width 15 height 15
click at [117, 357] on div "Eraser" at bounding box center [116, 427] width 18 height 6
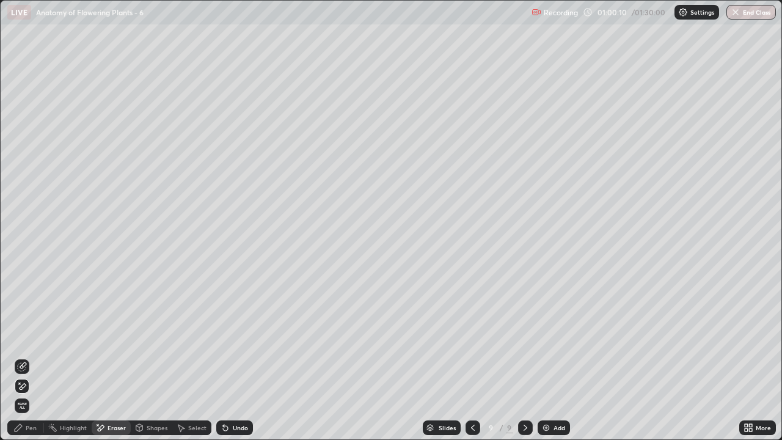
click at [28, 357] on div "Pen" at bounding box center [31, 427] width 11 height 6
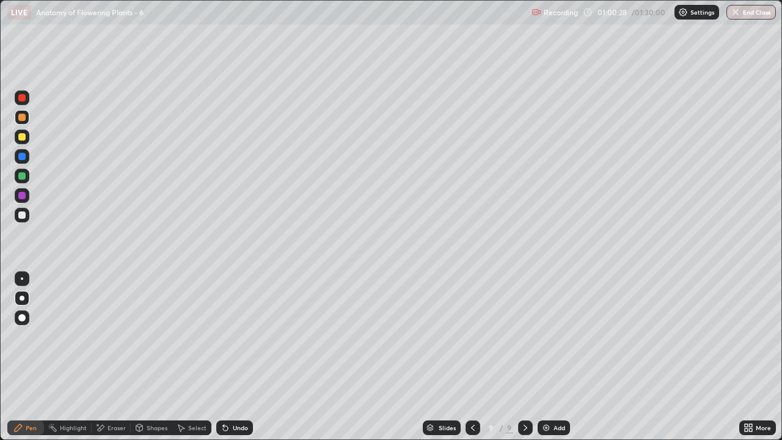
click at [23, 195] on div at bounding box center [21, 195] width 7 height 7
click at [22, 137] on div at bounding box center [21, 136] width 7 height 7
click at [21, 122] on div at bounding box center [22, 117] width 15 height 15
click at [117, 357] on div "Eraser" at bounding box center [116, 427] width 18 height 6
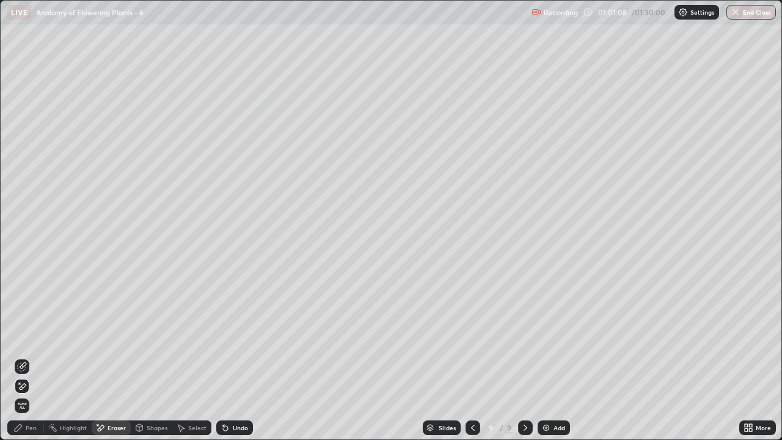
click at [32, 357] on div "Pen" at bounding box center [31, 427] width 11 height 6
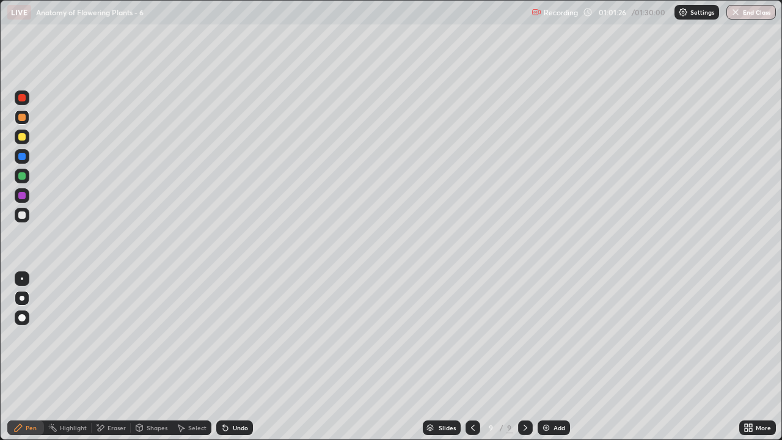
click at [28, 218] on div at bounding box center [22, 215] width 15 height 15
click at [152, 357] on div "Shapes" at bounding box center [157, 427] width 21 height 6
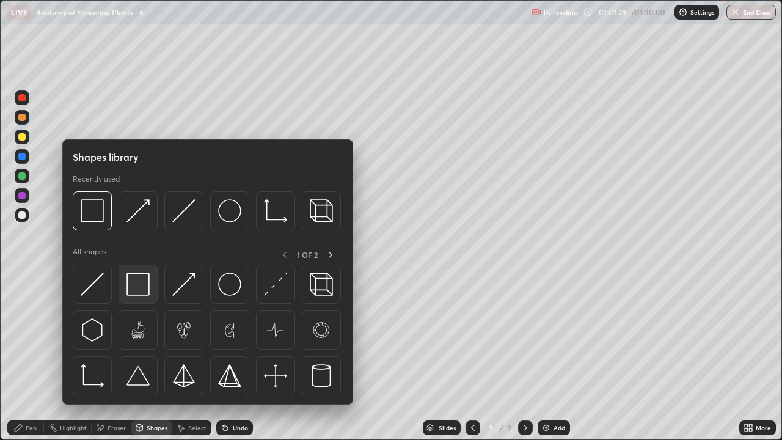
click at [140, 285] on img at bounding box center [137, 283] width 23 height 23
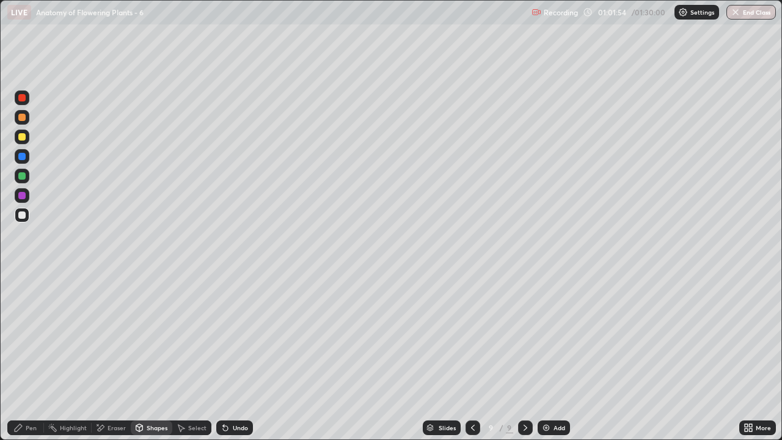
click at [21, 137] on div at bounding box center [21, 136] width 7 height 7
click at [30, 357] on div "Pen" at bounding box center [31, 427] width 11 height 6
click at [112, 357] on div "Eraser" at bounding box center [116, 427] width 18 height 6
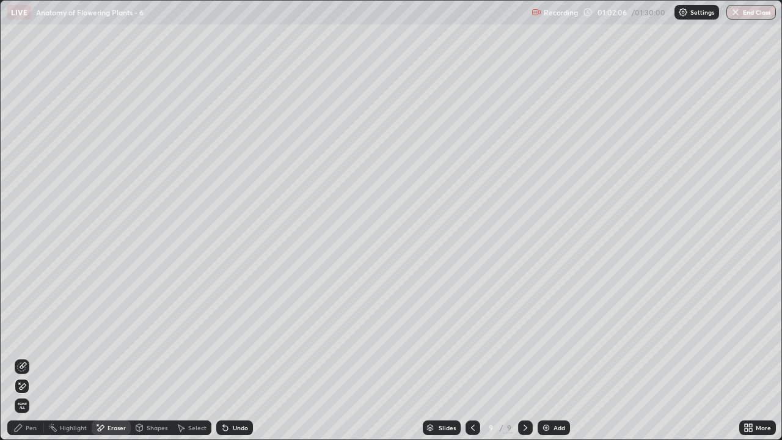
click at [31, 357] on div "Pen" at bounding box center [31, 427] width 11 height 6
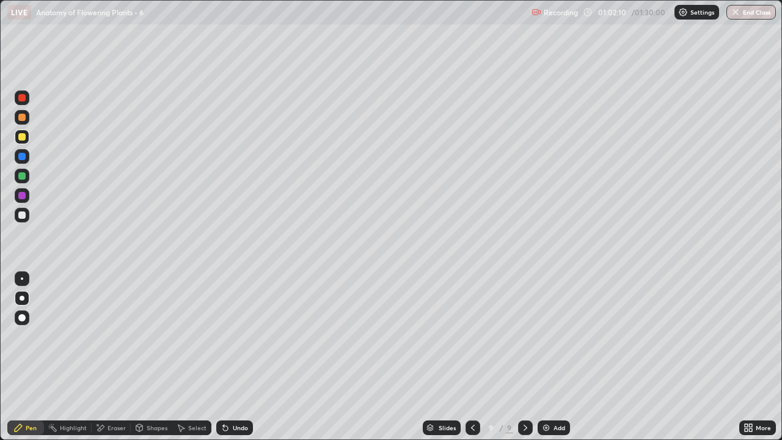
click at [114, 357] on div "Eraser" at bounding box center [116, 427] width 18 height 6
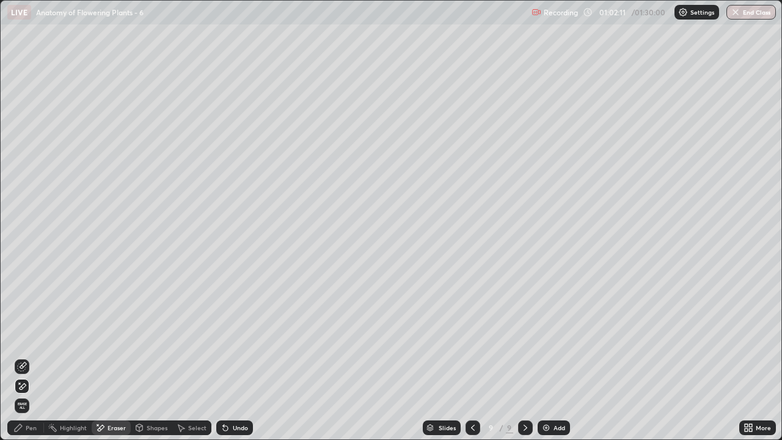
click at [115, 357] on div "Eraser" at bounding box center [116, 427] width 18 height 6
click at [32, 357] on div "Pen" at bounding box center [31, 427] width 11 height 6
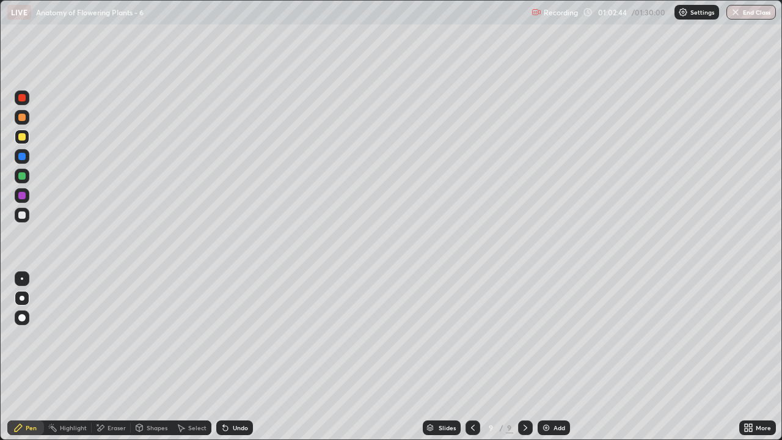
click at [110, 357] on div "Eraser" at bounding box center [116, 427] width 18 height 6
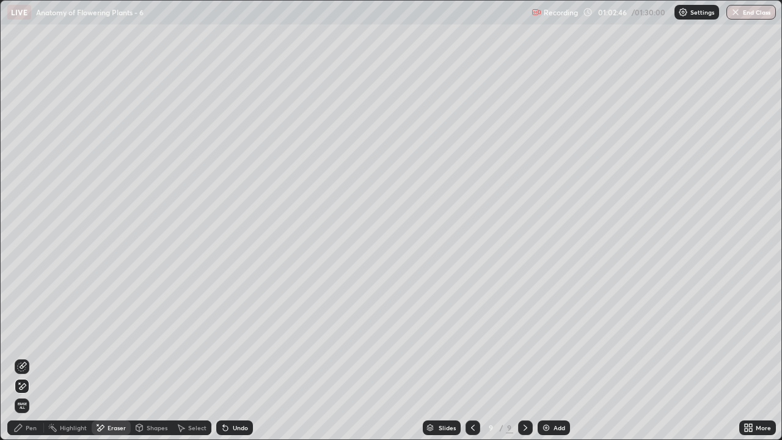
click at [31, 357] on div "Pen" at bounding box center [25, 427] width 37 height 15
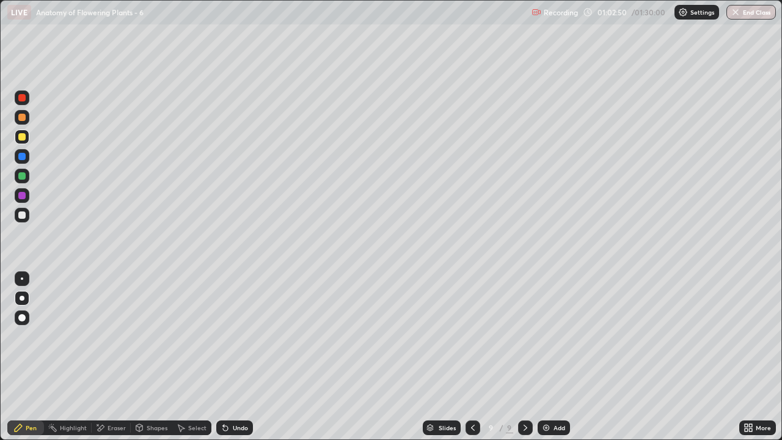
click at [23, 215] on div at bounding box center [21, 214] width 7 height 7
click at [20, 138] on div at bounding box center [21, 136] width 7 height 7
click at [21, 138] on div at bounding box center [21, 136] width 7 height 7
click at [25, 215] on div at bounding box center [21, 214] width 7 height 7
click at [24, 137] on div at bounding box center [21, 136] width 7 height 7
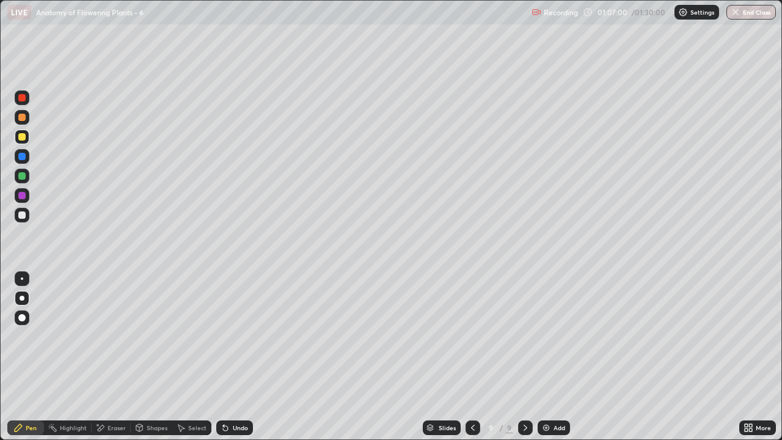
click at [176, 357] on div "Select" at bounding box center [191, 427] width 39 height 24
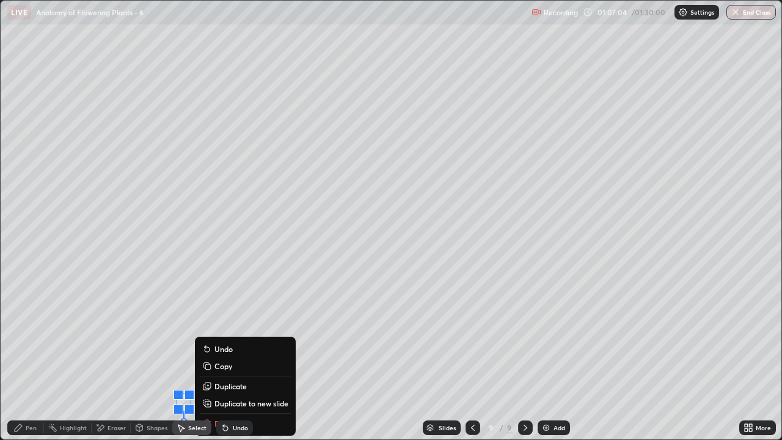
click at [264, 353] on button "Undo" at bounding box center [245, 348] width 91 height 15
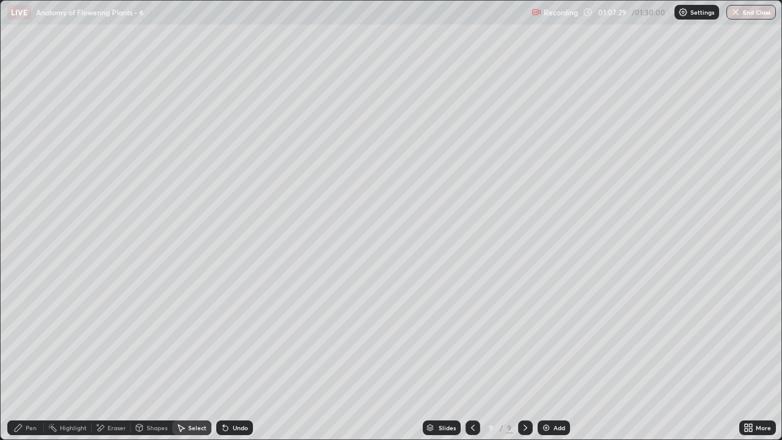
click at [31, 357] on div "Pen" at bounding box center [31, 427] width 11 height 6
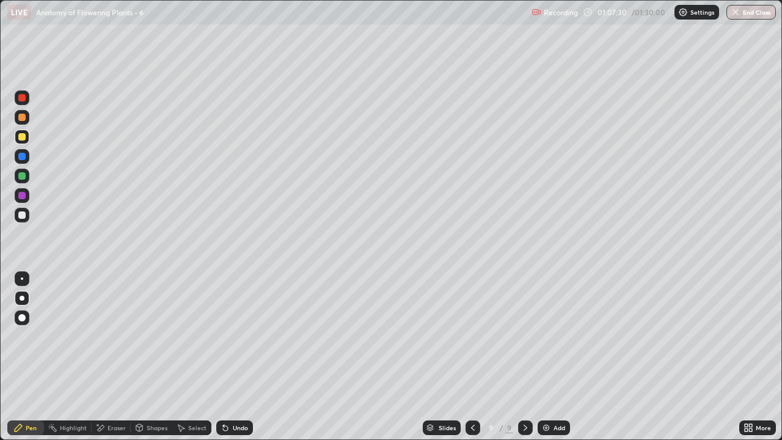
click at [22, 140] on div at bounding box center [21, 136] width 7 height 7
click at [23, 216] on div at bounding box center [21, 214] width 7 height 7
click at [23, 142] on div at bounding box center [22, 136] width 15 height 15
click at [29, 214] on div at bounding box center [22, 215] width 15 height 15
click at [32, 357] on div "Pen" at bounding box center [31, 427] width 11 height 6
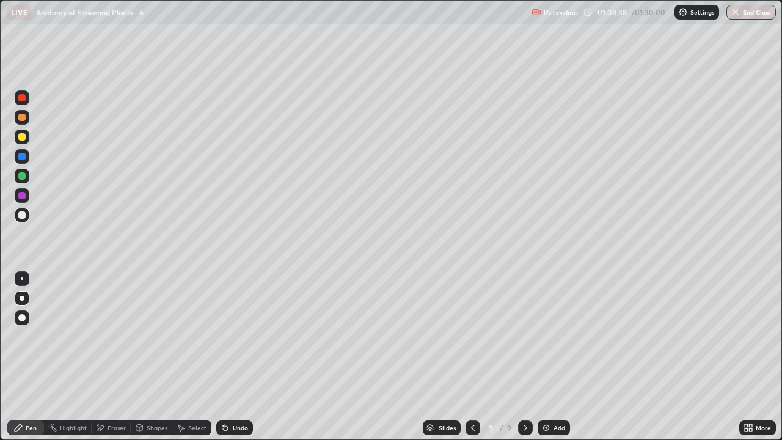
click at [117, 357] on div "Eraser" at bounding box center [116, 427] width 18 height 6
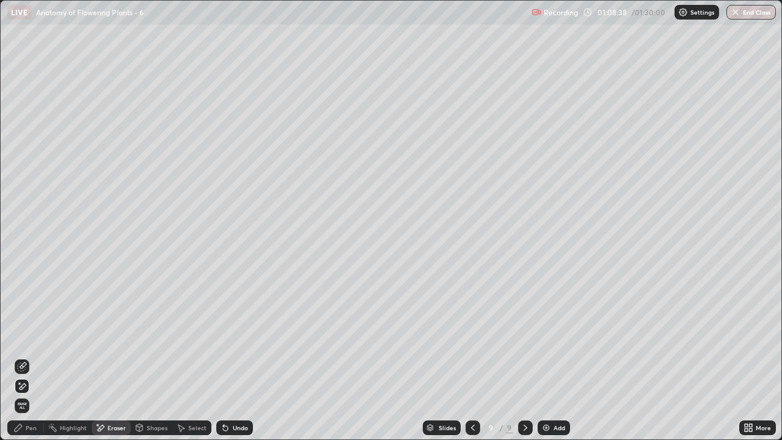
click at [153, 357] on div "Shapes" at bounding box center [157, 427] width 21 height 6
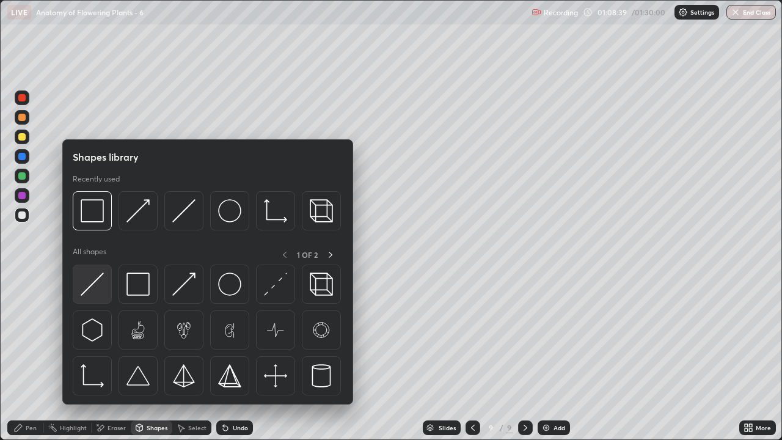
click at [100, 287] on img at bounding box center [92, 283] width 23 height 23
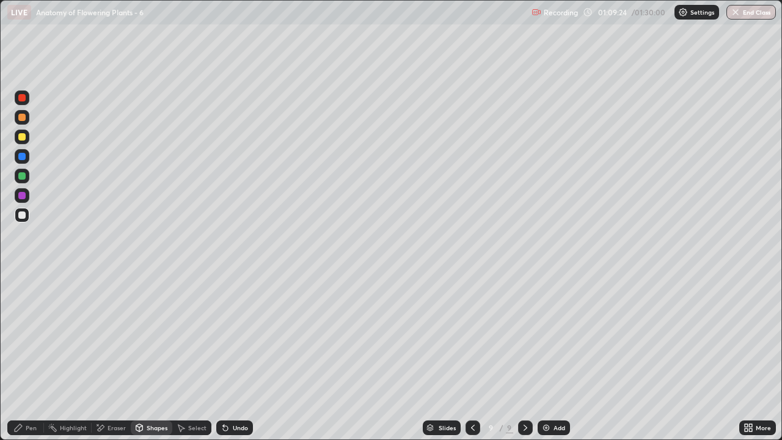
click at [22, 139] on div at bounding box center [21, 136] width 7 height 7
click at [120, 357] on div "Eraser" at bounding box center [116, 427] width 18 height 6
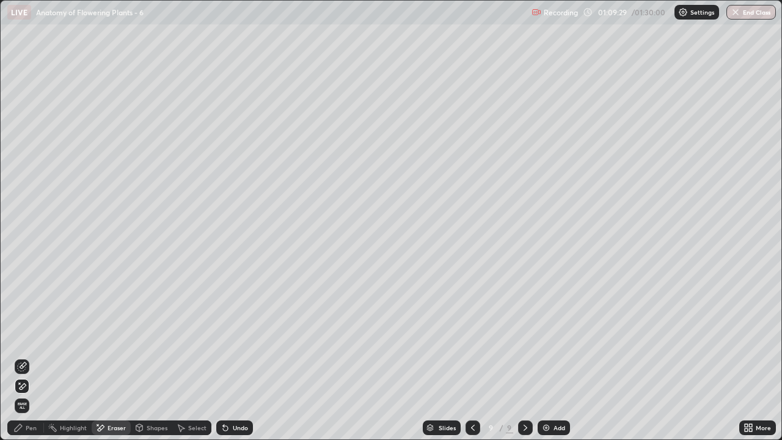
click at [34, 357] on div "Pen" at bounding box center [31, 427] width 11 height 6
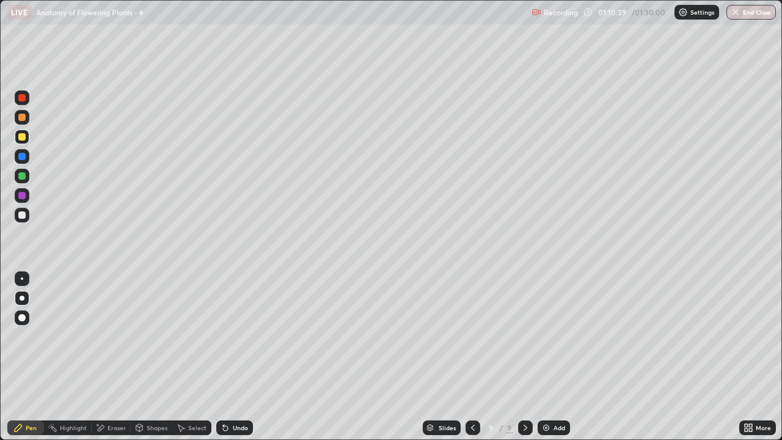
click at [21, 217] on div at bounding box center [21, 214] width 7 height 7
click at [22, 137] on div at bounding box center [21, 136] width 7 height 7
click at [115, 357] on div "Eraser" at bounding box center [116, 427] width 18 height 6
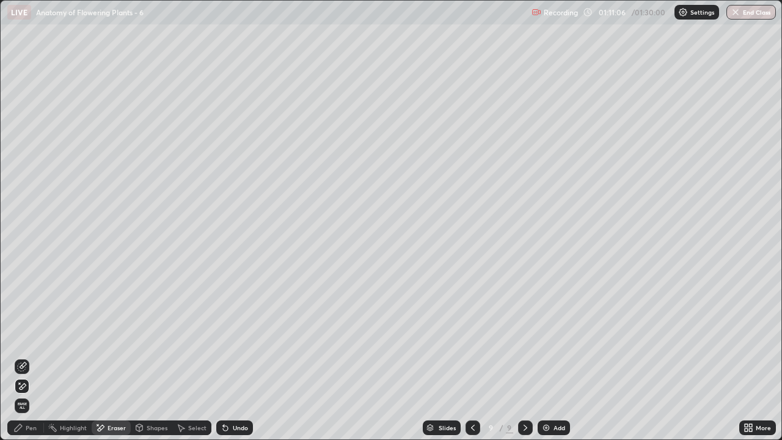
click at [34, 357] on div "Pen" at bounding box center [31, 427] width 11 height 6
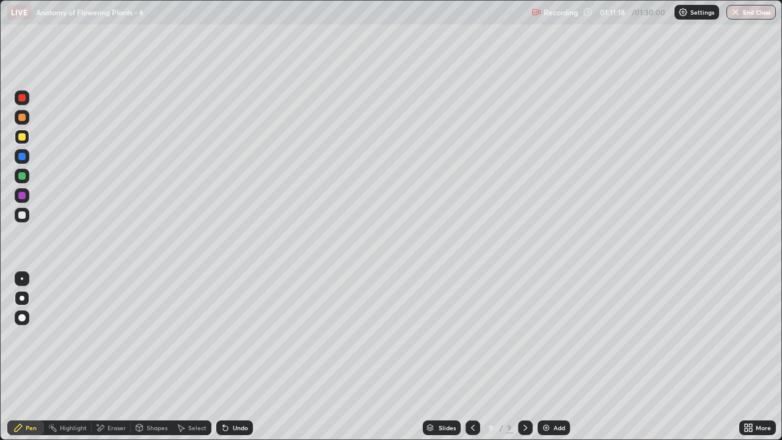
click at [22, 219] on div at bounding box center [22, 215] width 15 height 15
click at [22, 118] on div at bounding box center [21, 117] width 7 height 7
click at [156, 357] on div "Shapes" at bounding box center [152, 427] width 42 height 15
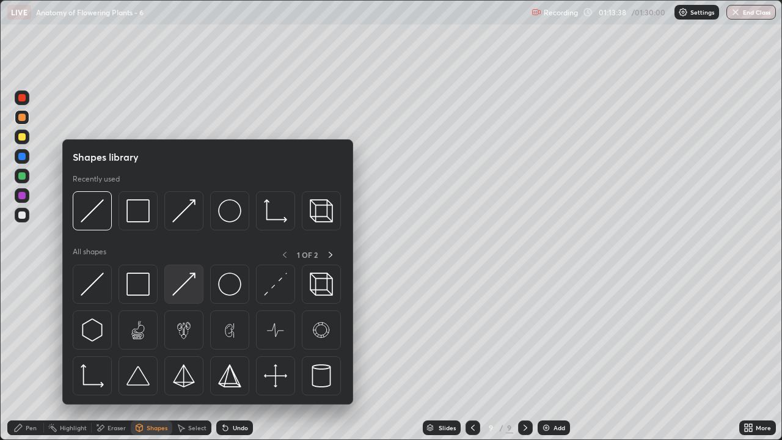
click at [188, 296] on div at bounding box center [183, 283] width 39 height 39
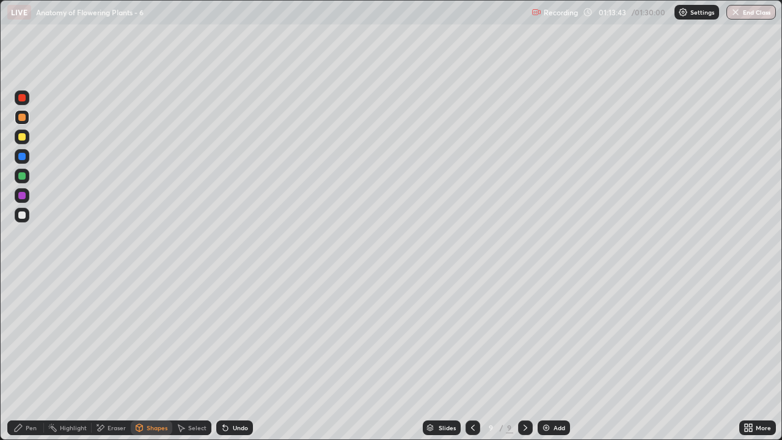
click at [29, 357] on div "Pen" at bounding box center [31, 427] width 11 height 6
click at [27, 357] on div "Pen" at bounding box center [31, 427] width 11 height 6
click at [23, 215] on div at bounding box center [21, 214] width 7 height 7
click at [76, 357] on div "Highlight" at bounding box center [73, 427] width 27 height 6
click at [112, 357] on div "Eraser" at bounding box center [116, 427] width 18 height 6
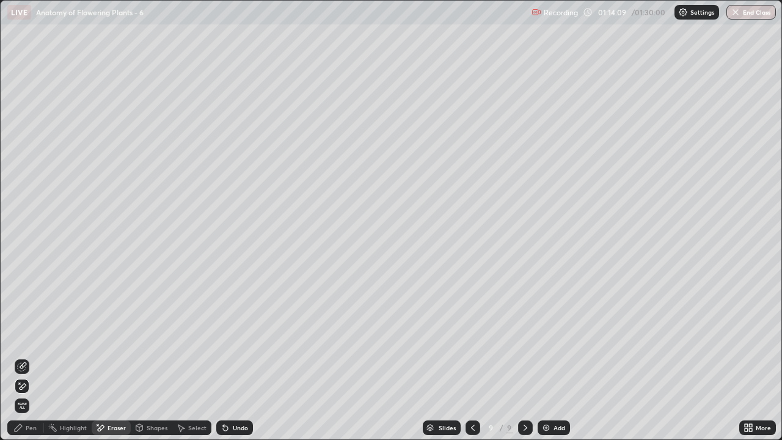
click at [29, 357] on div "Pen" at bounding box center [31, 427] width 11 height 6
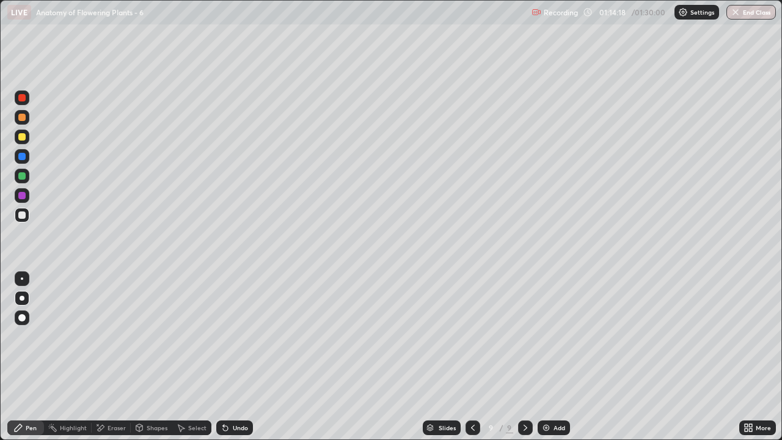
click at [24, 140] on div at bounding box center [22, 136] width 15 height 15
click at [524, 357] on icon at bounding box center [525, 428] width 10 height 10
click at [543, 357] on img at bounding box center [546, 428] width 10 height 10
click at [35, 357] on div "Pen" at bounding box center [31, 427] width 11 height 6
click at [23, 136] on div at bounding box center [21, 136] width 7 height 7
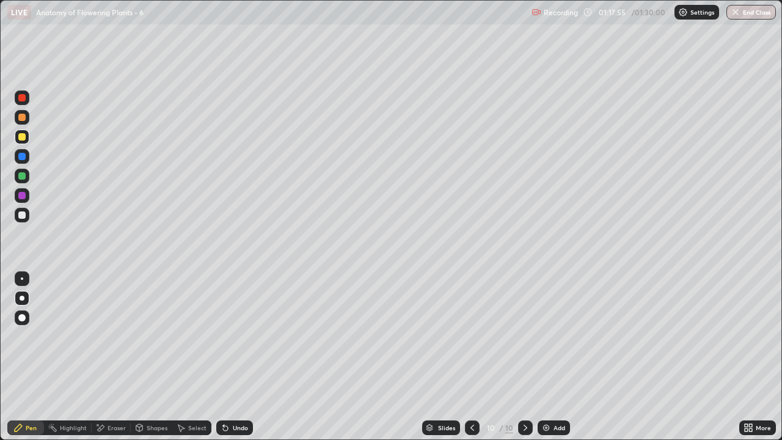
click at [23, 115] on div at bounding box center [21, 117] width 7 height 7
click at [112, 357] on div "Eraser" at bounding box center [111, 427] width 39 height 15
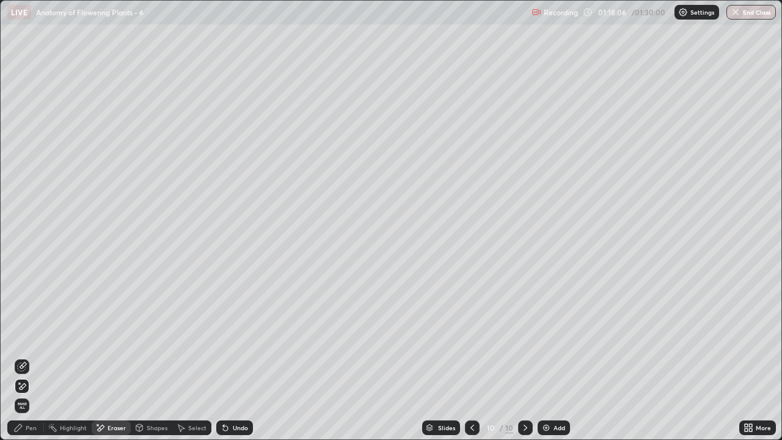
click at [31, 357] on div "Pen" at bounding box center [31, 427] width 11 height 6
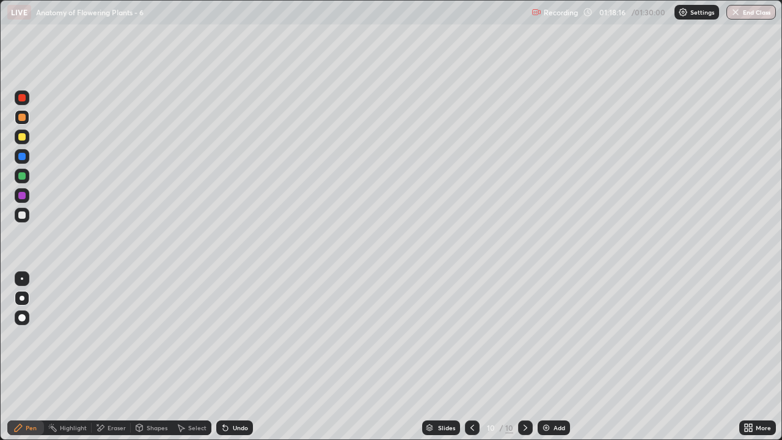
click at [24, 139] on div at bounding box center [21, 136] width 7 height 7
click at [153, 357] on div "Shapes" at bounding box center [157, 427] width 21 height 6
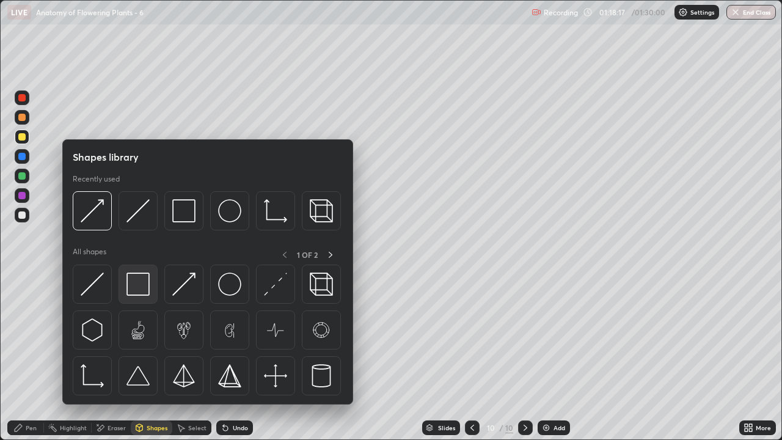
click at [136, 286] on img at bounding box center [137, 283] width 23 height 23
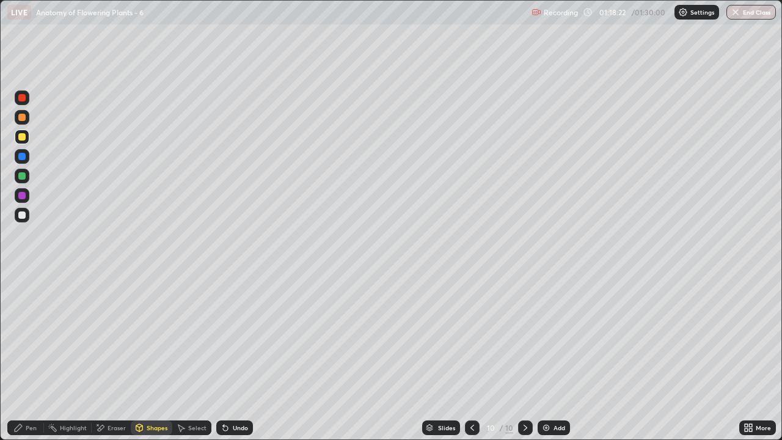
click at [162, 357] on div "Shapes" at bounding box center [157, 427] width 21 height 6
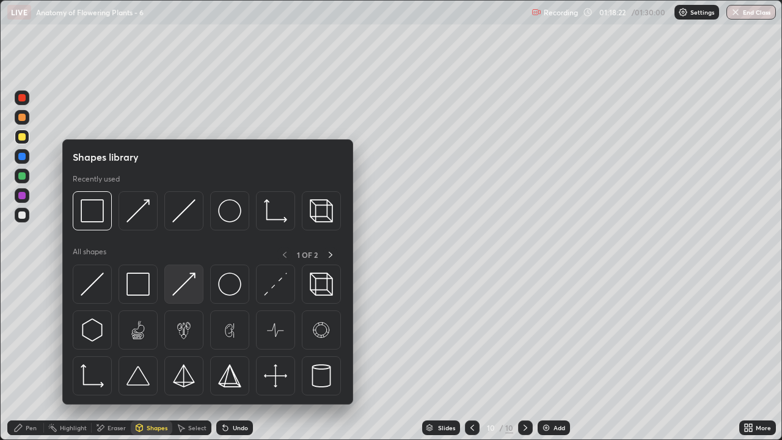
click at [190, 289] on img at bounding box center [183, 283] width 23 height 23
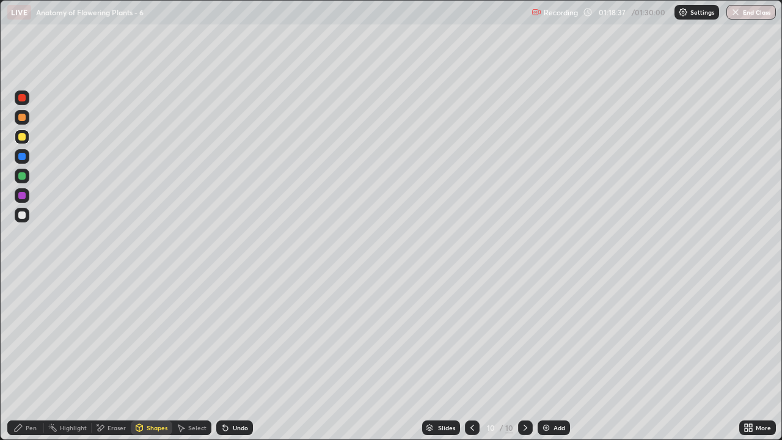
click at [23, 216] on div at bounding box center [21, 214] width 7 height 7
click at [108, 357] on div "Eraser" at bounding box center [116, 427] width 18 height 6
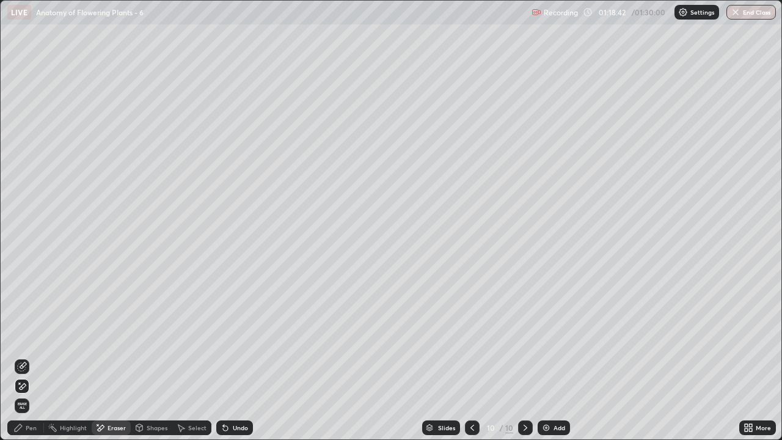
click at [28, 357] on div "Pen" at bounding box center [31, 427] width 11 height 6
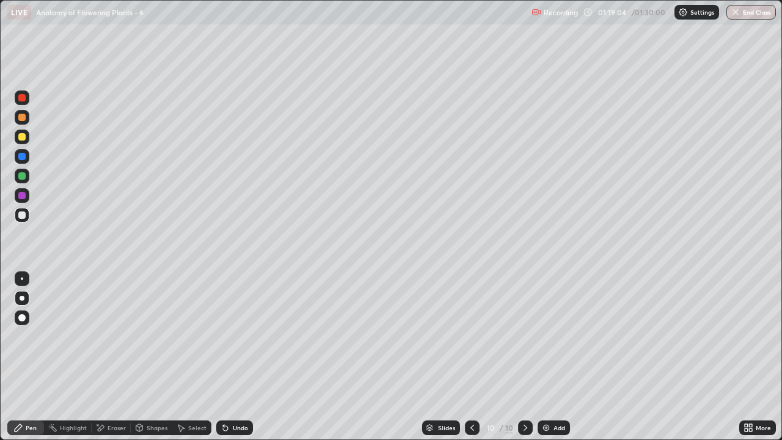
click at [28, 138] on div at bounding box center [22, 136] width 15 height 15
click at [151, 357] on div "Shapes" at bounding box center [157, 427] width 21 height 6
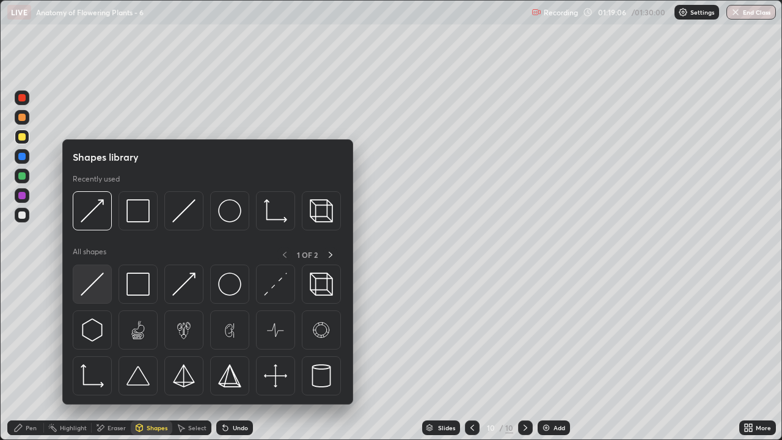
click at [99, 291] on img at bounding box center [92, 283] width 23 height 23
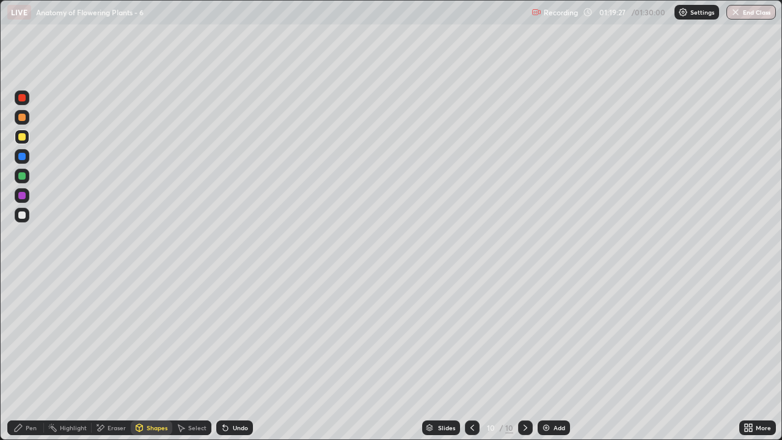
click at [23, 215] on div at bounding box center [21, 214] width 7 height 7
click at [118, 357] on div "Eraser" at bounding box center [116, 427] width 18 height 6
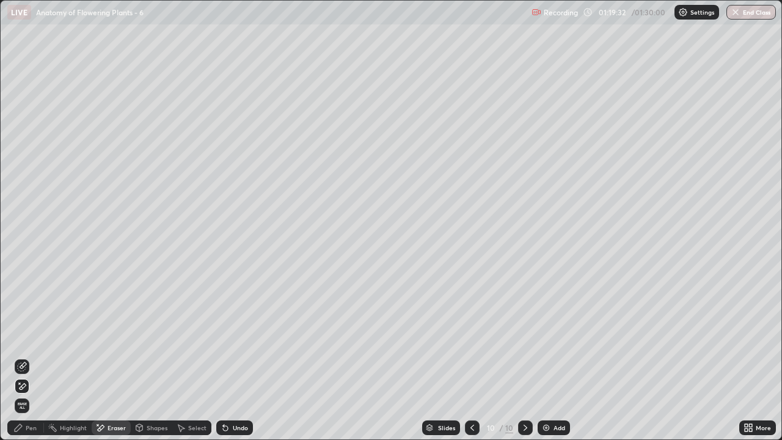
click at [119, 357] on div "Eraser" at bounding box center [116, 427] width 18 height 6
click at [151, 357] on div "Shapes" at bounding box center [157, 427] width 21 height 6
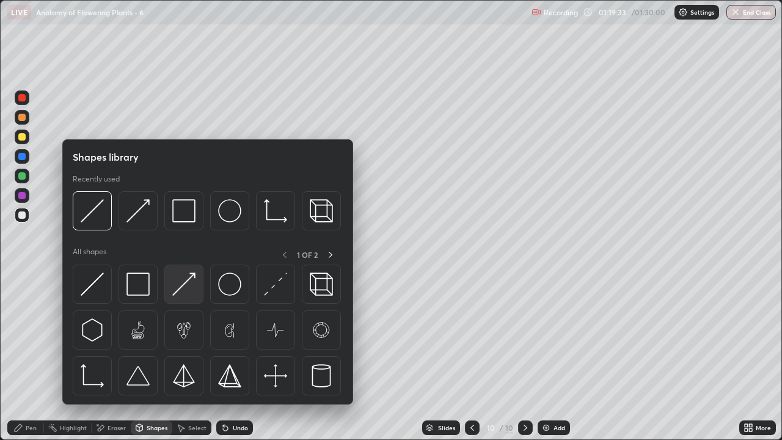
click at [187, 292] on img at bounding box center [183, 283] width 23 height 23
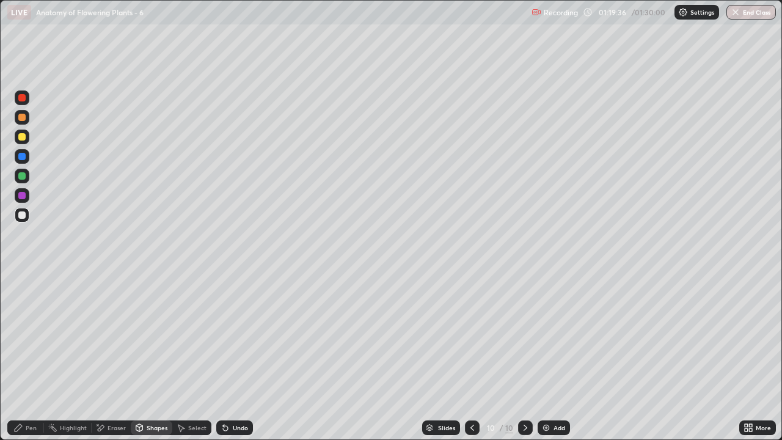
click at [32, 357] on div "Pen" at bounding box center [31, 427] width 11 height 6
click at [24, 217] on div at bounding box center [21, 214] width 7 height 7
click at [117, 357] on div "Eraser" at bounding box center [116, 427] width 18 height 6
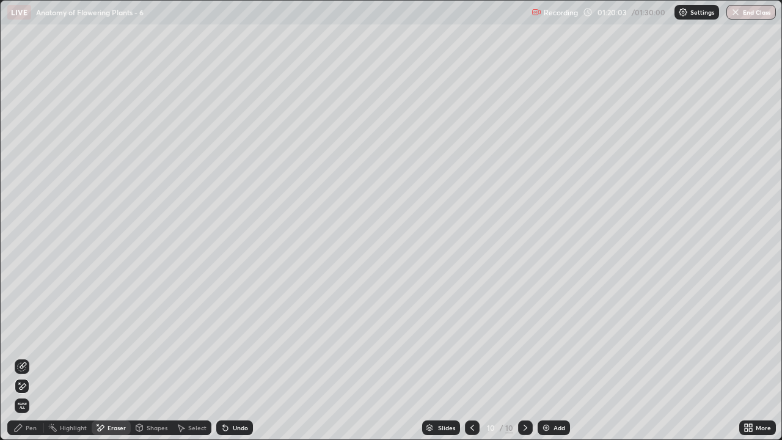
click at [31, 357] on div "Pen" at bounding box center [31, 427] width 11 height 6
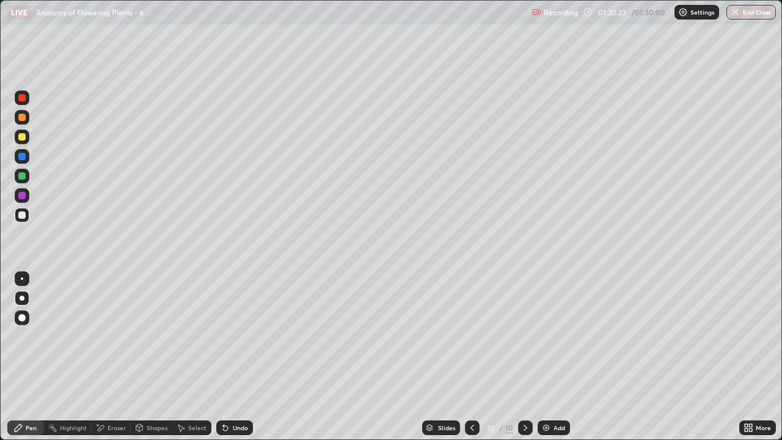
click at [23, 137] on div at bounding box center [21, 136] width 7 height 7
click at [161, 357] on div "Shapes" at bounding box center [157, 427] width 21 height 6
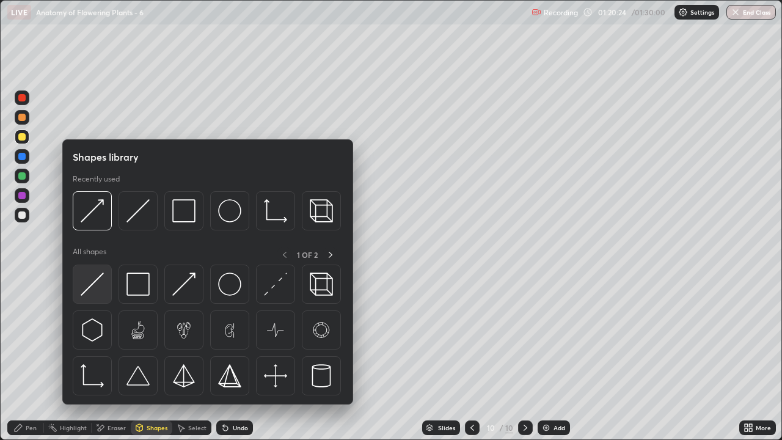
click at [95, 288] on img at bounding box center [92, 283] width 23 height 23
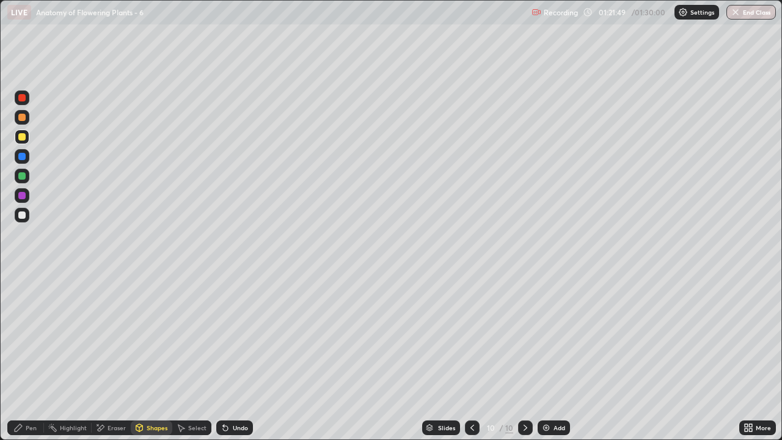
click at [473, 357] on icon at bounding box center [472, 428] width 10 height 10
click at [471, 357] on icon at bounding box center [472, 428] width 10 height 10
click at [476, 357] on div at bounding box center [472, 427] width 15 height 15
click at [476, 357] on icon at bounding box center [472, 428] width 10 height 10
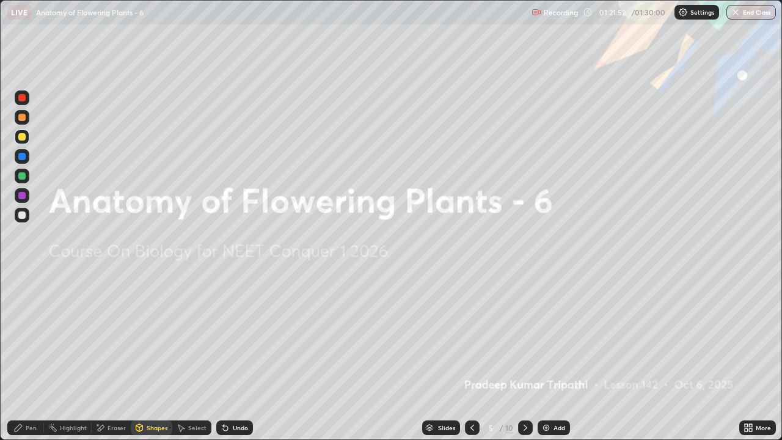
click at [476, 357] on div at bounding box center [472, 427] width 15 height 15
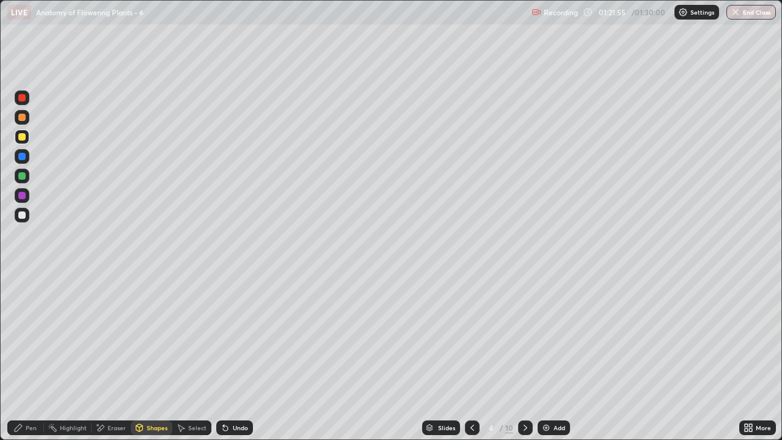
click at [471, 357] on icon at bounding box center [472, 428] width 10 height 10
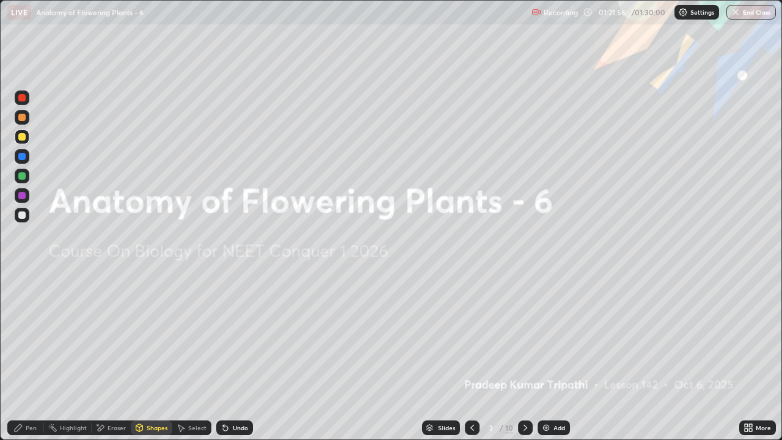
click at [524, 357] on icon at bounding box center [525, 428] width 10 height 10
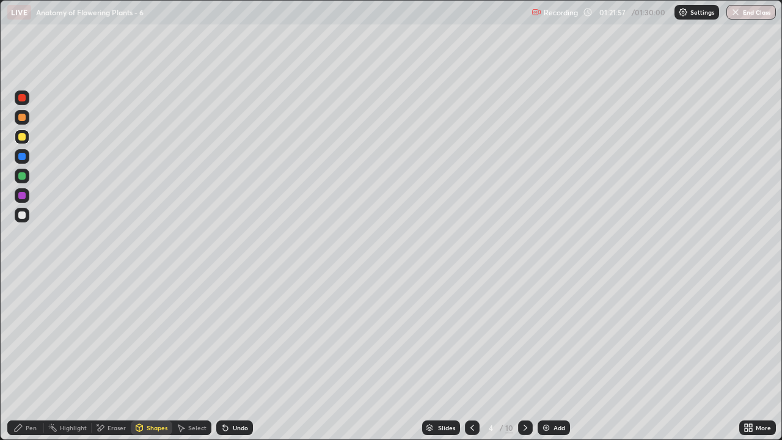
click at [526, 357] on icon at bounding box center [525, 428] width 10 height 10
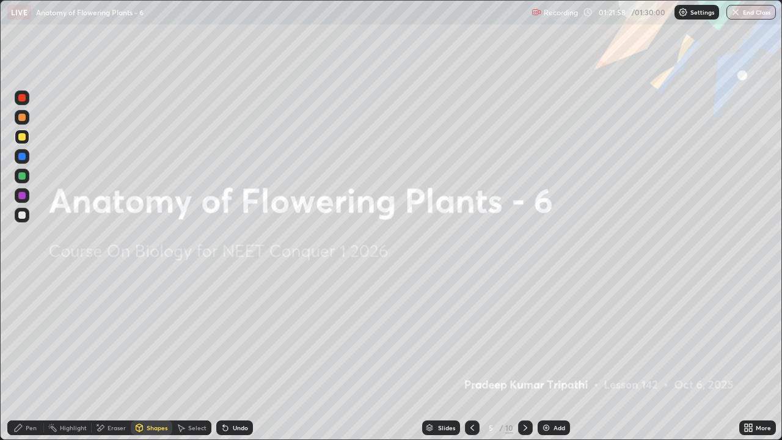
click at [523, 357] on icon at bounding box center [525, 428] width 10 height 10
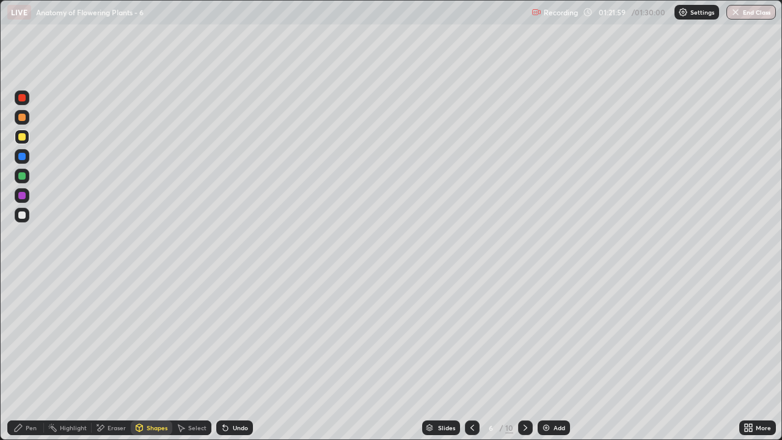
click at [522, 357] on div at bounding box center [525, 427] width 15 height 15
click at [523, 357] on div at bounding box center [525, 427] width 15 height 15
click at [524, 357] on div at bounding box center [525, 427] width 15 height 15
click at [524, 357] on icon at bounding box center [525, 428] width 10 height 10
click at [733, 14] on img "button" at bounding box center [735, 12] width 10 height 10
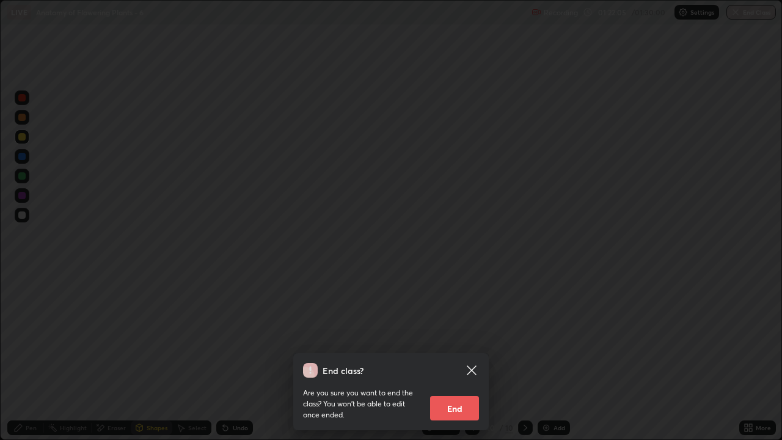
click at [463, 357] on button "End" at bounding box center [454, 408] width 49 height 24
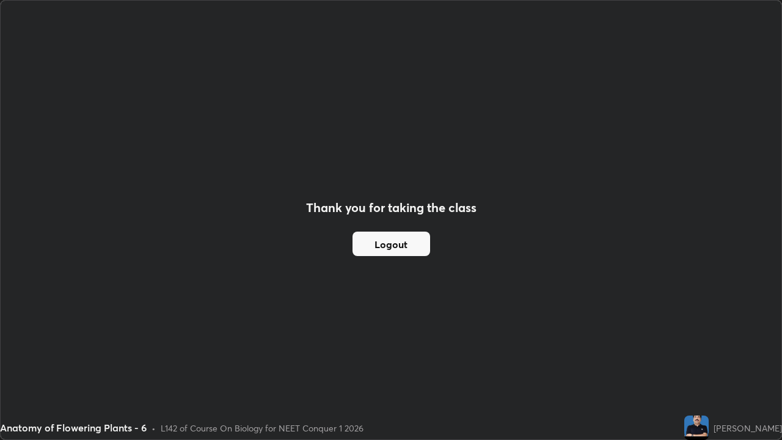
click at [397, 256] on button "Logout" at bounding box center [391, 243] width 78 height 24
